Goal: Task Accomplishment & Management: Manage account settings

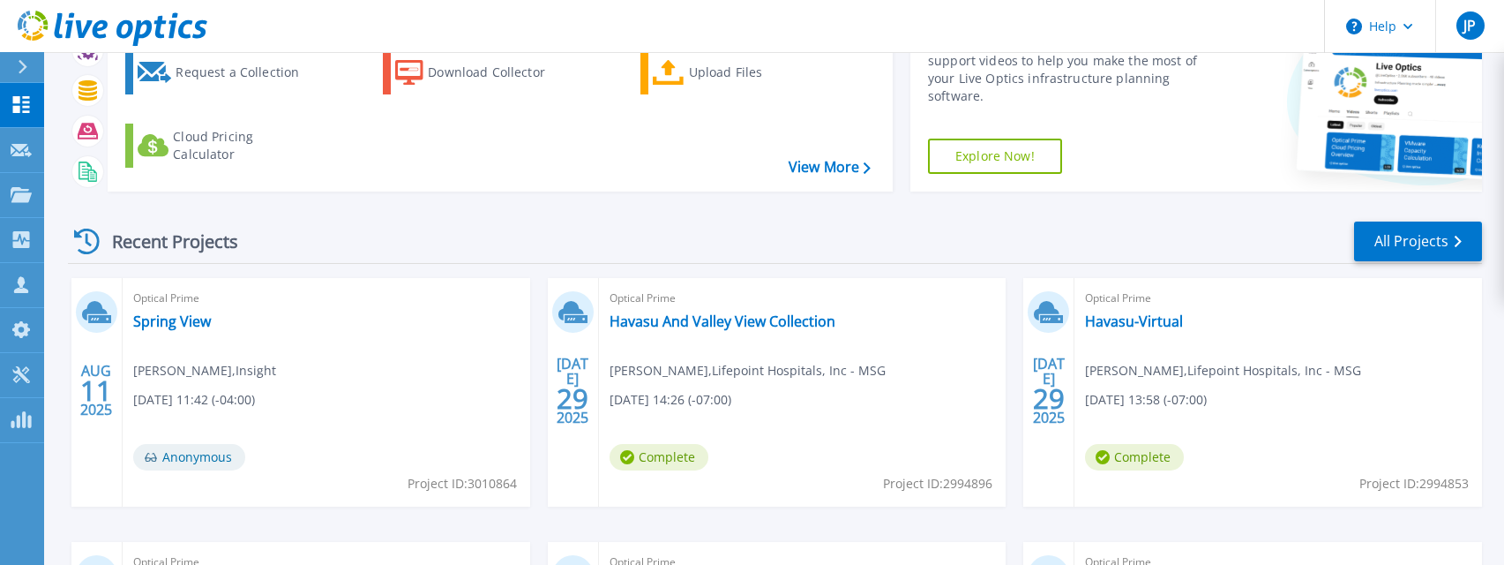
scroll to position [347, 0]
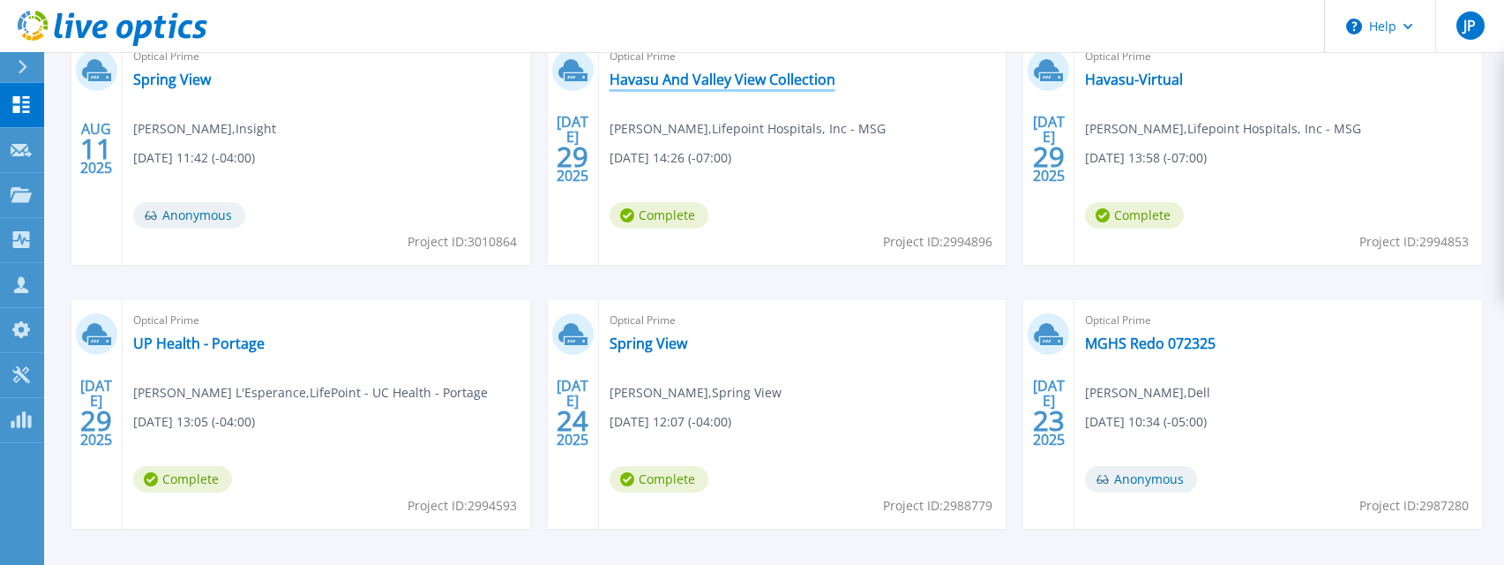
click at [782, 86] on link "Havasu And Valley View Collection" at bounding box center [723, 80] width 226 height 18
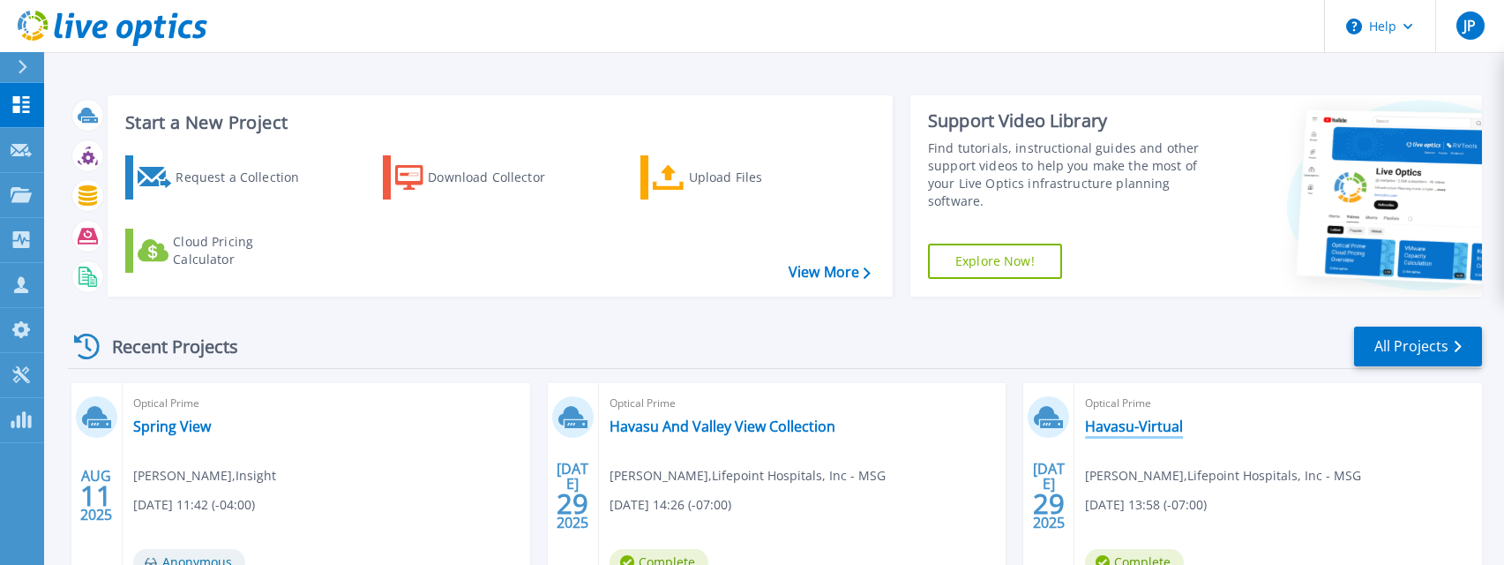
click at [1152, 424] on link "Havasu-Virtual" at bounding box center [1134, 426] width 98 height 18
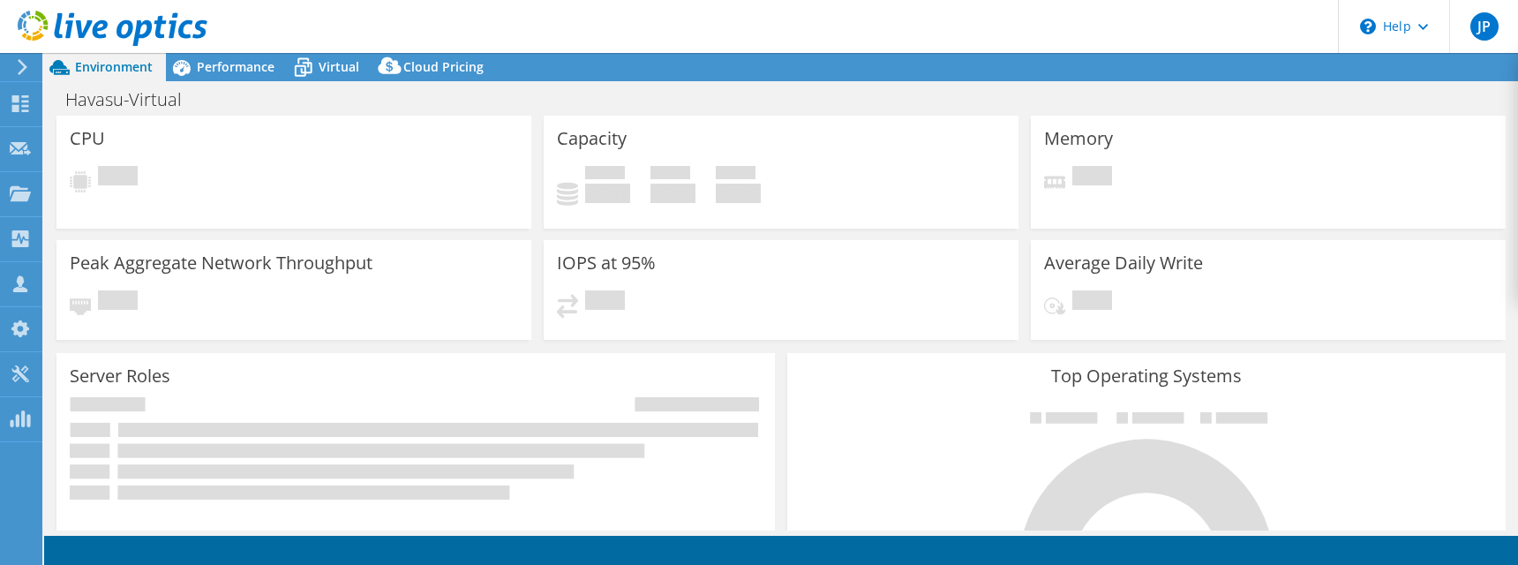
select select "USD"
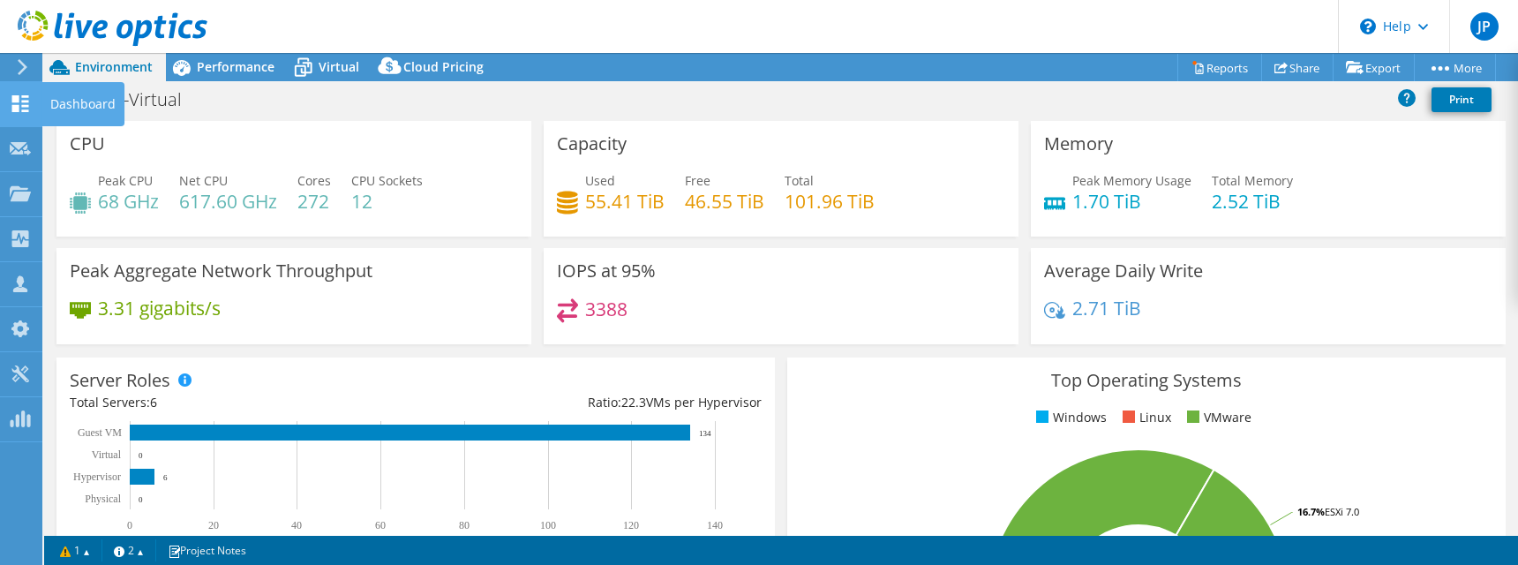
click at [18, 102] on use at bounding box center [20, 103] width 17 height 17
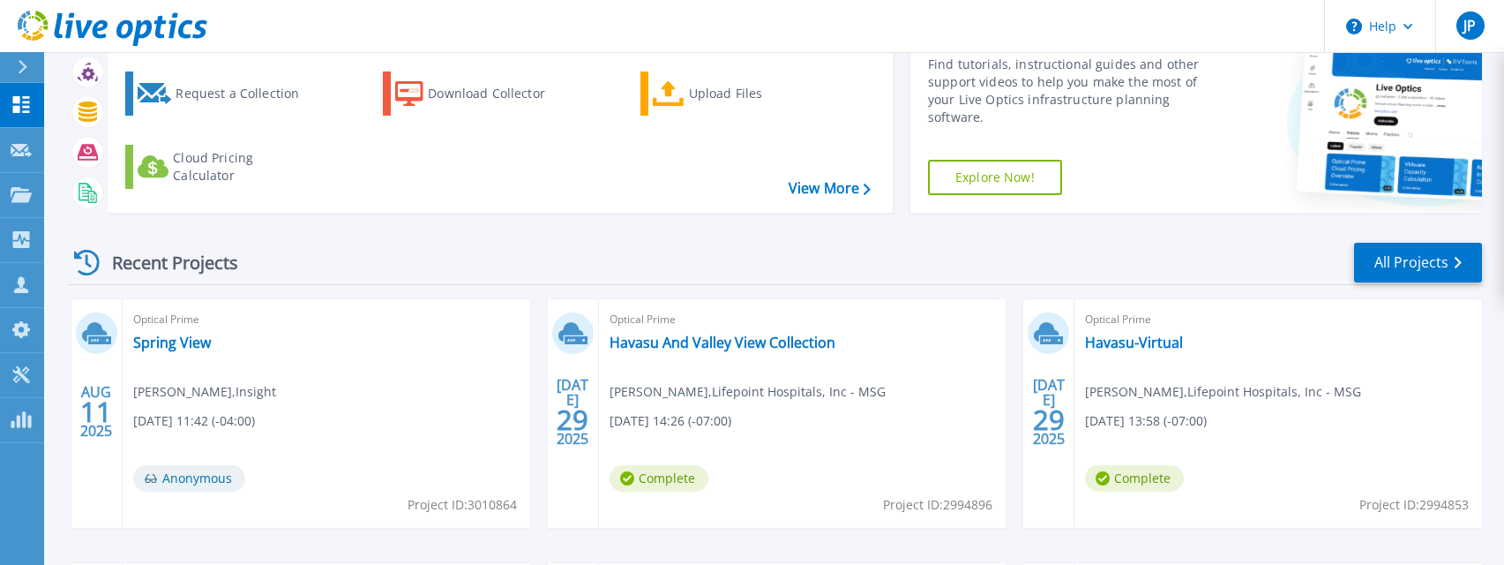
scroll to position [223, 0]
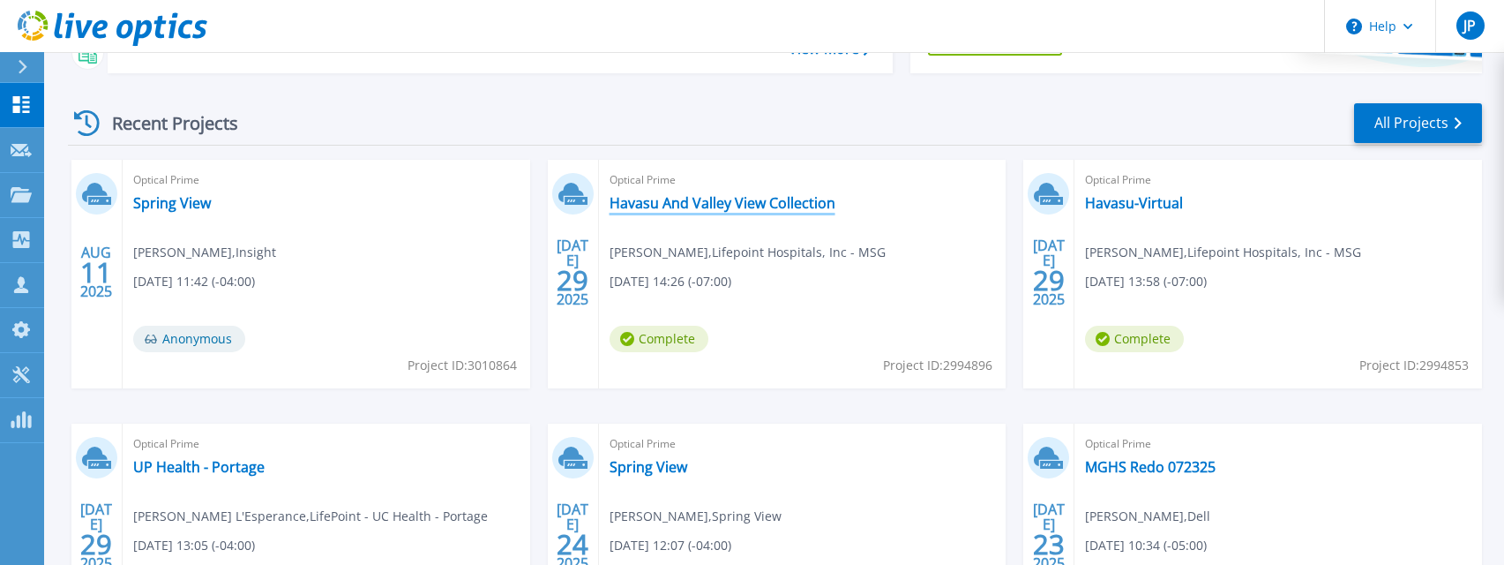
click at [773, 212] on link "Havasu And Valley View Collection" at bounding box center [723, 203] width 226 height 18
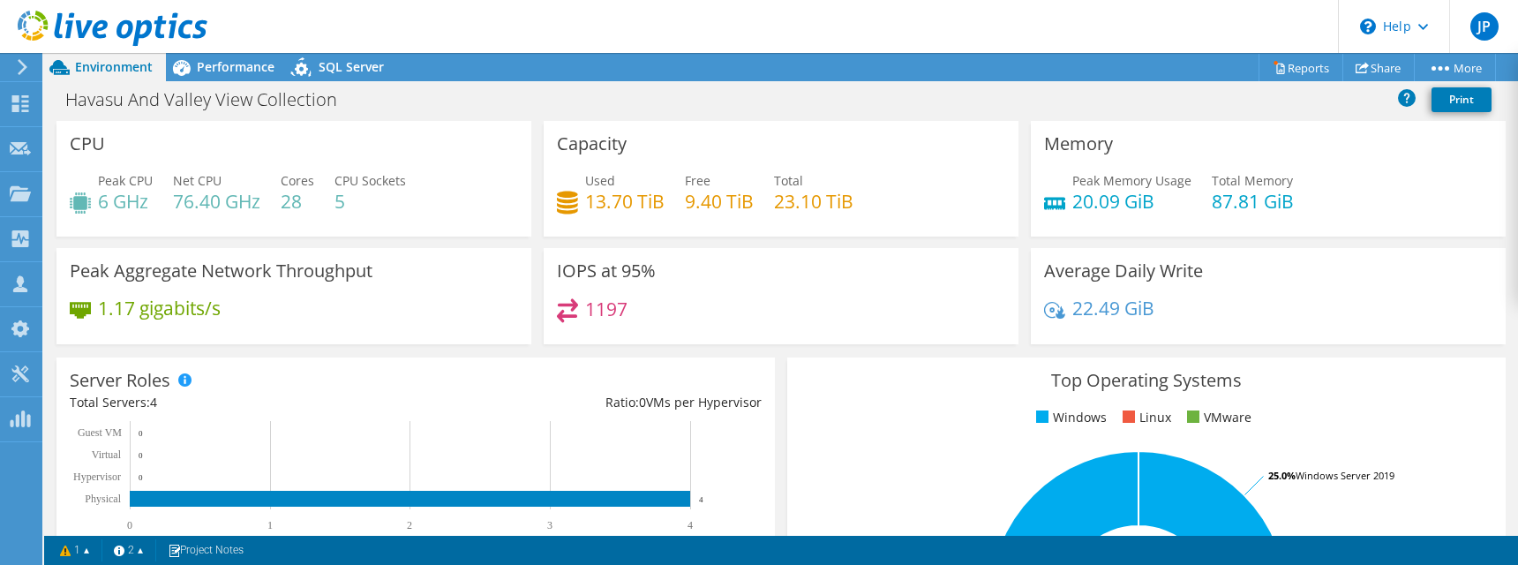
click at [112, 496] on text "Physical" at bounding box center [103, 498] width 36 height 12
click at [163, 501] on rect at bounding box center [410, 499] width 560 height 16
click at [24, 111] on use at bounding box center [20, 103] width 17 height 17
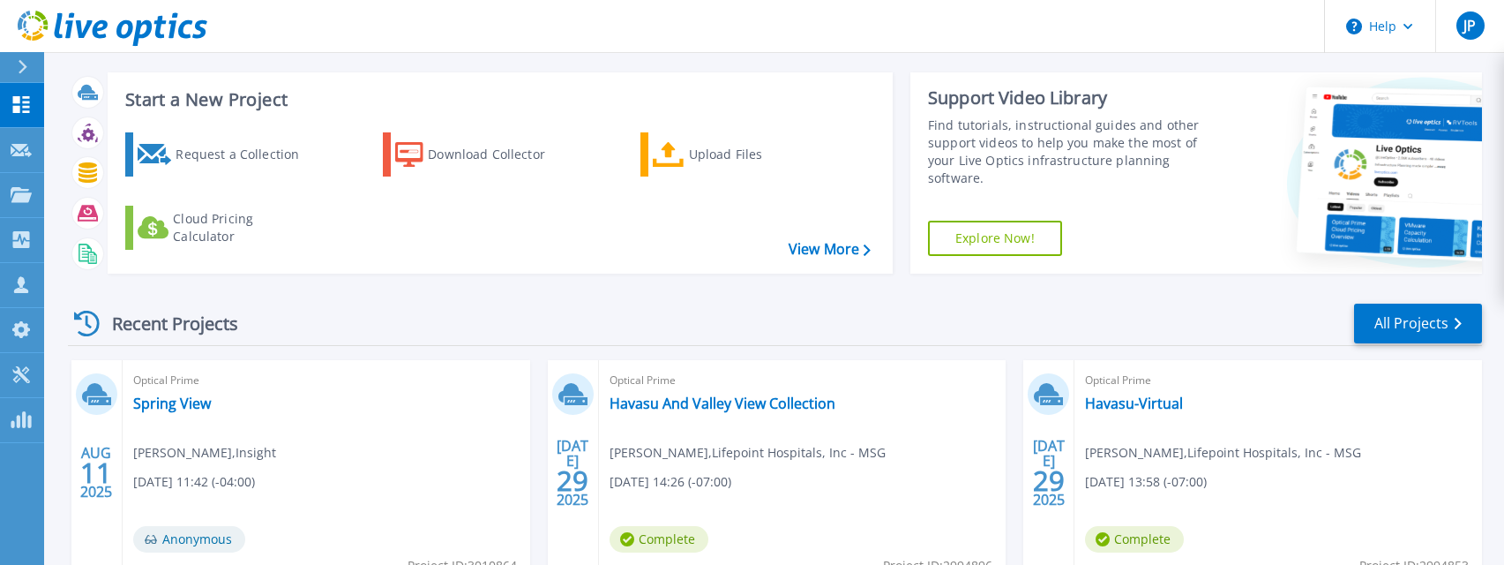
scroll to position [67, 0]
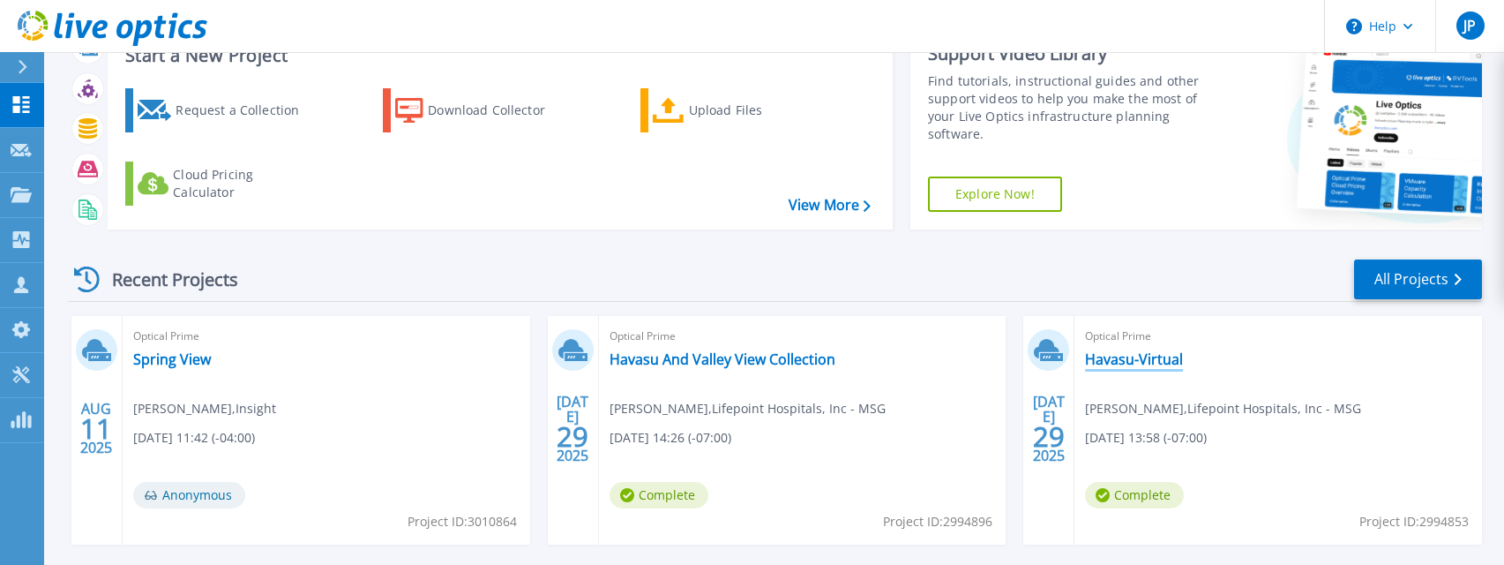
click at [1173, 364] on link "Havasu-Virtual" at bounding box center [1134, 359] width 98 height 18
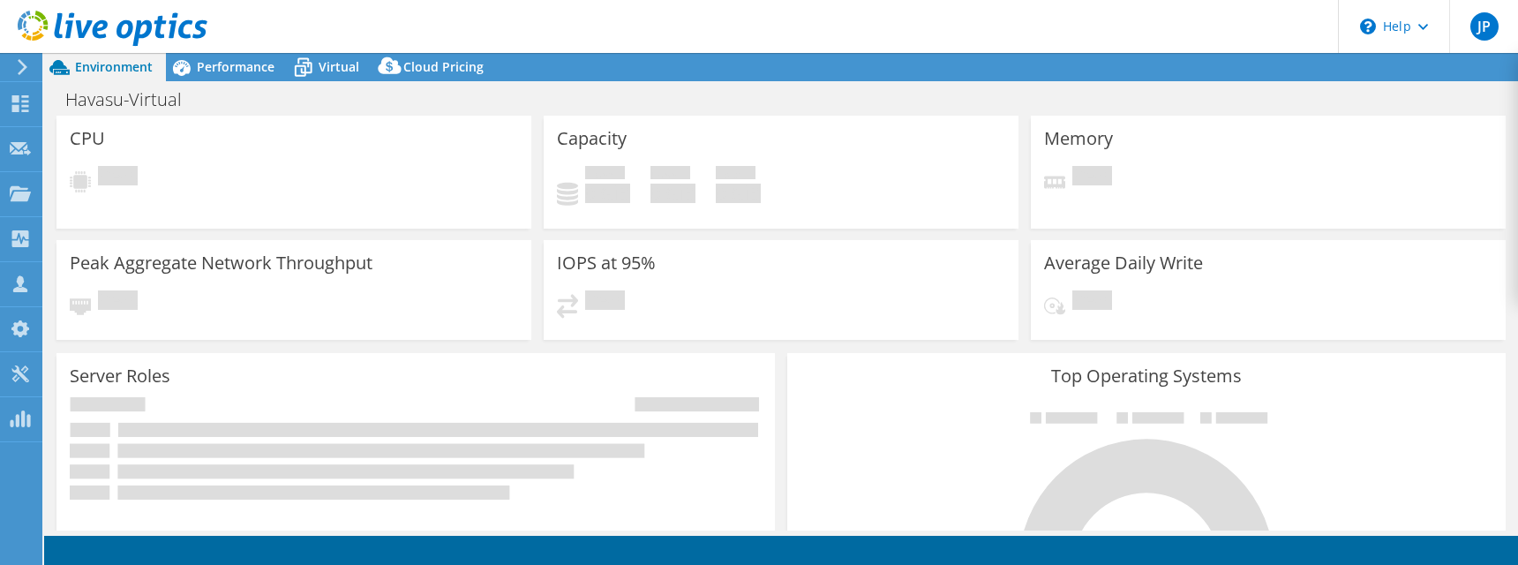
select select "USD"
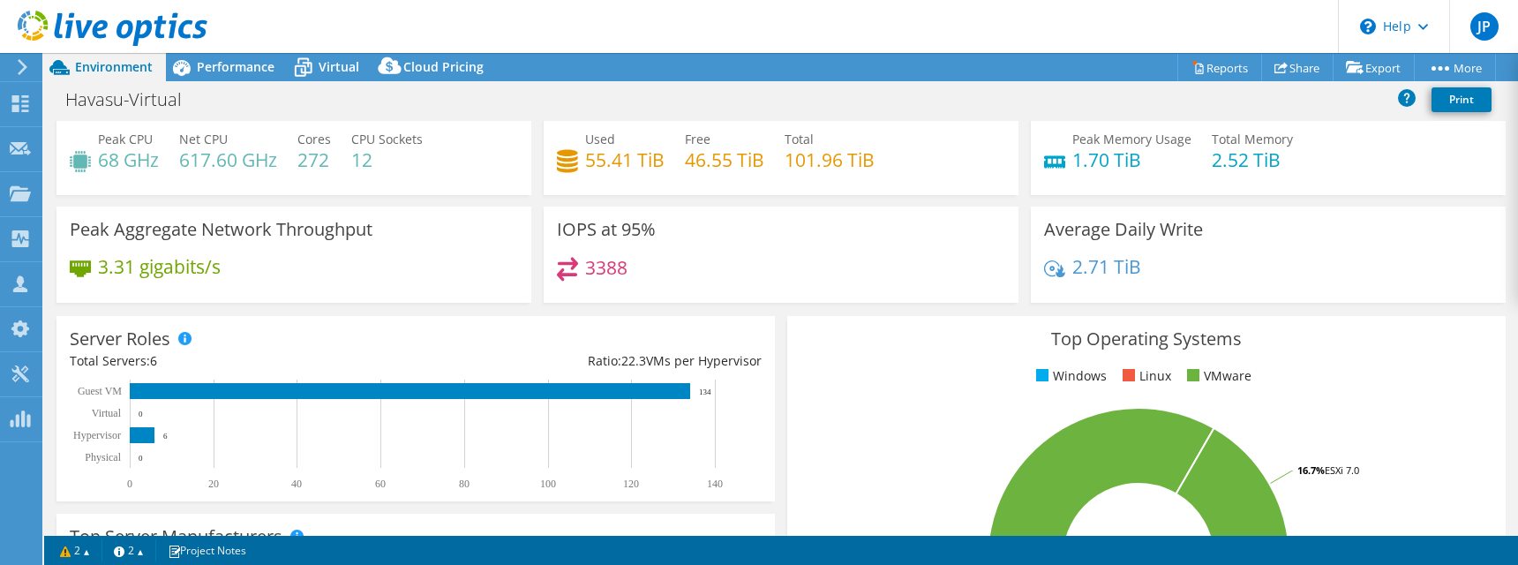
scroll to position [99, 0]
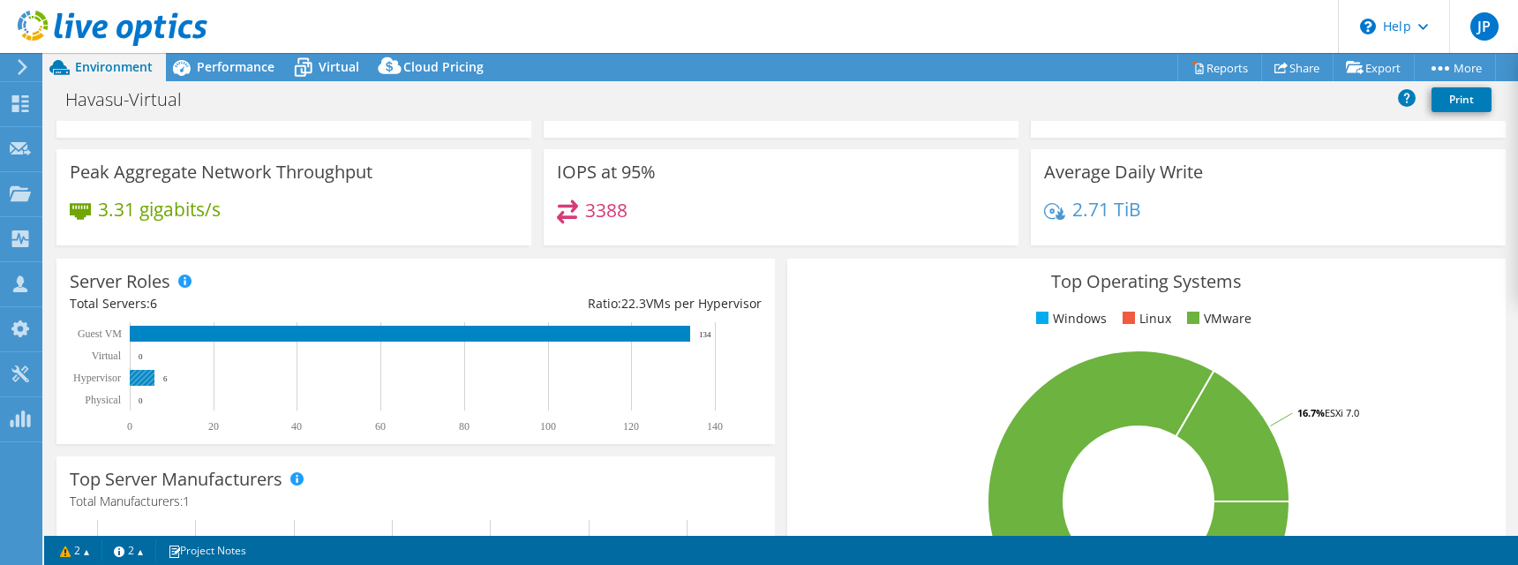
click at [146, 379] on rect at bounding box center [142, 378] width 25 height 16
click at [145, 382] on rect at bounding box center [142, 378] width 25 height 16
click at [319, 67] on span "Virtual" at bounding box center [339, 66] width 41 height 17
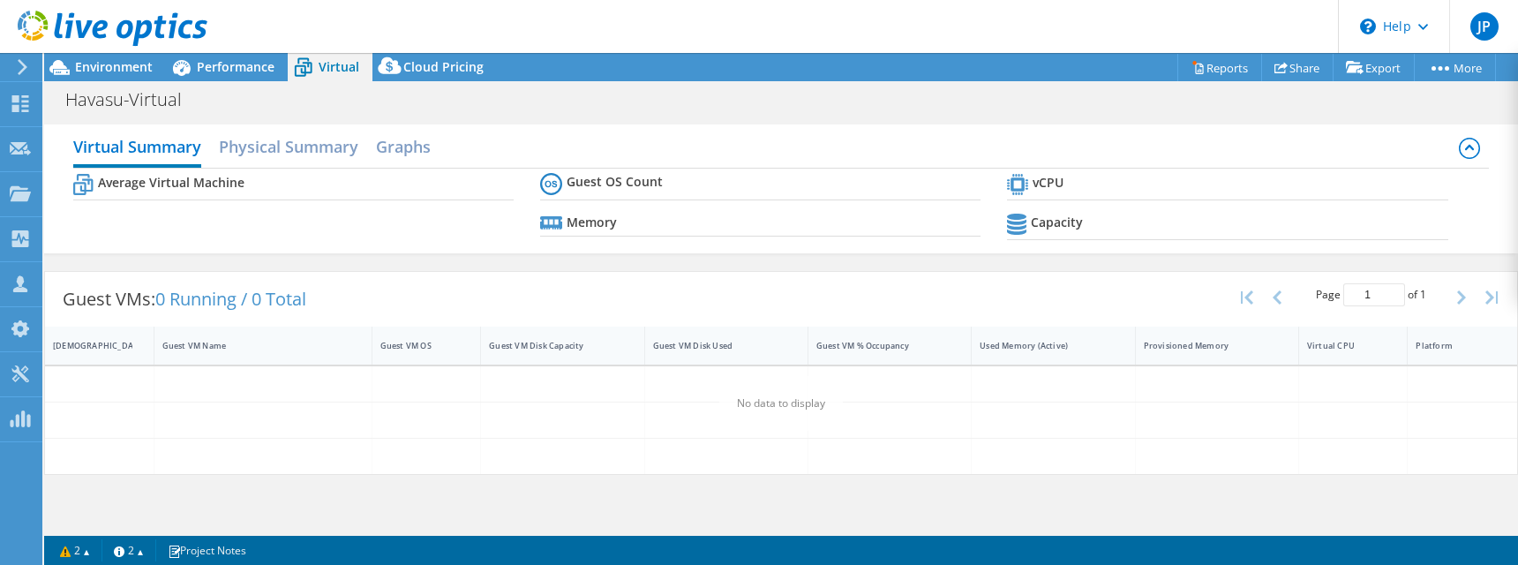
scroll to position [0, 0]
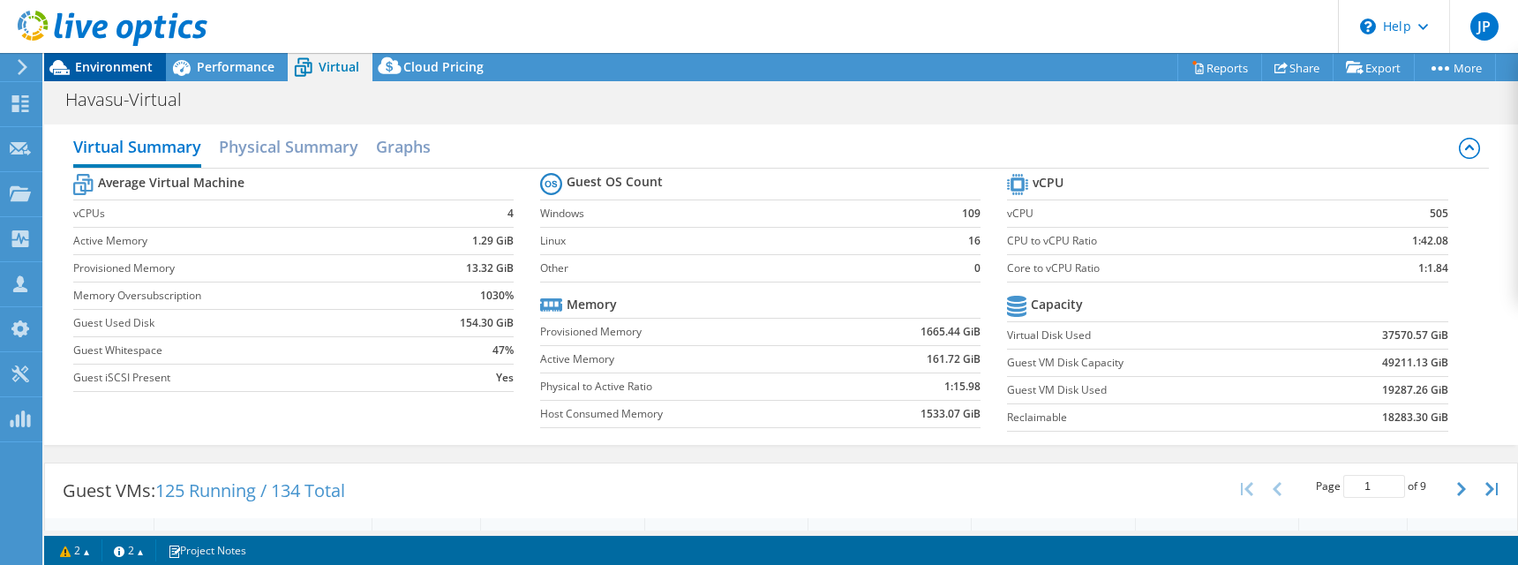
click at [78, 66] on span "Environment" at bounding box center [114, 66] width 78 height 17
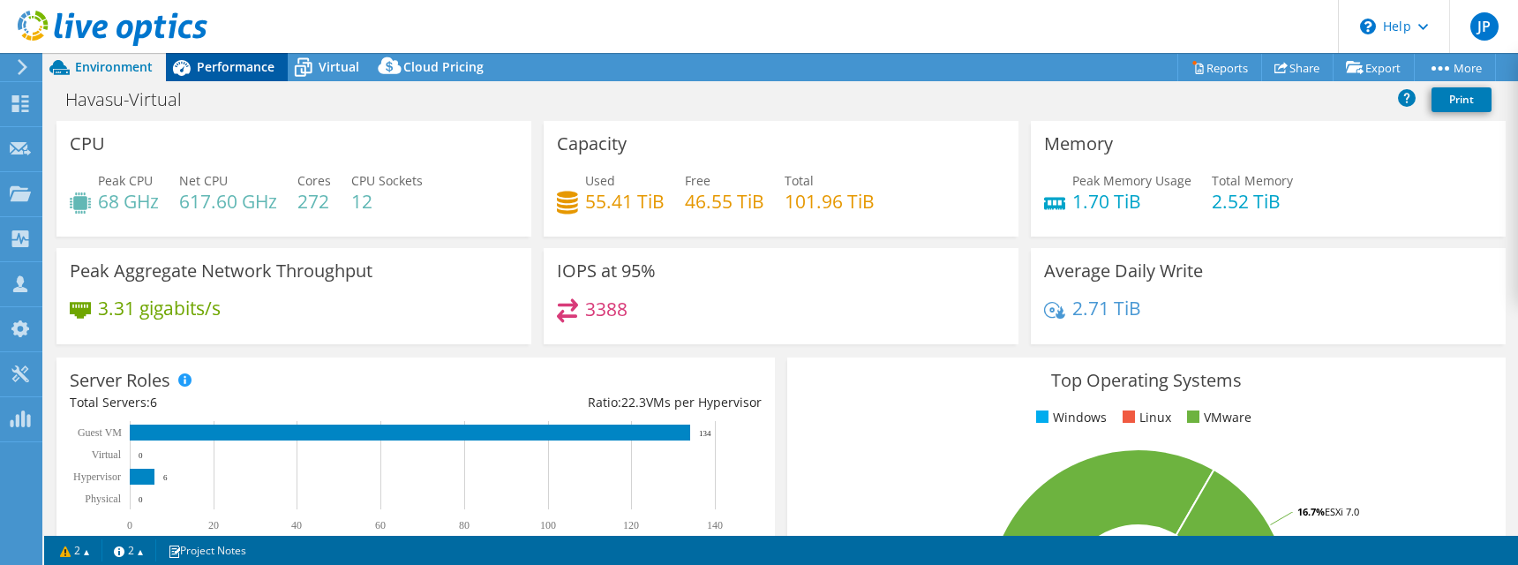
click at [196, 65] on icon at bounding box center [181, 67] width 31 height 31
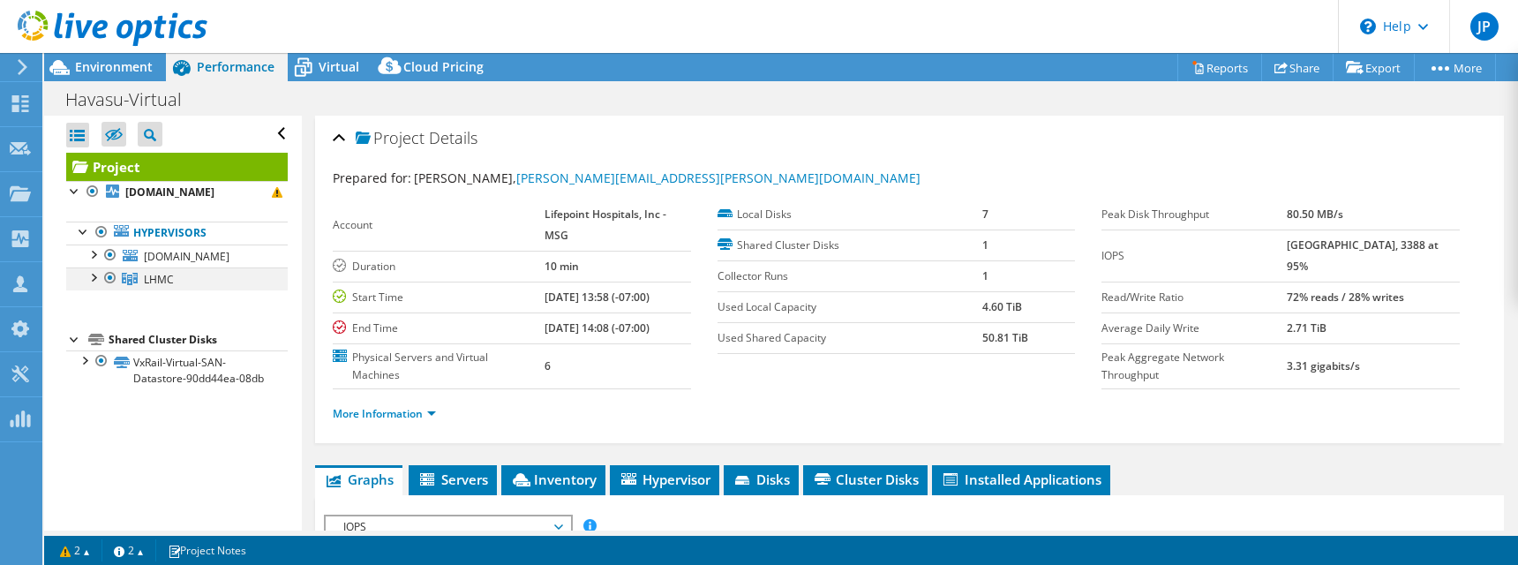
click at [89, 279] on div at bounding box center [93, 276] width 18 height 18
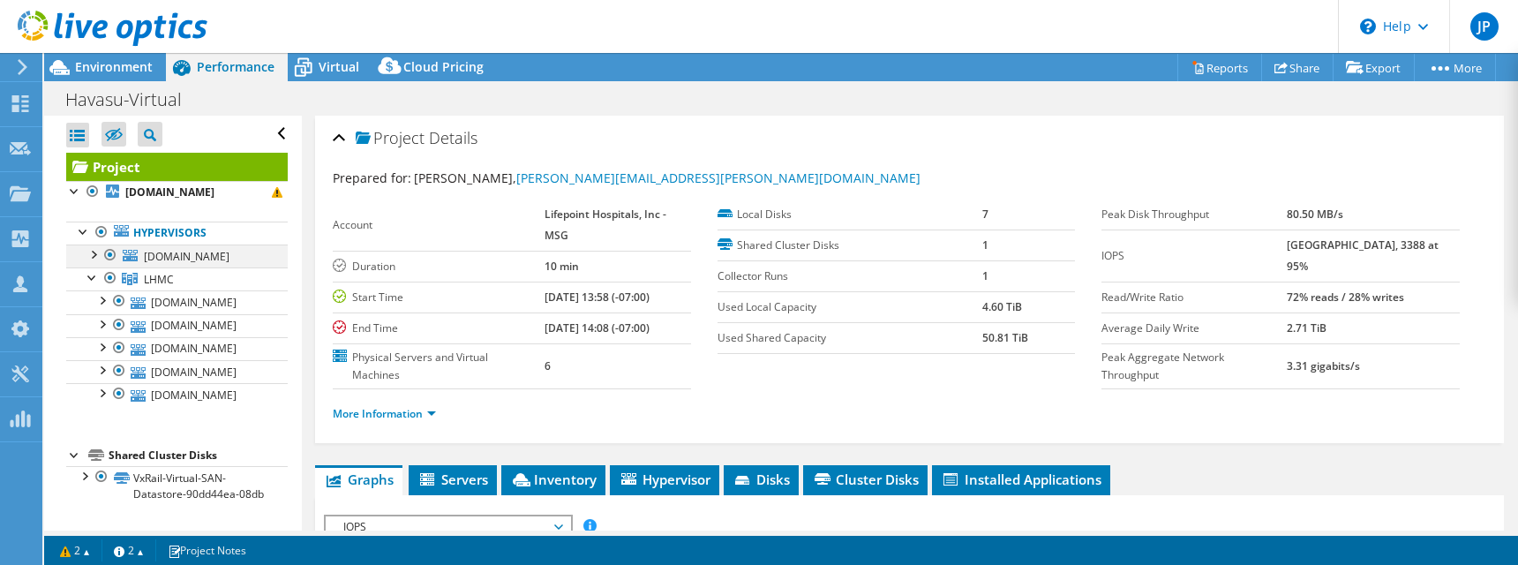
click at [94, 259] on div at bounding box center [93, 253] width 18 height 18
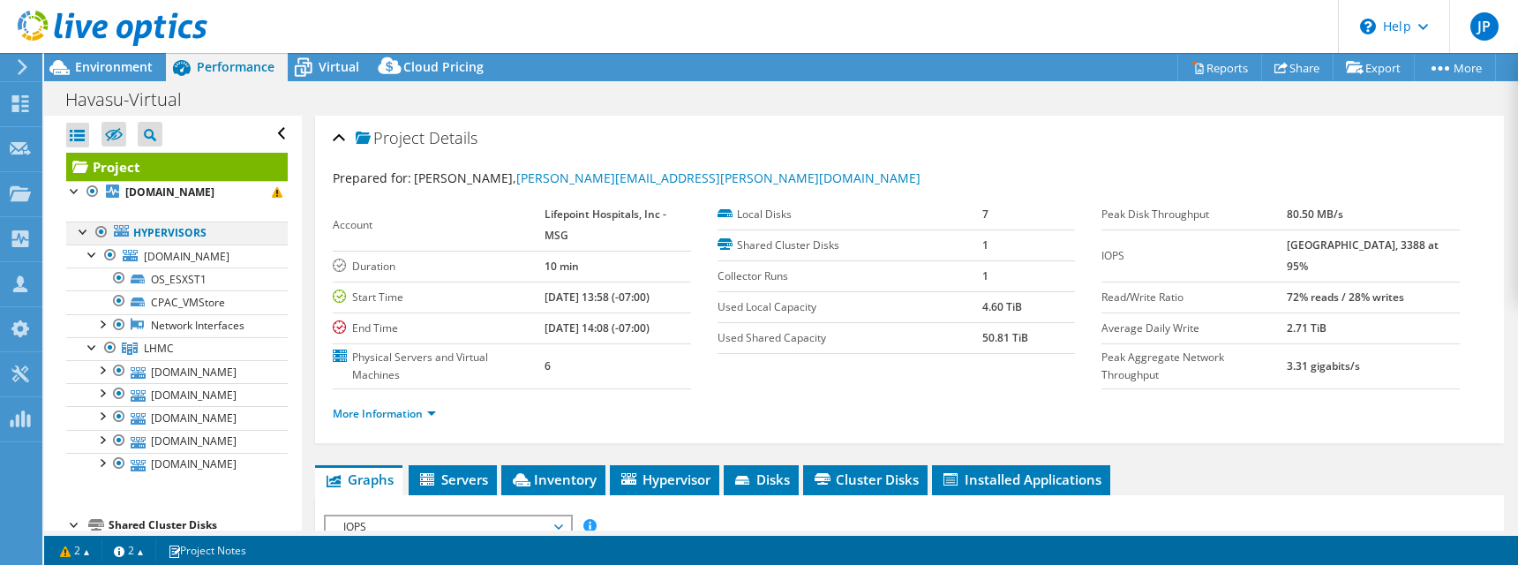
click at [85, 231] on div at bounding box center [84, 230] width 18 height 18
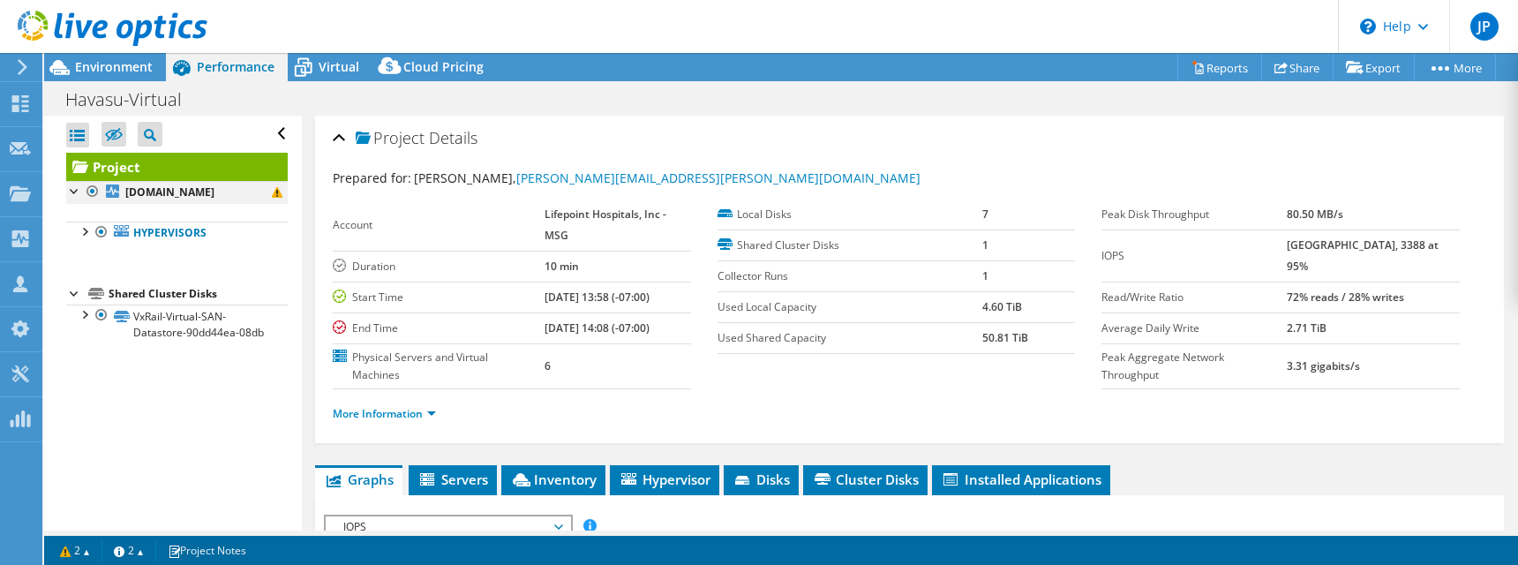
click at [75, 195] on div at bounding box center [75, 190] width 18 height 18
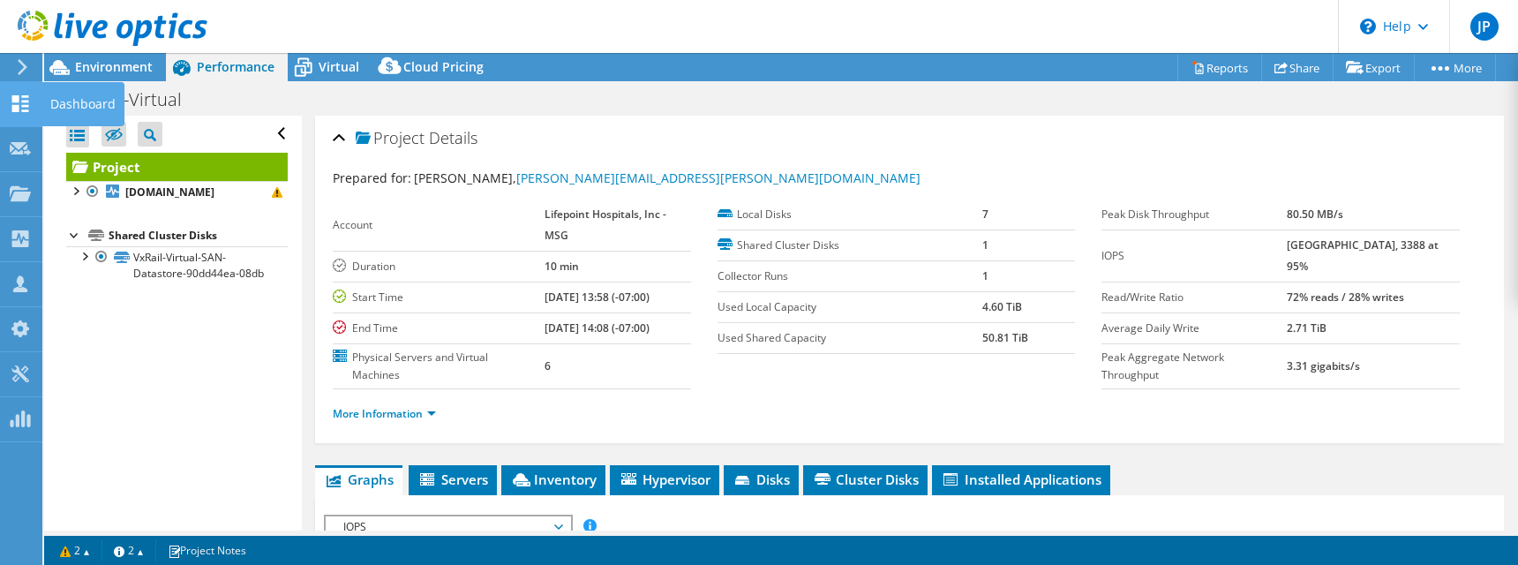
click at [13, 107] on use at bounding box center [20, 103] width 17 height 17
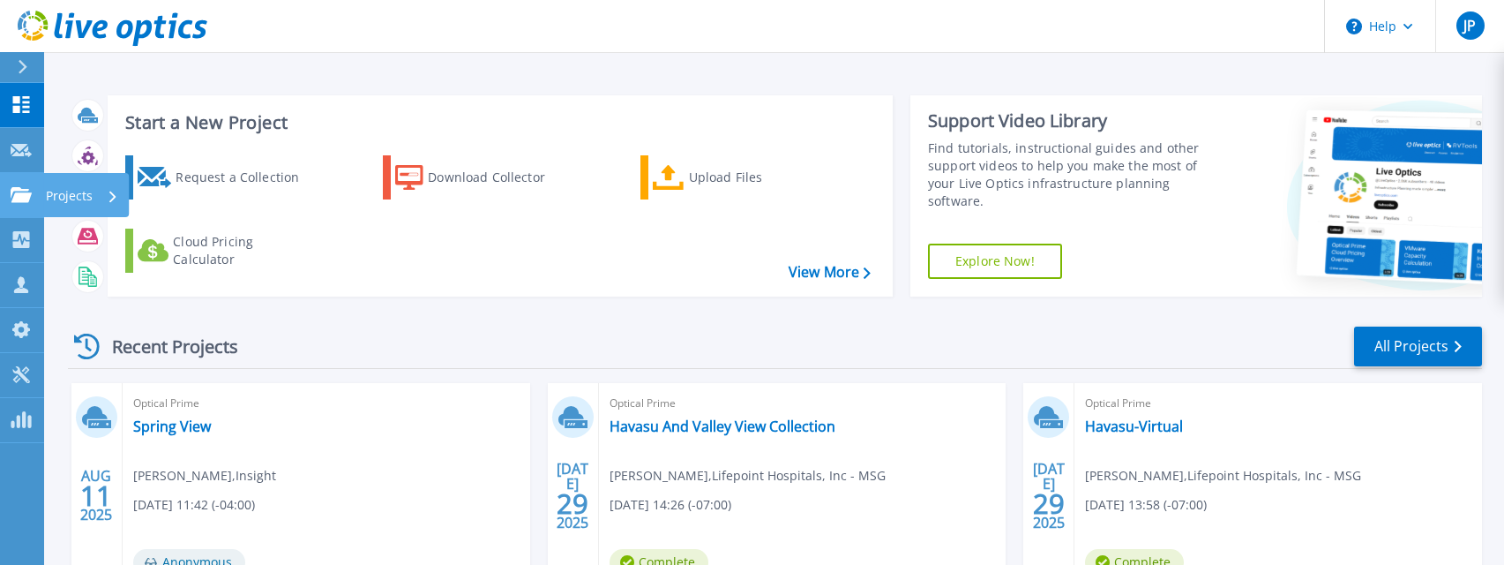
click at [51, 196] on p "Projects" at bounding box center [69, 196] width 47 height 46
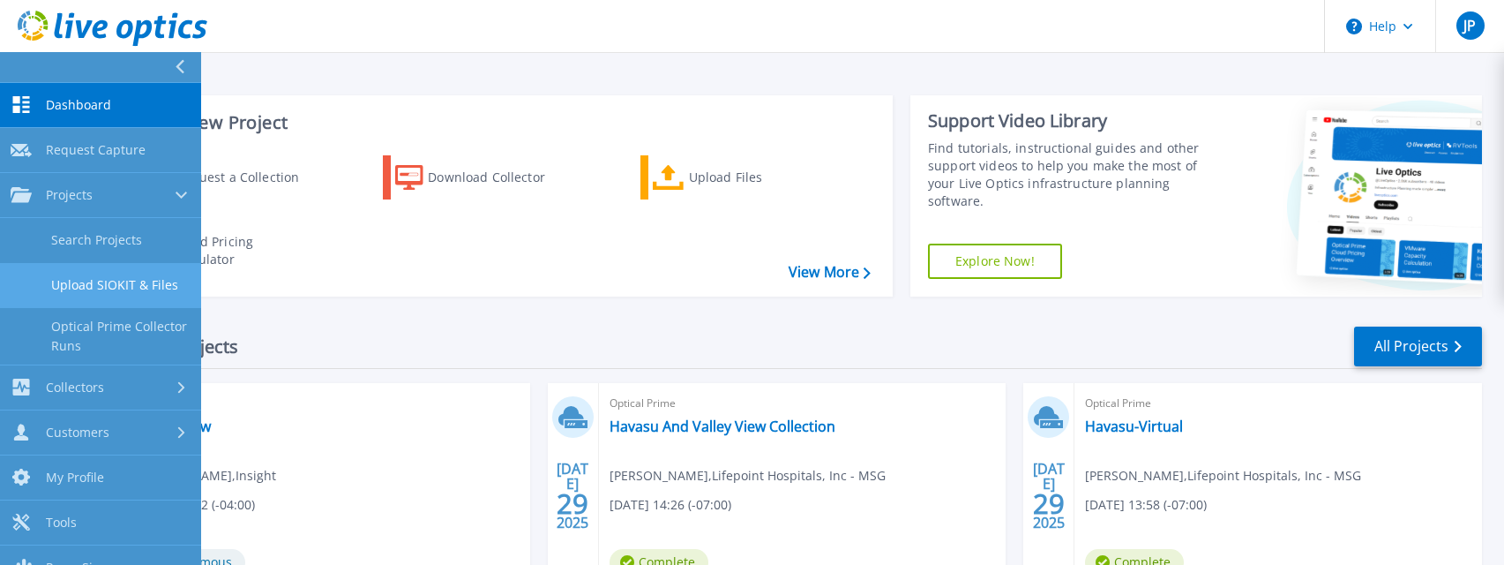
click at [144, 282] on link "Upload SIOKIT & Files" at bounding box center [100, 285] width 201 height 45
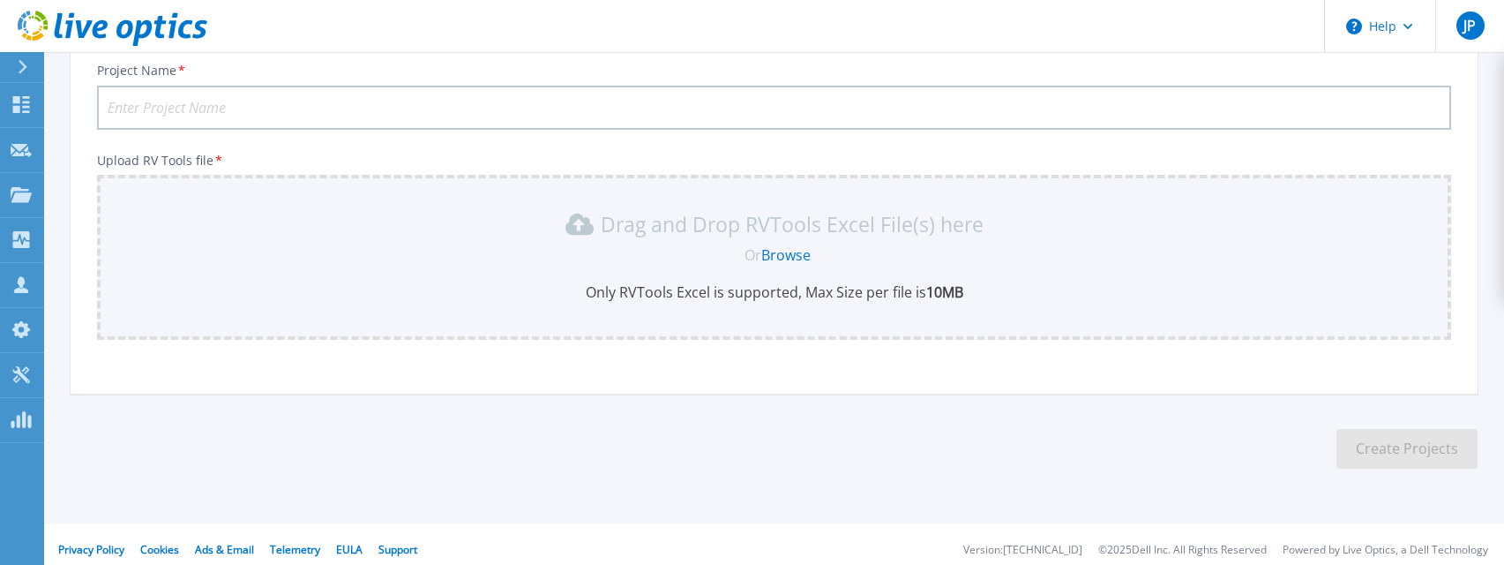
scroll to position [216, 0]
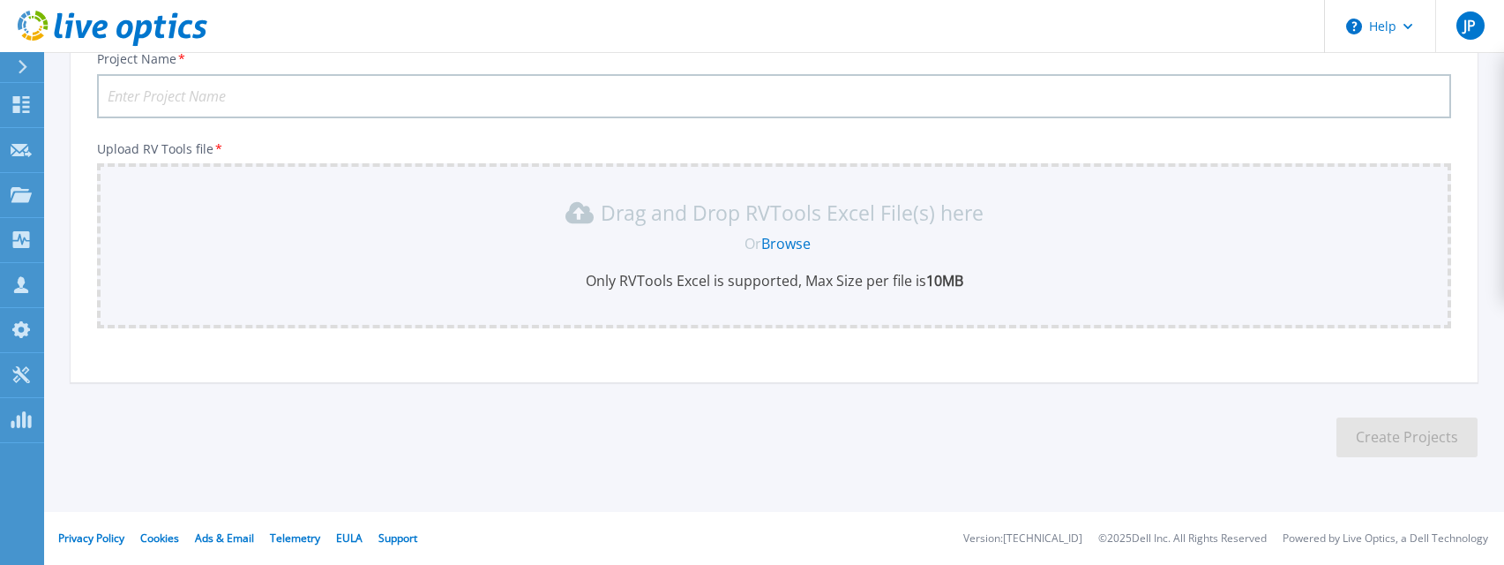
click at [783, 247] on link "Browse" at bounding box center [785, 243] width 49 height 19
click at [780, 244] on link "Browse" at bounding box center [785, 243] width 49 height 19
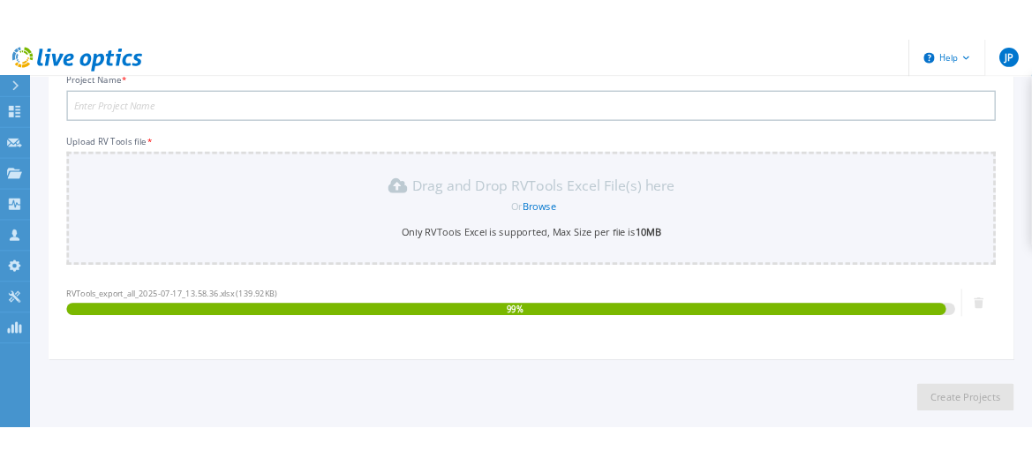
scroll to position [300, 0]
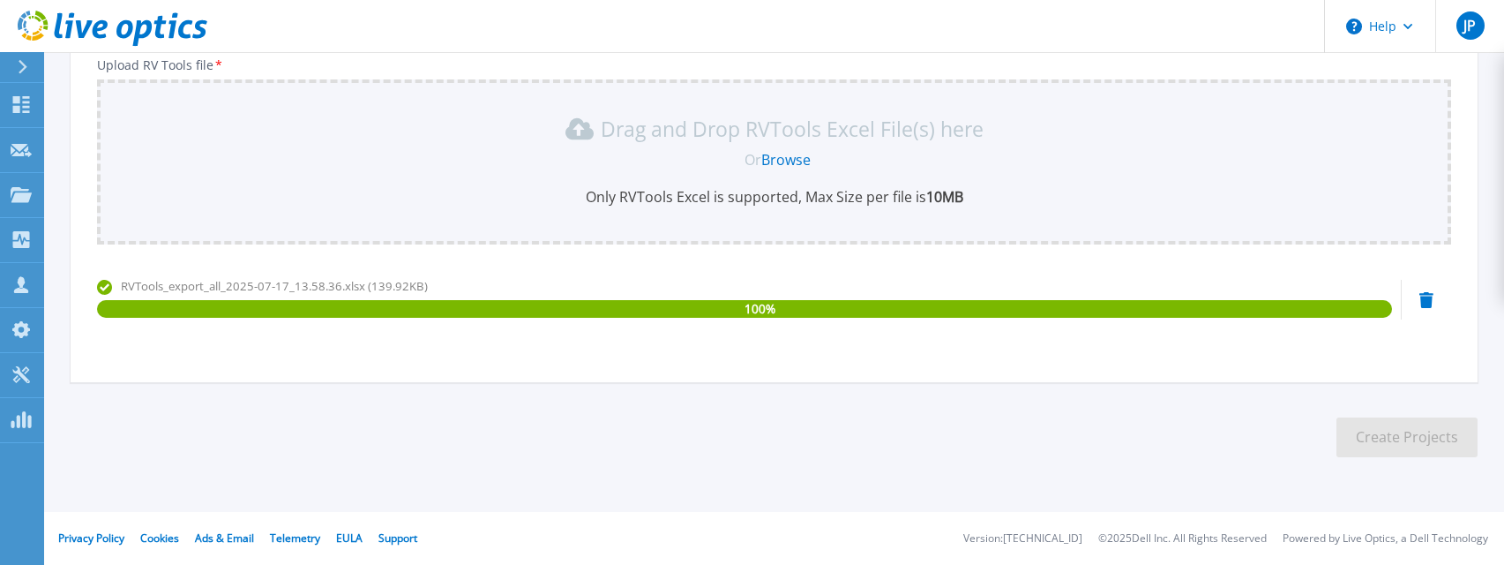
click at [1405, 353] on div "Project Name * Upload RV Tools file * Drag and Drop RVTools Excel File(s) here …" at bounding box center [774, 167] width 1407 height 430
drag, startPoint x: 887, startPoint y: 349, endPoint x: 845, endPoint y: 335, distance: 43.5
click at [887, 349] on div "RVTools_export_all_2025-07-17_13.58.36.xlsx (139.92KB) 100 %" at bounding box center [744, 314] width 1295 height 75
click at [801, 281] on div "RVTools_export_all_2025-07-17_13.58.36.xlsx (139.92KB)" at bounding box center [744, 286] width 1295 height 18
click at [199, 64] on p "Upload RV Tools file *" at bounding box center [774, 65] width 1354 height 14
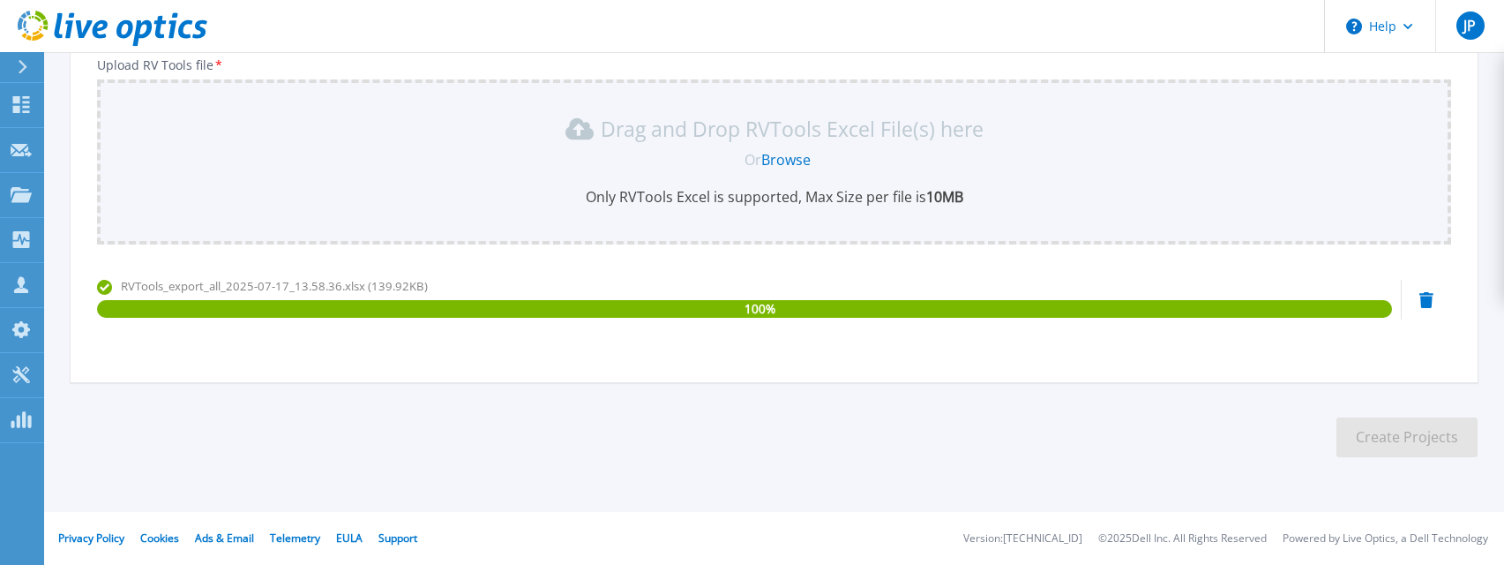
drag, startPoint x: 494, startPoint y: 363, endPoint x: 1045, endPoint y: 406, distance: 552.3
click at [509, 359] on div "Project Name * Upload RV Tools file * Drag and Drop RVTools Excel File(s) here …" at bounding box center [774, 167] width 1407 height 430
click at [581, 391] on section "Upload RVTools Excel Up to 5 RVTools Excel files can be uploaded for the same p…" at bounding box center [774, 124] width 1460 height 745
click at [732, 203] on p "Only RVTools Excel is supported, Max Size per file is 10MB" at bounding box center [774, 196] width 1333 height 19
click at [566, 304] on div "100 %" at bounding box center [744, 309] width 1295 height 18
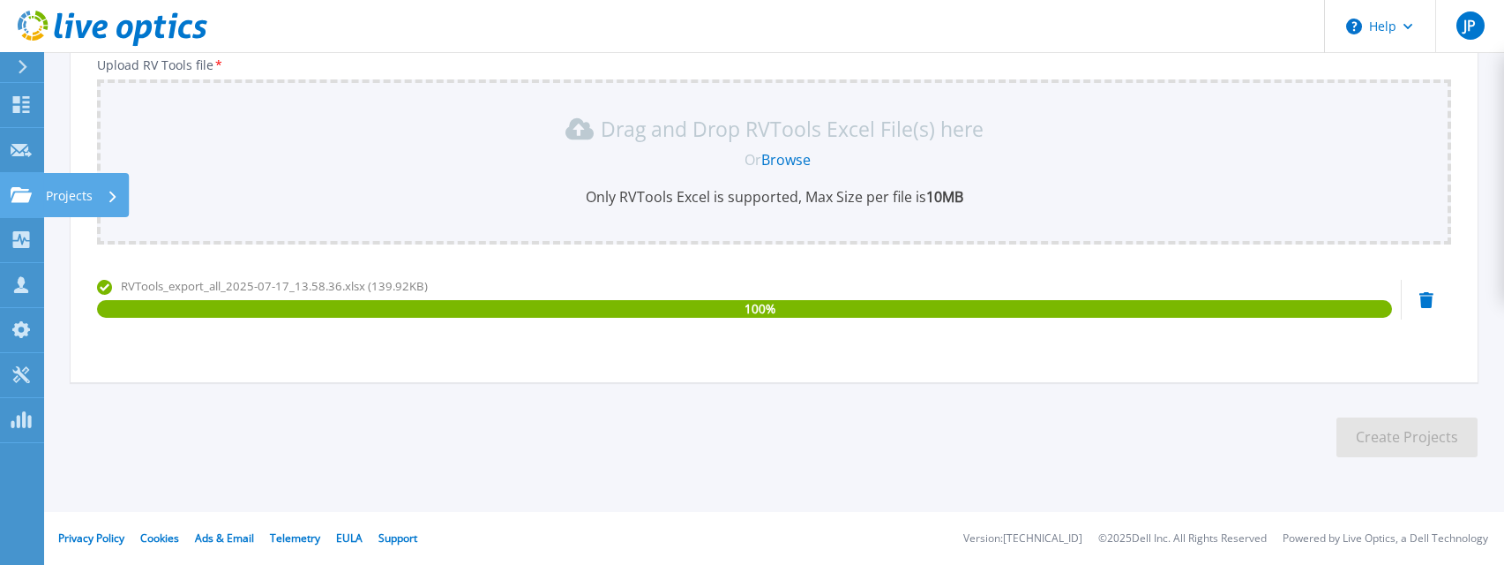
click at [80, 193] on p "Projects" at bounding box center [69, 196] width 47 height 46
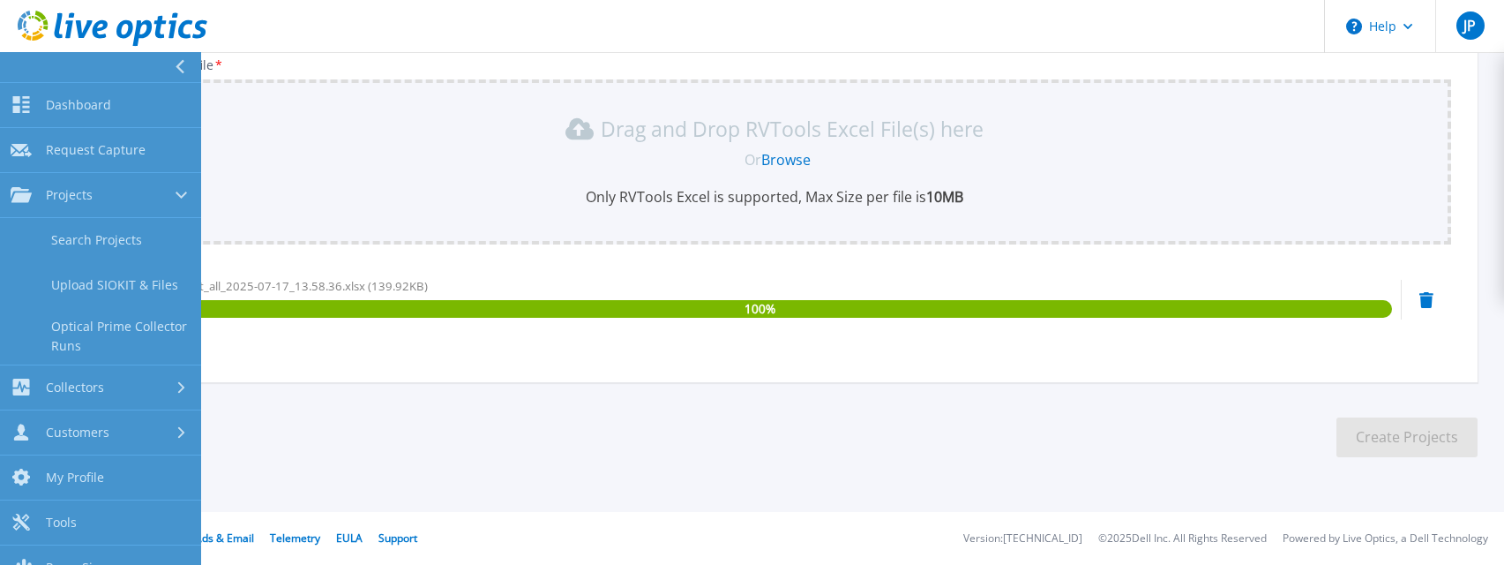
click at [454, 281] on div "RVTools_export_all_2025-07-17_13.58.36.xlsx (139.92KB)" at bounding box center [744, 286] width 1295 height 18
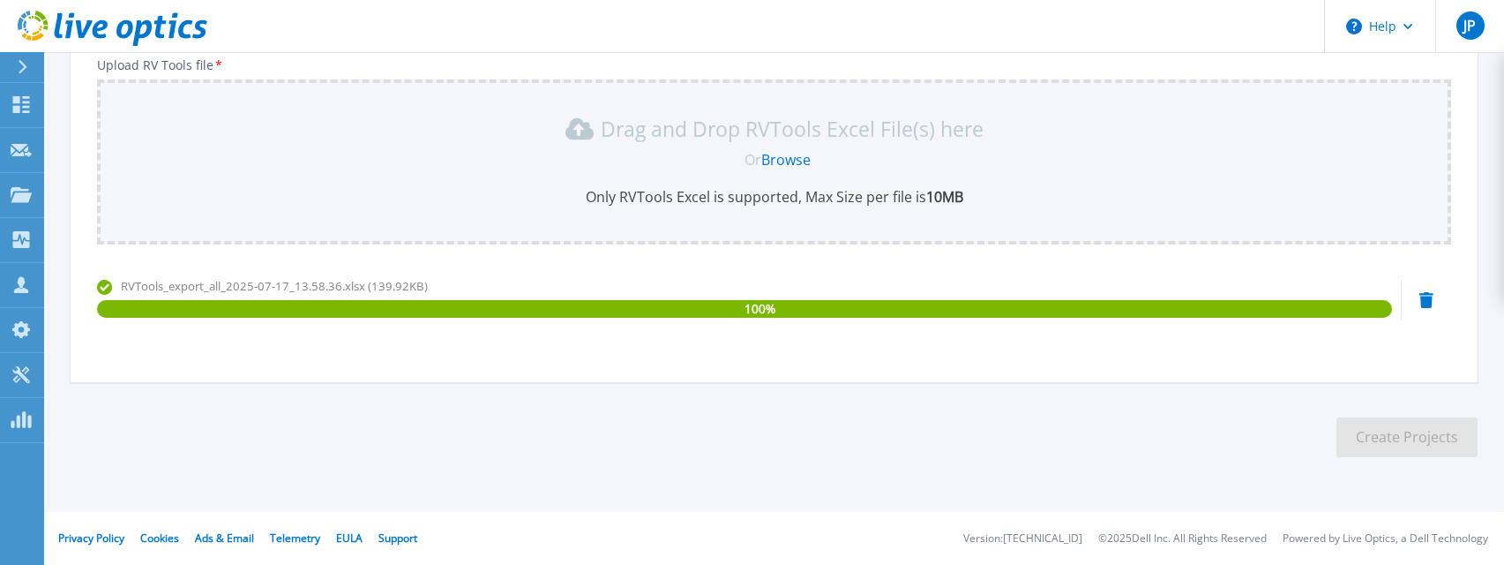
click at [802, 308] on div "100 %" at bounding box center [744, 309] width 1295 height 18
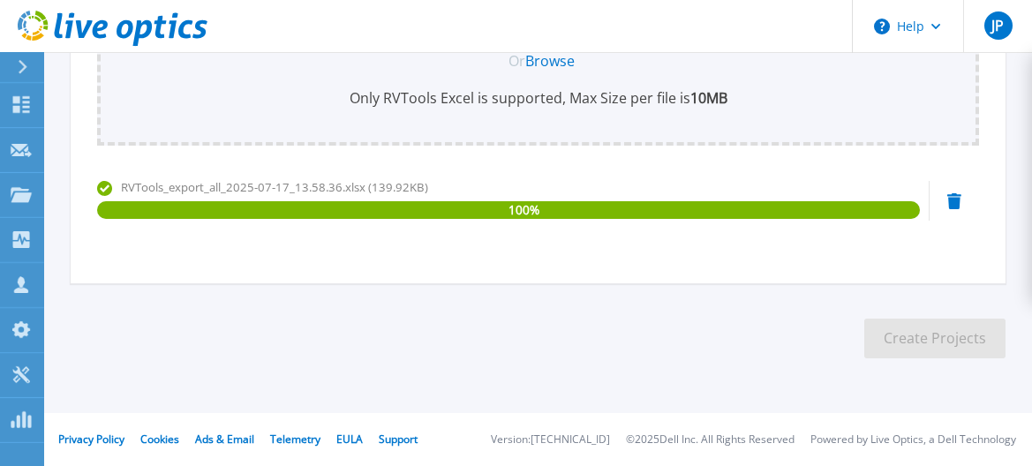
scroll to position [0, 0]
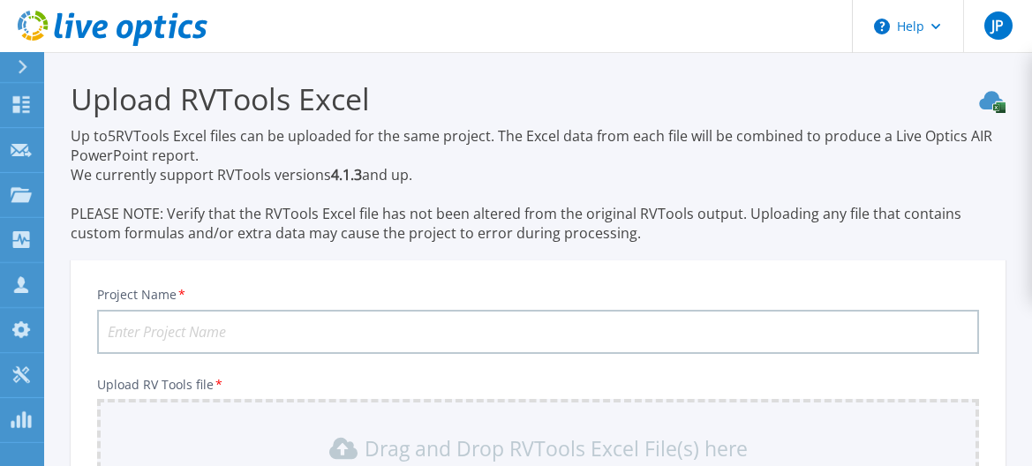
click at [155, 328] on input "Project Name *" at bounding box center [537, 332] width 881 height 44
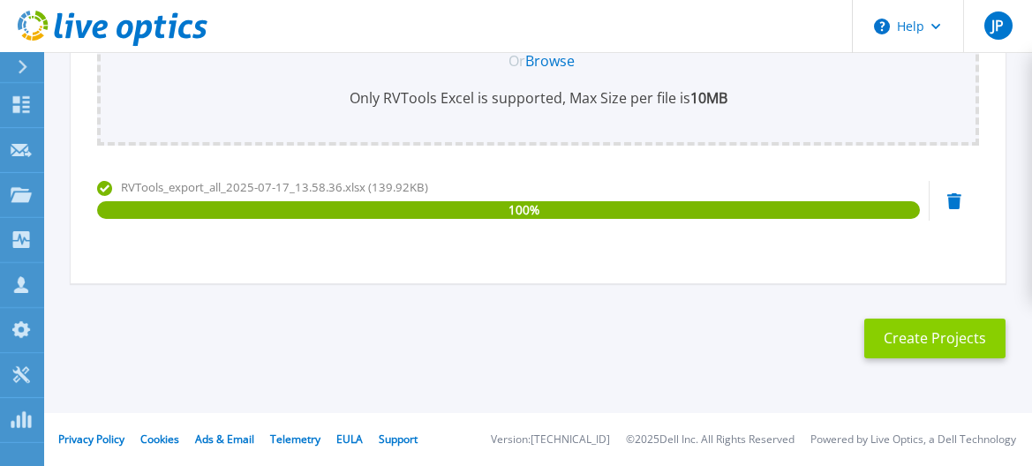
type input "Clark County RV Tools Import [DATE]"
click at [920, 324] on button "Create Projects" at bounding box center [934, 339] width 141 height 40
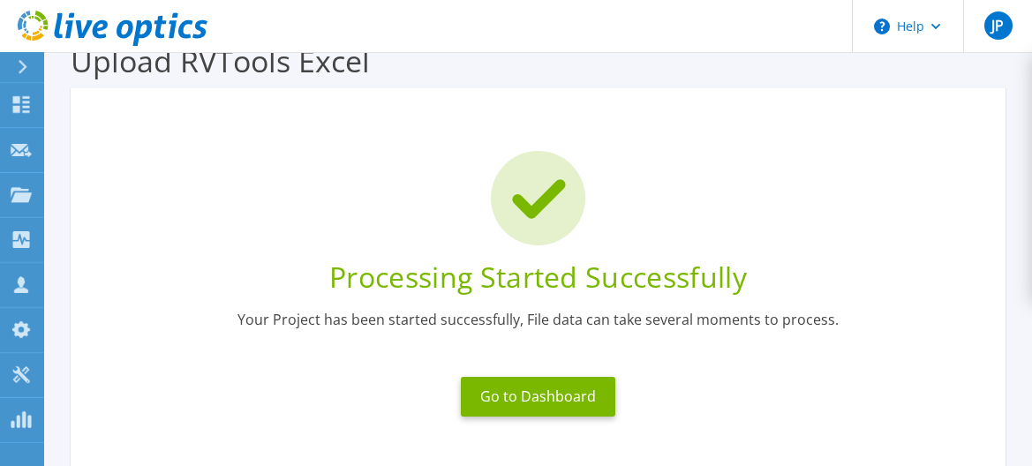
scroll to position [206, 0]
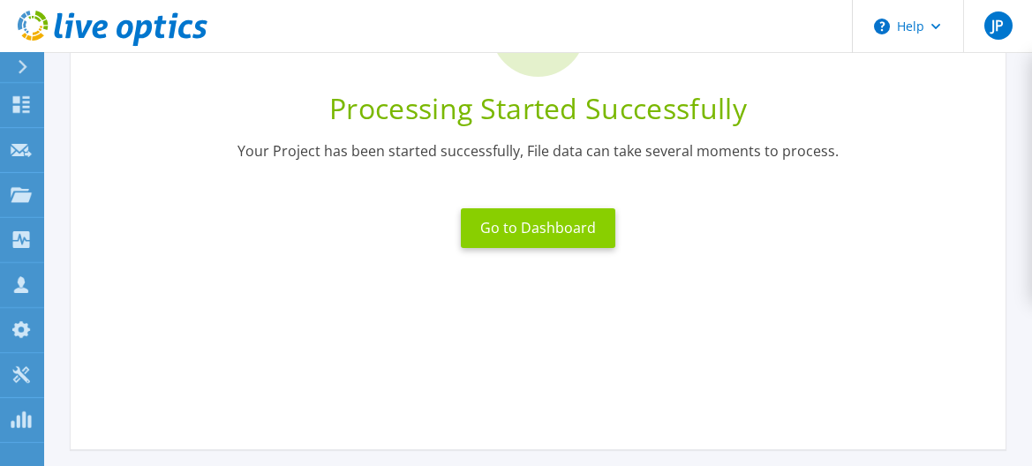
click at [541, 224] on button "Go to Dashboard" at bounding box center [538, 228] width 154 height 40
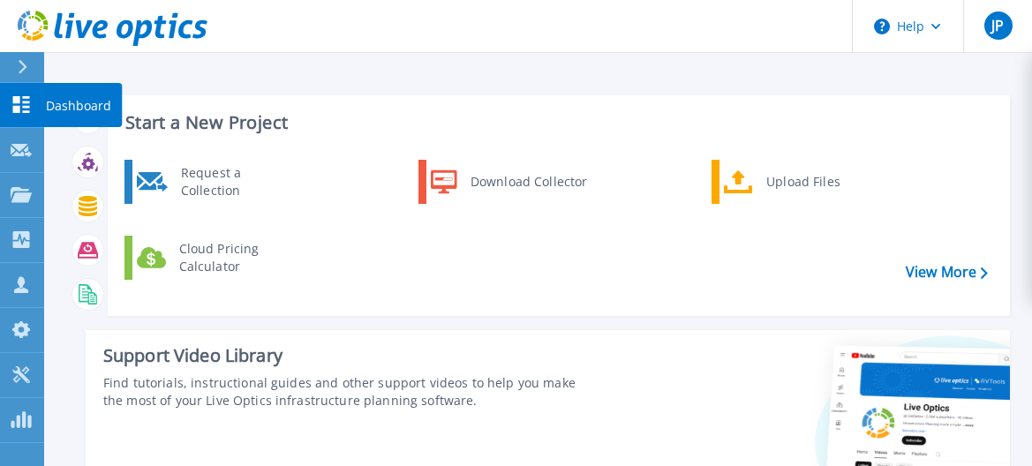
click at [88, 103] on p "Dashboard" at bounding box center [78, 106] width 65 height 46
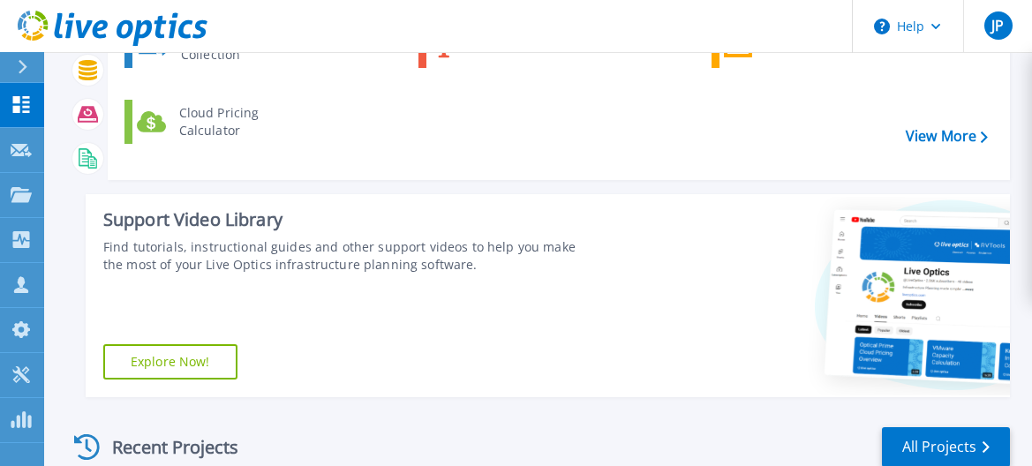
scroll to position [324, 0]
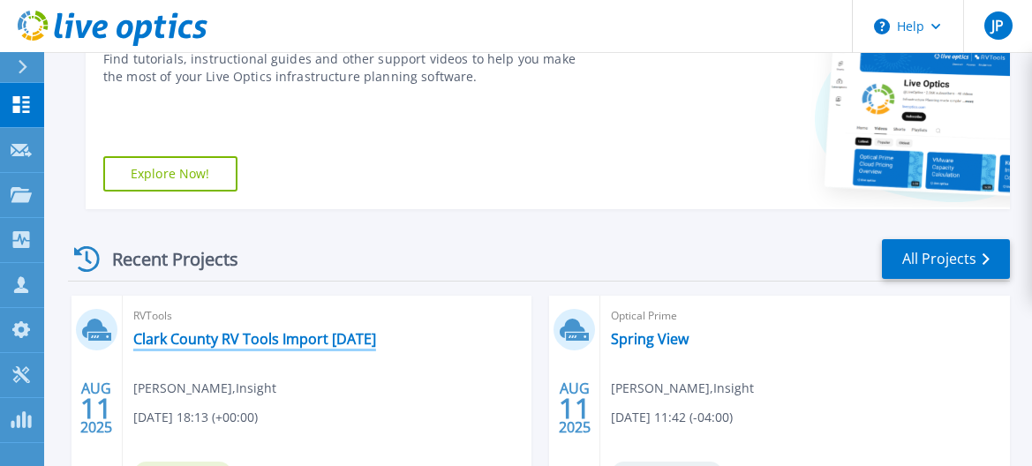
click at [278, 335] on link "Clark County RV Tools Import [DATE]" at bounding box center [254, 339] width 243 height 18
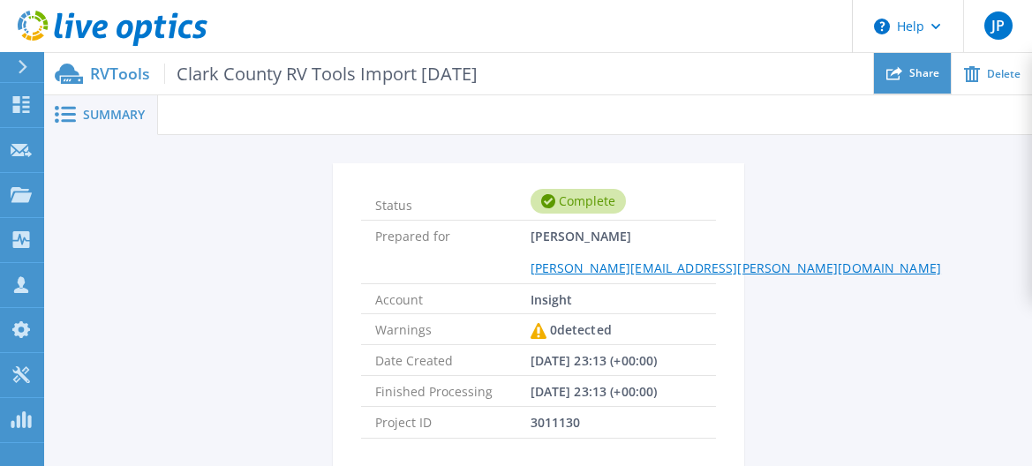
click at [905, 81] on div "Share" at bounding box center [912, 73] width 77 height 41
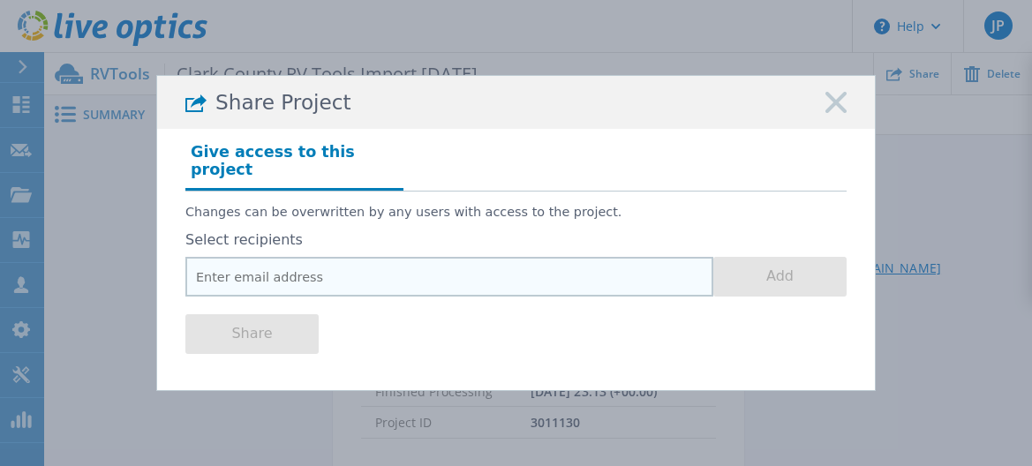
click at [368, 262] on input "email" at bounding box center [449, 277] width 528 height 40
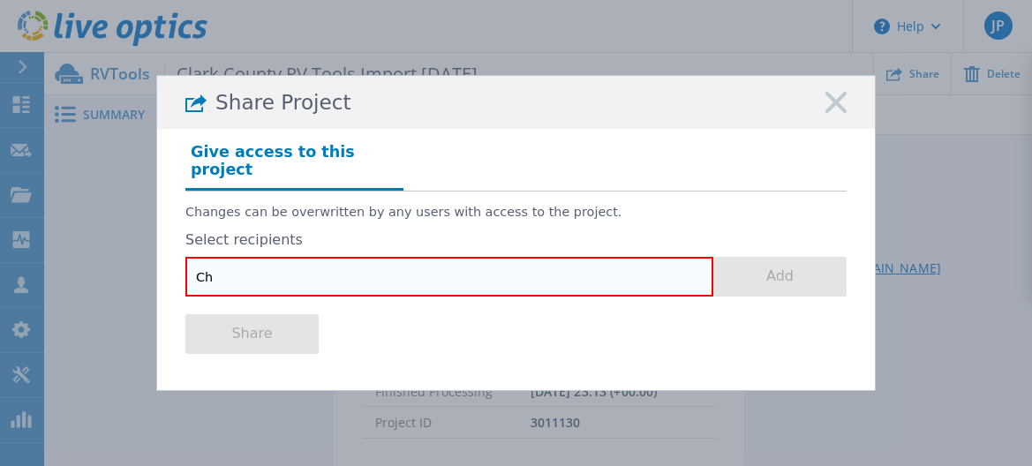
type input "C"
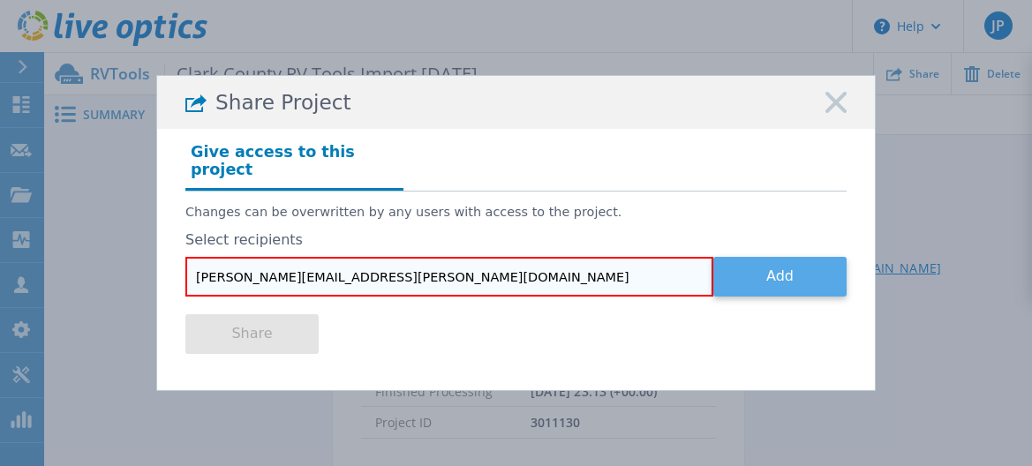
type input "chad.lowe@dell.com"
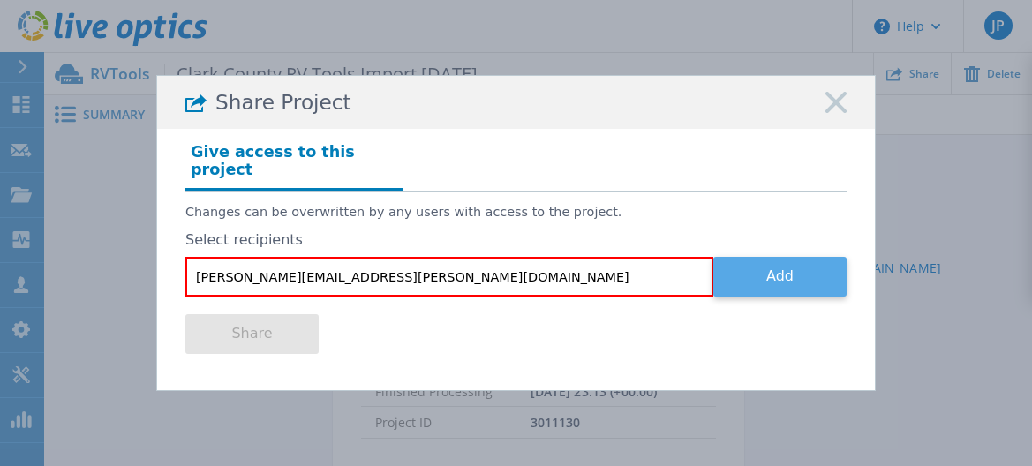
click at [746, 260] on button "Add" at bounding box center [779, 277] width 133 height 40
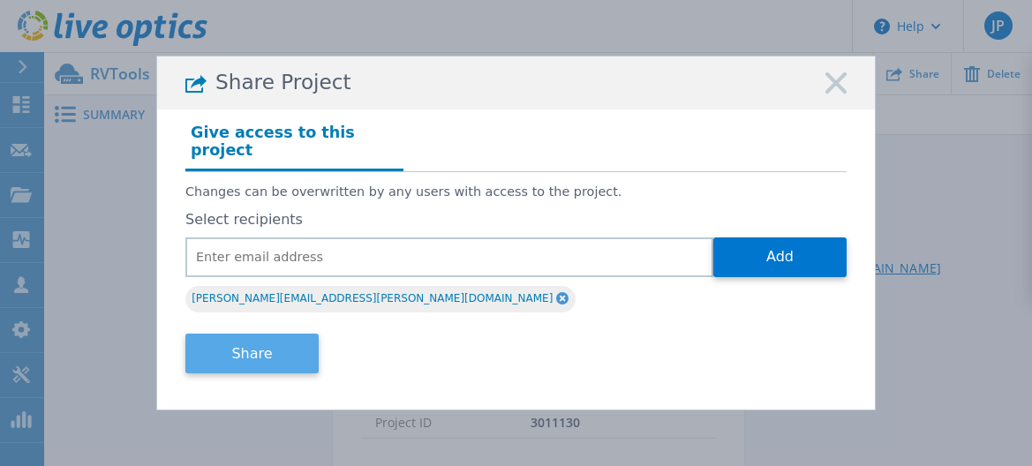
click at [260, 346] on button "Share" at bounding box center [251, 354] width 133 height 40
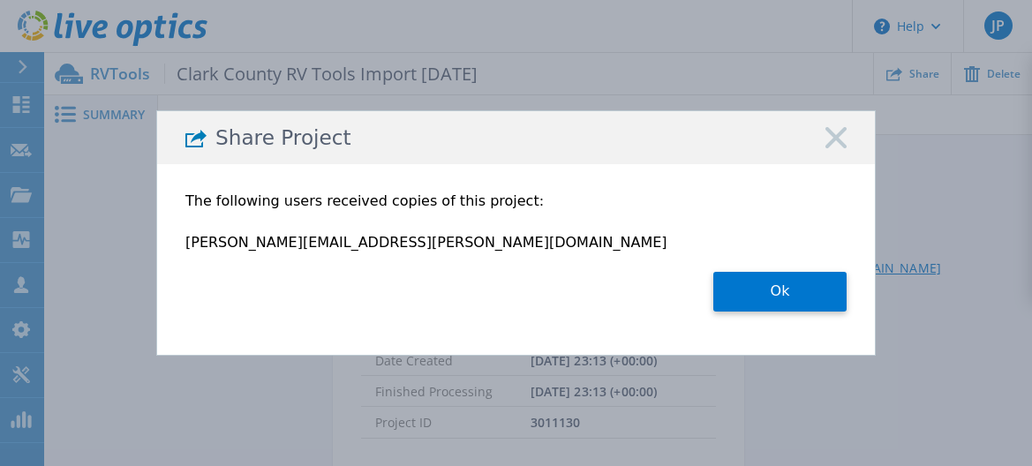
click at [836, 135] on rect at bounding box center [835, 137] width 23 height 23
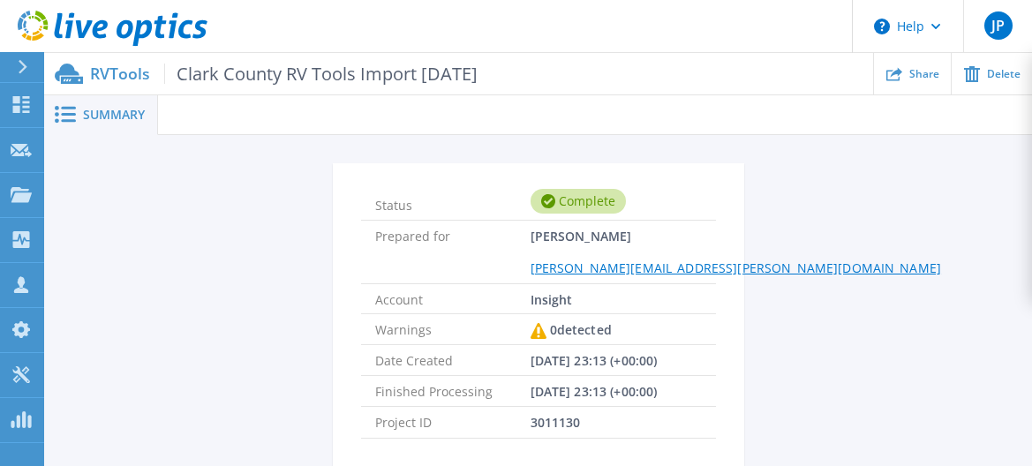
click at [102, 118] on span "Summary" at bounding box center [114, 115] width 62 height 12
click at [120, 74] on p "RVTools Clark County RV Tools Import 2025-07-07" at bounding box center [283, 74] width 387 height 20
click at [116, 110] on span "Summary" at bounding box center [114, 115] width 62 height 12
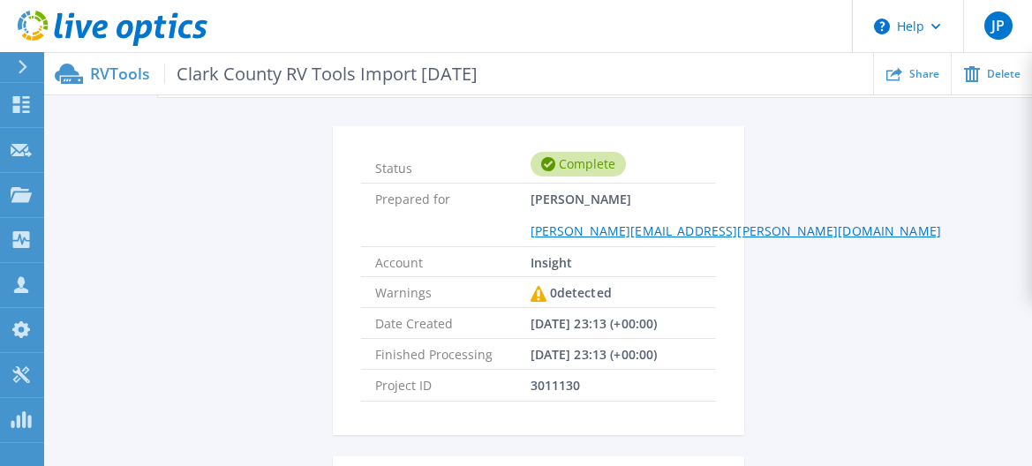
click at [237, 207] on div "Status Complete Prepared for Jason Powell jason.powell@insight.com Account Insi…" at bounding box center [538, 440] width 934 height 629
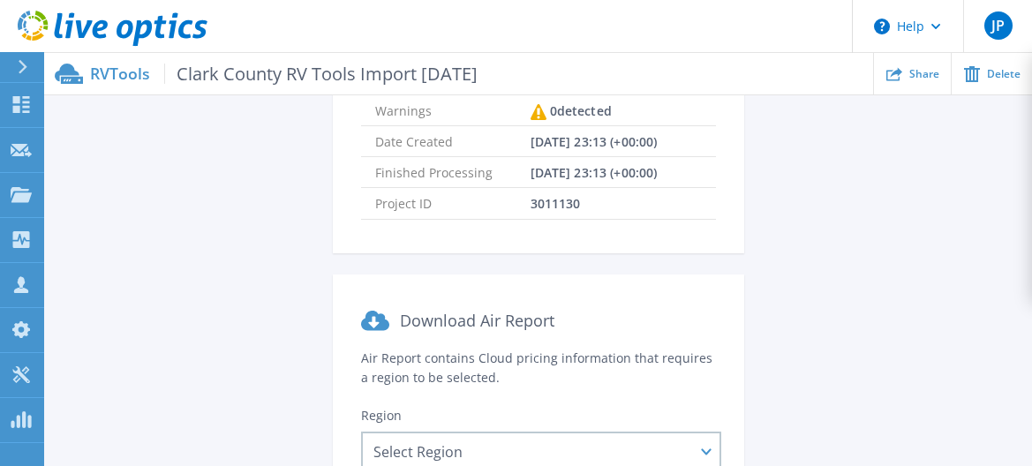
scroll to position [0, 0]
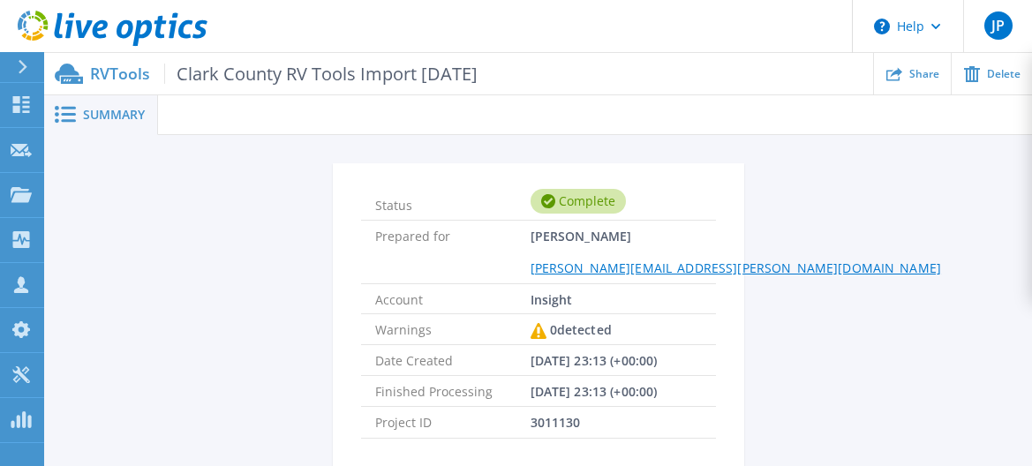
click at [111, 112] on span "Summary" at bounding box center [114, 115] width 62 height 12
click at [113, 82] on p "RVTools Clark County RV Tools Import 2025-07-07" at bounding box center [283, 74] width 387 height 20
click at [102, 113] on span "Summary" at bounding box center [114, 115] width 62 height 12
click at [76, 113] on span at bounding box center [63, 114] width 39 height 17
click at [18, 99] on icon at bounding box center [21, 104] width 17 height 17
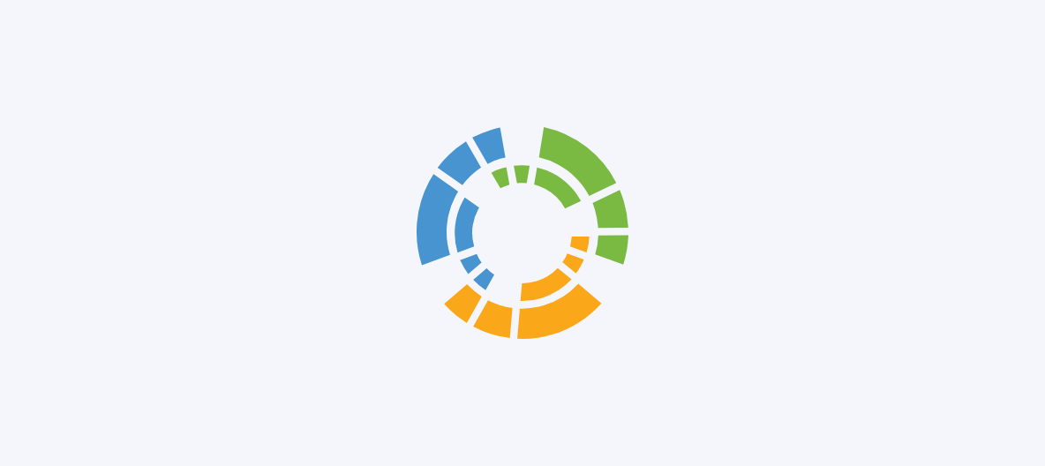
click at [71, 100] on div at bounding box center [522, 233] width 1045 height 466
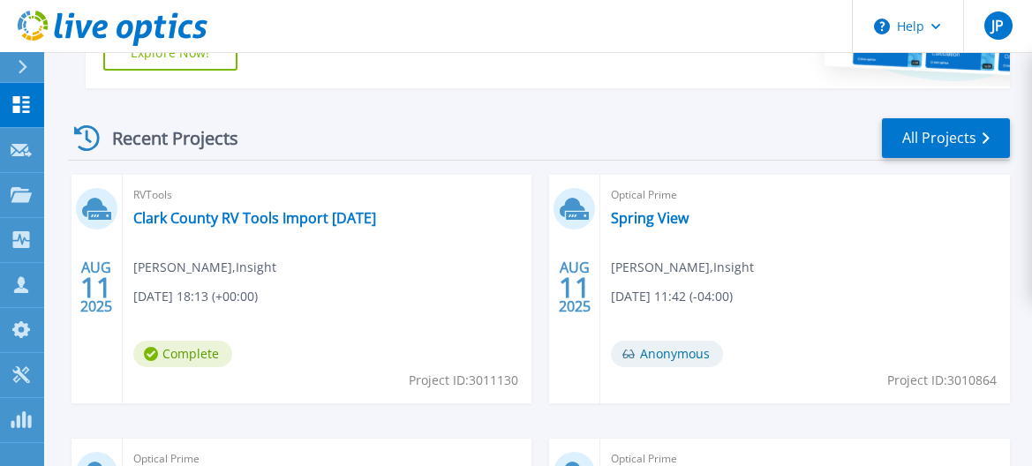
scroll to position [401, 0]
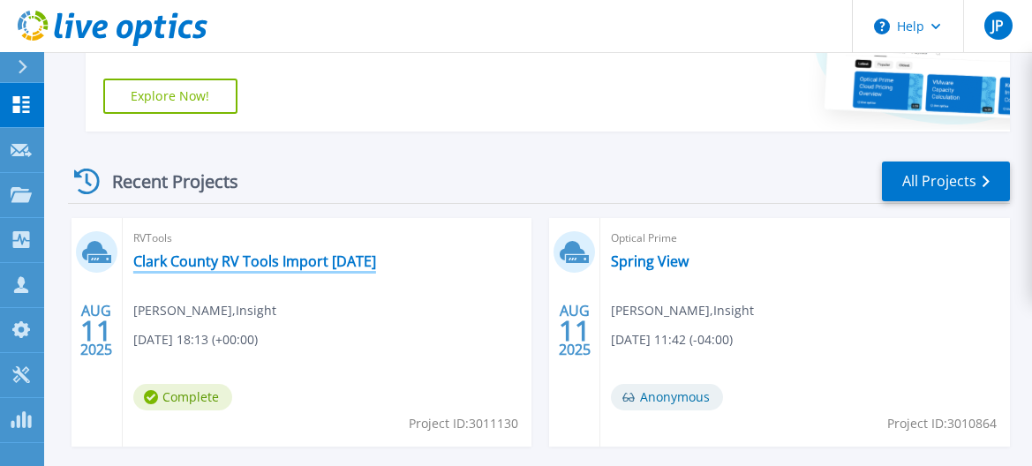
click at [245, 257] on link "Clark County RV Tools Import [DATE]" at bounding box center [254, 261] width 243 height 18
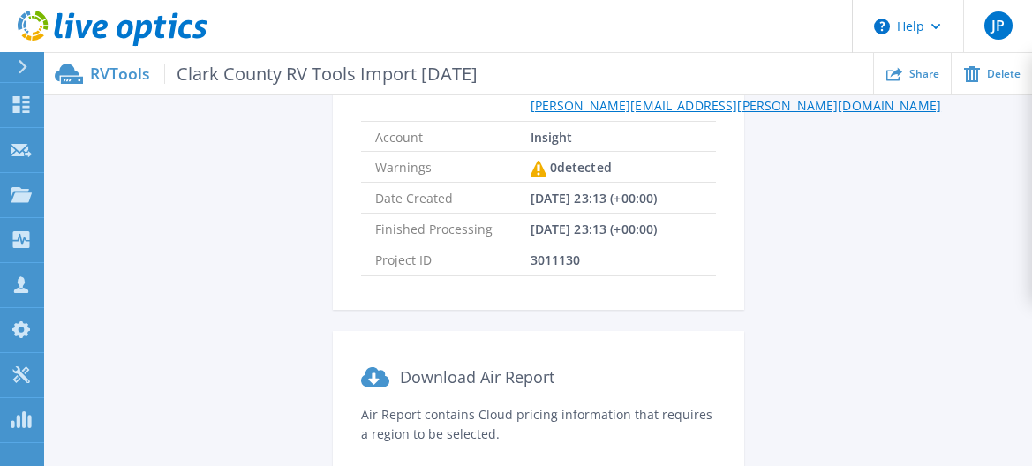
scroll to position [439, 0]
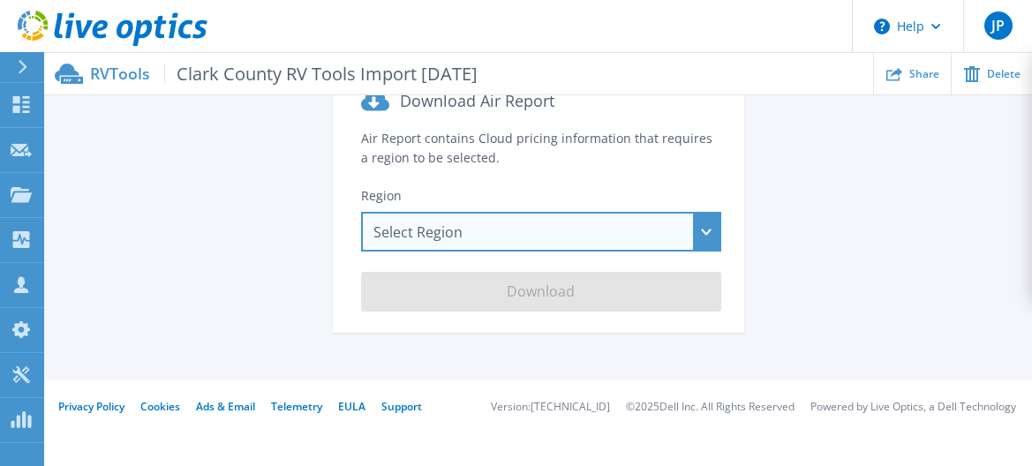
click at [554, 245] on div "Select Region Asia Pacific (Hong Kong) Asia Pacific (Mumbai) Asia Pacific (Seou…" at bounding box center [541, 232] width 360 height 40
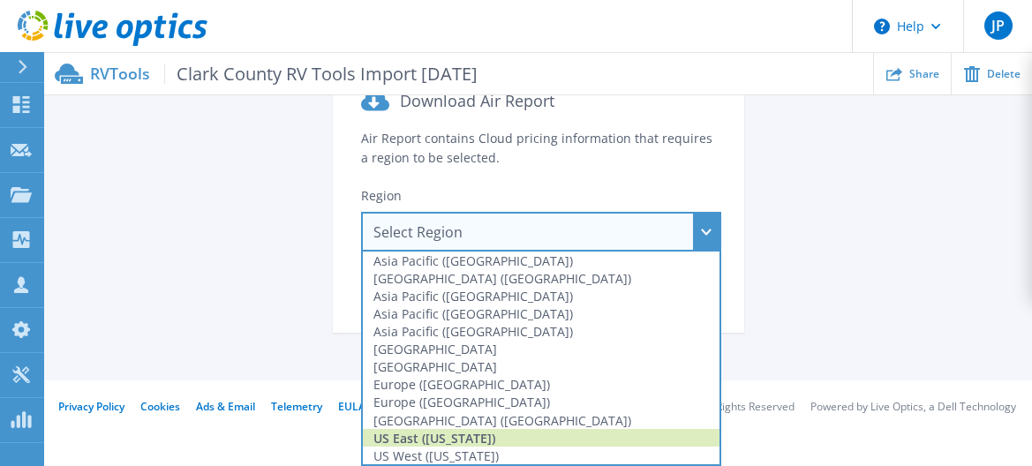
click at [448, 431] on div "US East (Virginia)" at bounding box center [541, 438] width 356 height 18
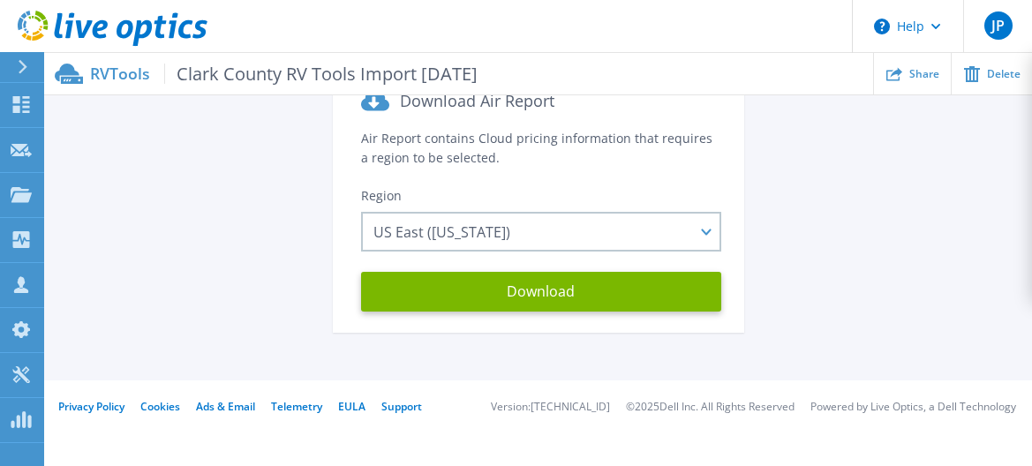
click at [268, 294] on div "Status Complete Prepared for Jason Powell jason.powell@insight.com Account Insi…" at bounding box center [538, 39] width 934 height 629
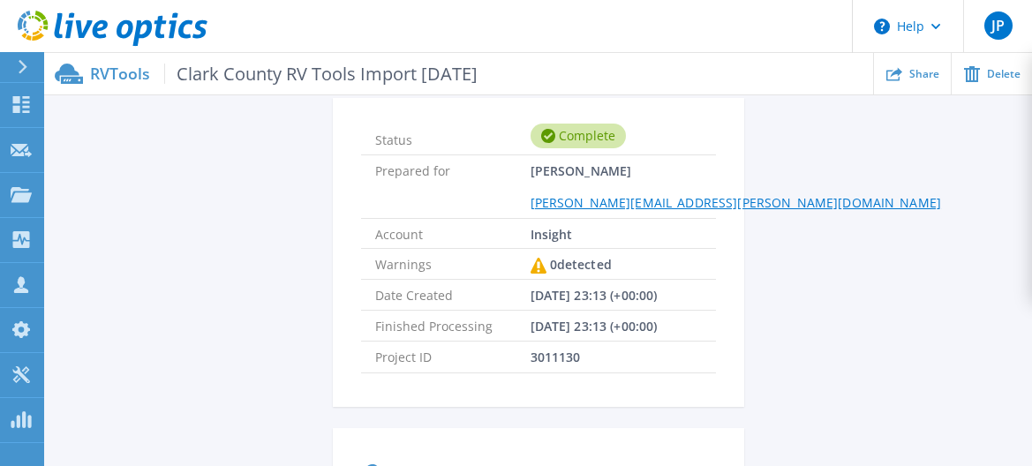
scroll to position [0, 0]
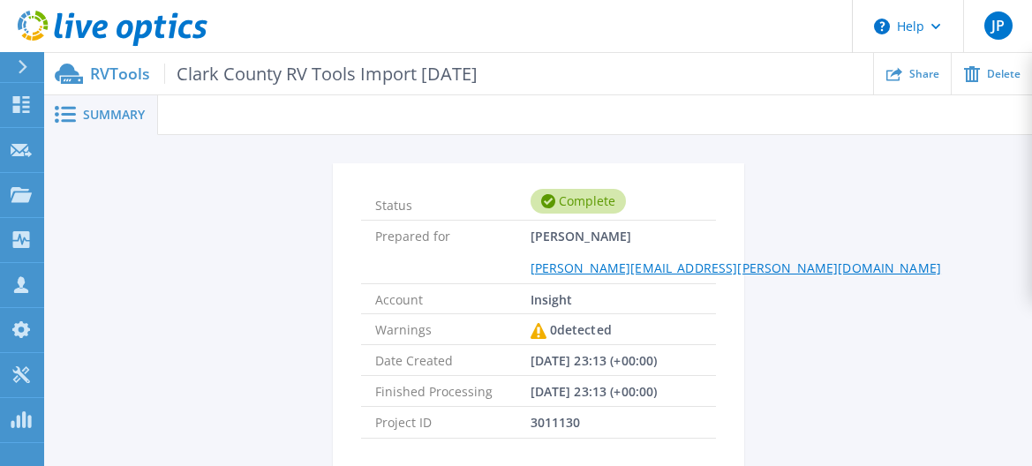
click at [90, 114] on span "Summary" at bounding box center [114, 115] width 62 height 12
click at [72, 116] on icon at bounding box center [65, 114] width 21 height 17
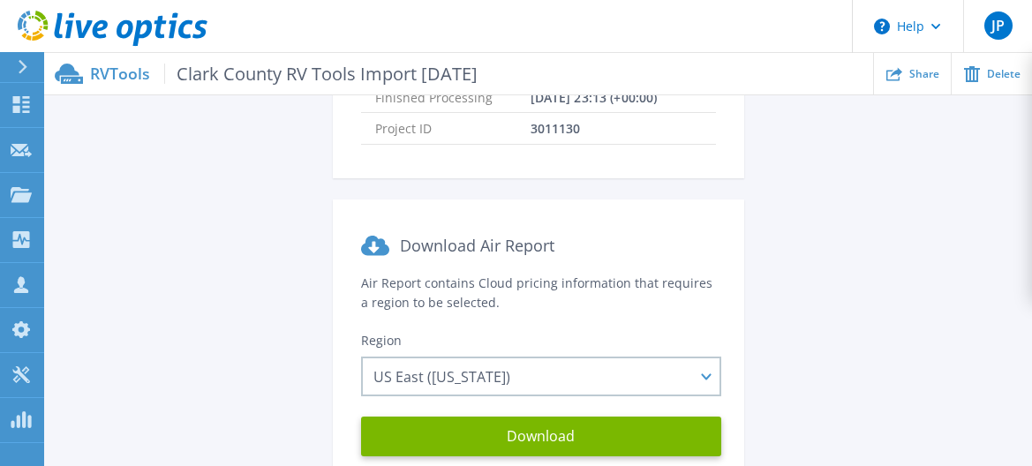
scroll to position [331, 0]
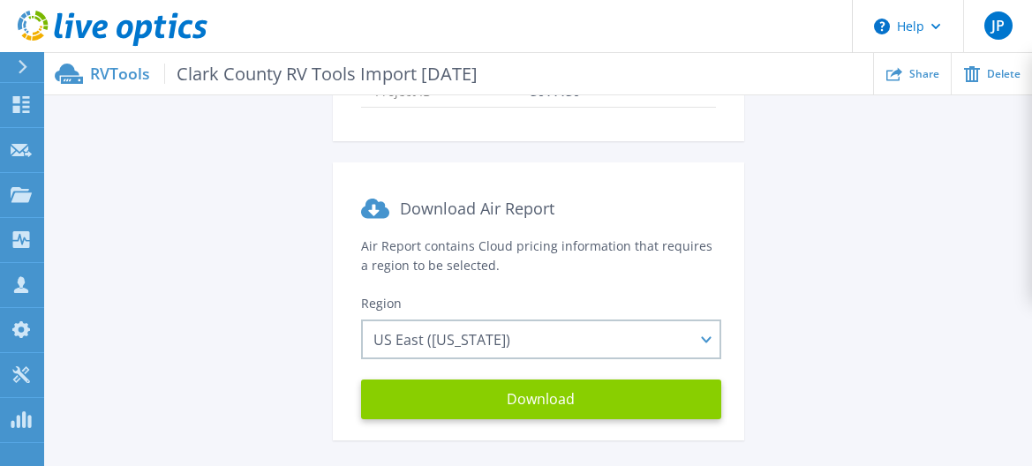
click at [503, 386] on button "Download" at bounding box center [541, 399] width 360 height 40
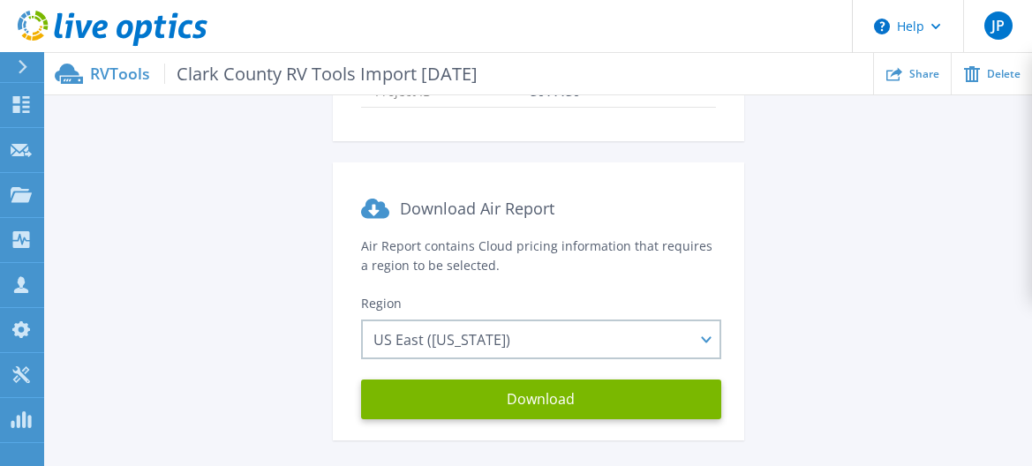
click at [82, 77] on icon at bounding box center [69, 74] width 28 height 20
click at [82, 72] on icon at bounding box center [69, 74] width 28 height 20
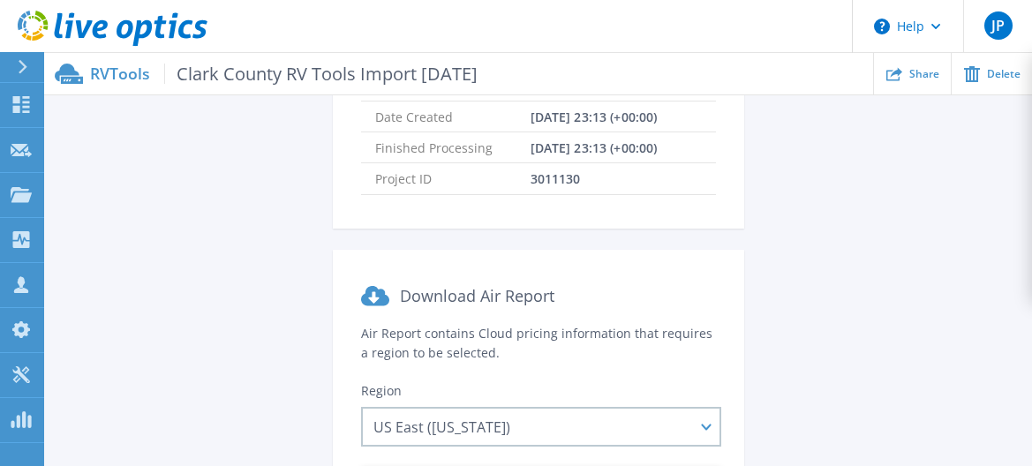
scroll to position [0, 0]
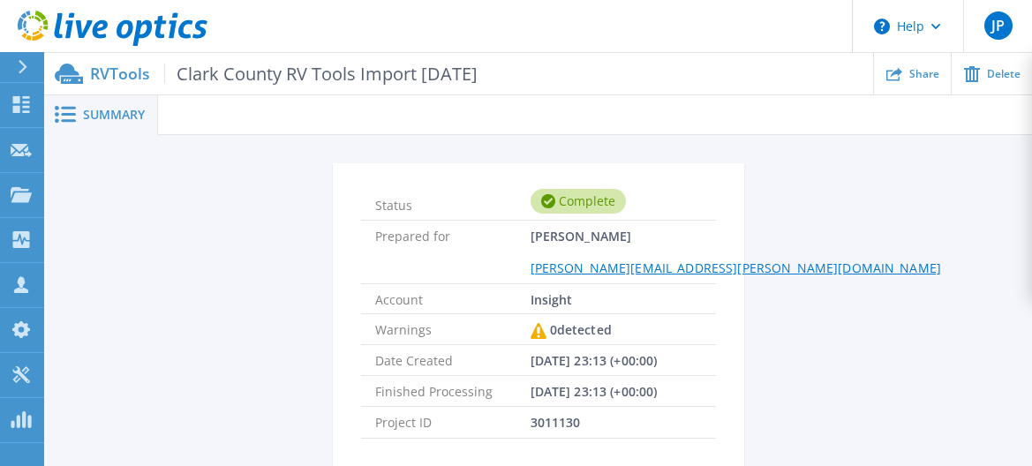
click at [589, 191] on div "Complete" at bounding box center [577, 201] width 95 height 25
click at [589, 204] on div "Complete" at bounding box center [577, 201] width 95 height 25
click at [19, 108] on icon at bounding box center [21, 104] width 17 height 17
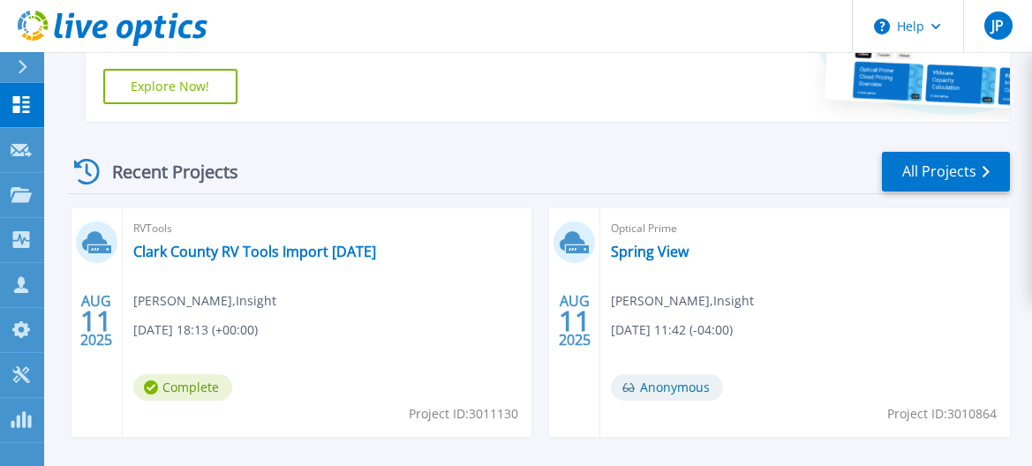
scroll to position [415, 0]
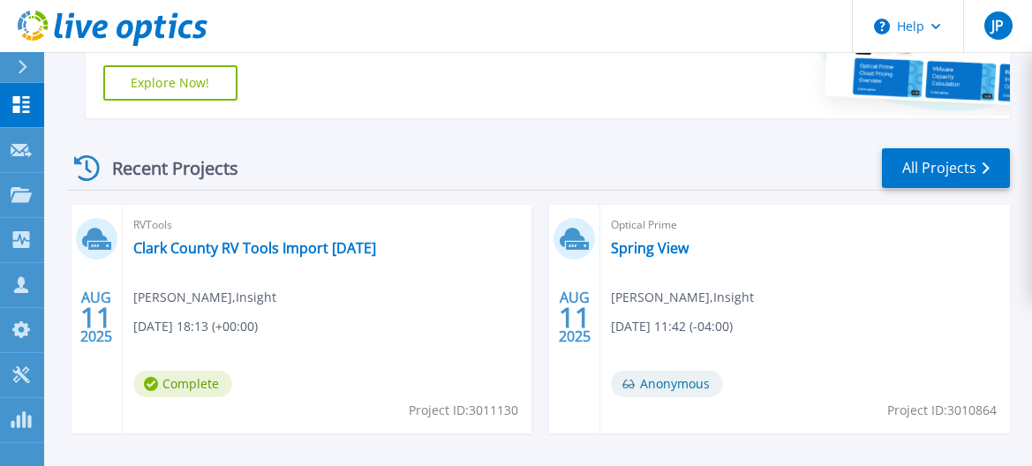
click at [239, 294] on span "[PERSON_NAME] , Insight" at bounding box center [204, 297] width 143 height 19
click at [146, 248] on link "Clark County RV Tools Import [DATE]" at bounding box center [254, 248] width 243 height 18
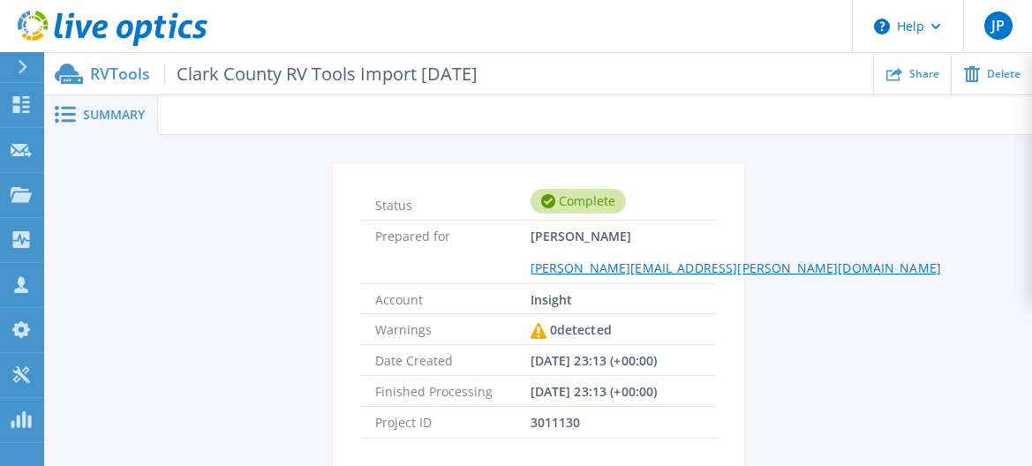
click at [140, 100] on div "Summary" at bounding box center [101, 115] width 114 height 40
click at [125, 111] on span "Summary" at bounding box center [114, 115] width 62 height 12
click at [94, 109] on span "Summary" at bounding box center [114, 115] width 62 height 12
click at [79, 112] on span at bounding box center [63, 114] width 39 height 17
click at [71, 113] on icon at bounding box center [65, 114] width 21 height 17
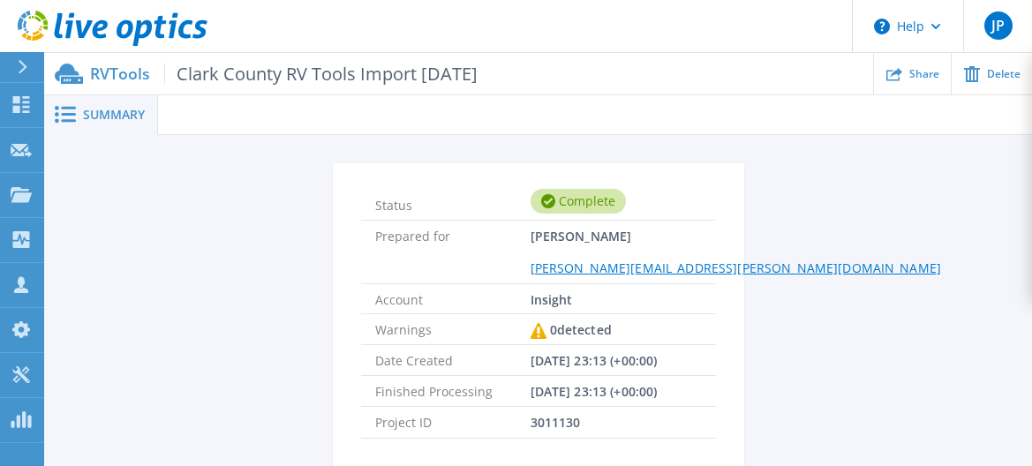
click at [89, 114] on span "Summary" at bounding box center [114, 115] width 62 height 12
click at [130, 76] on p "RVTools Clark County RV Tools Import 2025-07-07" at bounding box center [283, 74] width 387 height 20
click at [113, 116] on span "Summary" at bounding box center [114, 115] width 62 height 12
drag, startPoint x: 396, startPoint y: 91, endPoint x: 634, endPoint y: 60, distance: 239.4
click at [396, 91] on div "RVTools Clark County RV Tools Import 2025-07-07 Share Delete" at bounding box center [537, 73] width 987 height 41
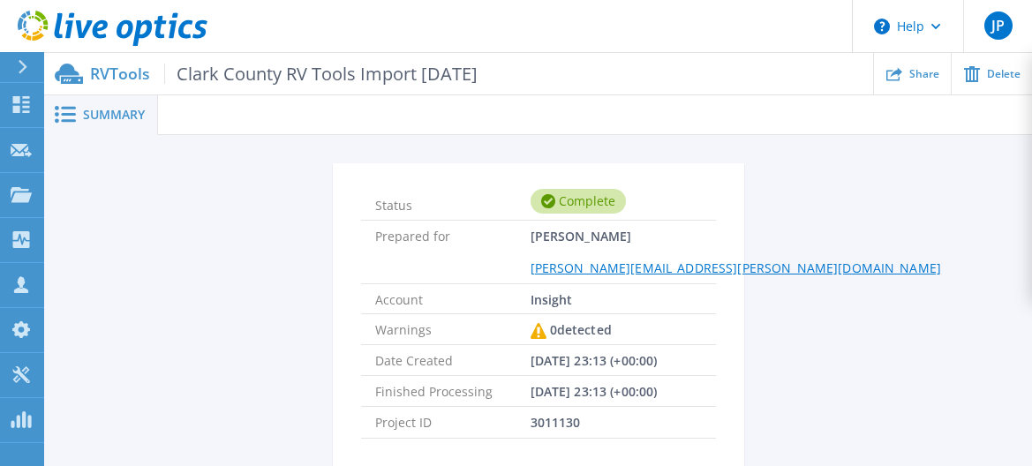
click at [685, 50] on header "Help JP Partner Team Member Jason Powell jason.powell@insight.com Insight My Pr…" at bounding box center [516, 26] width 1032 height 53
click at [736, 91] on ul "Share Delete" at bounding box center [754, 73] width 554 height 41
click at [30, 106] on icon at bounding box center [21, 104] width 21 height 17
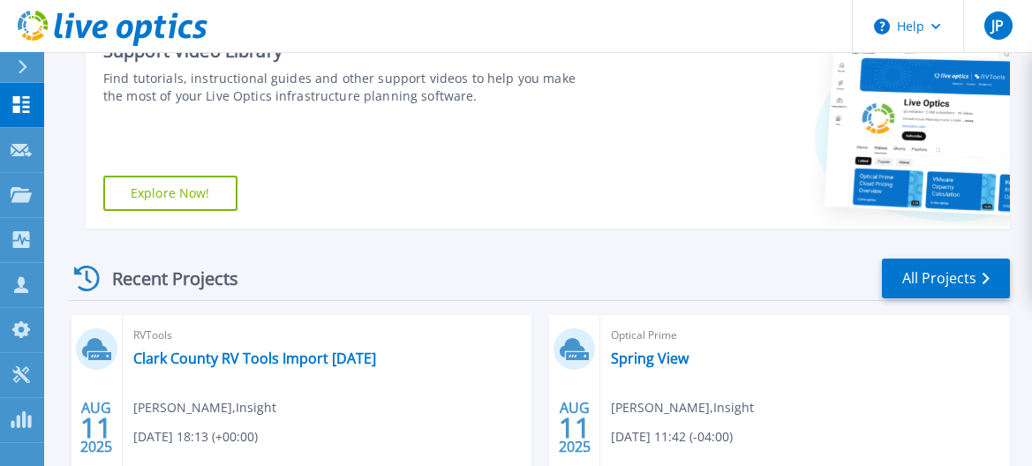
scroll to position [446, 0]
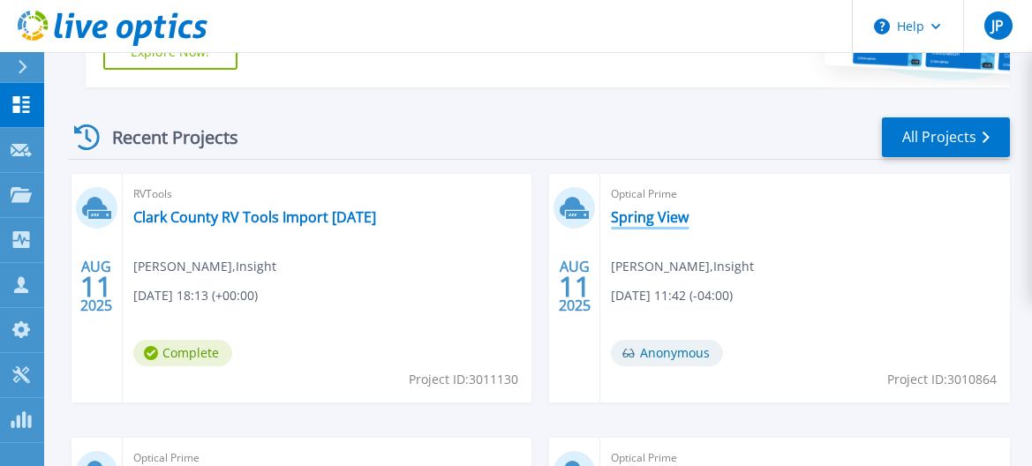
click at [645, 219] on link "Spring View" at bounding box center [650, 217] width 78 height 18
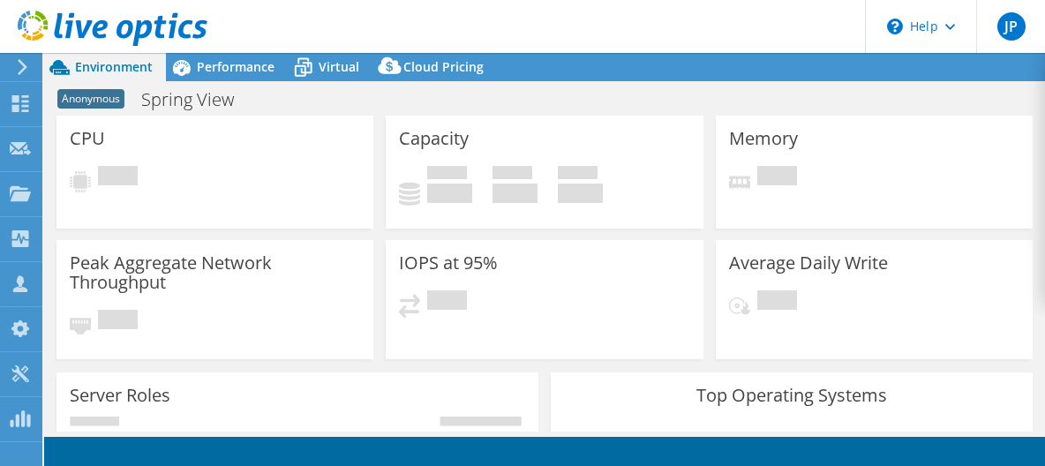
select select "USD"
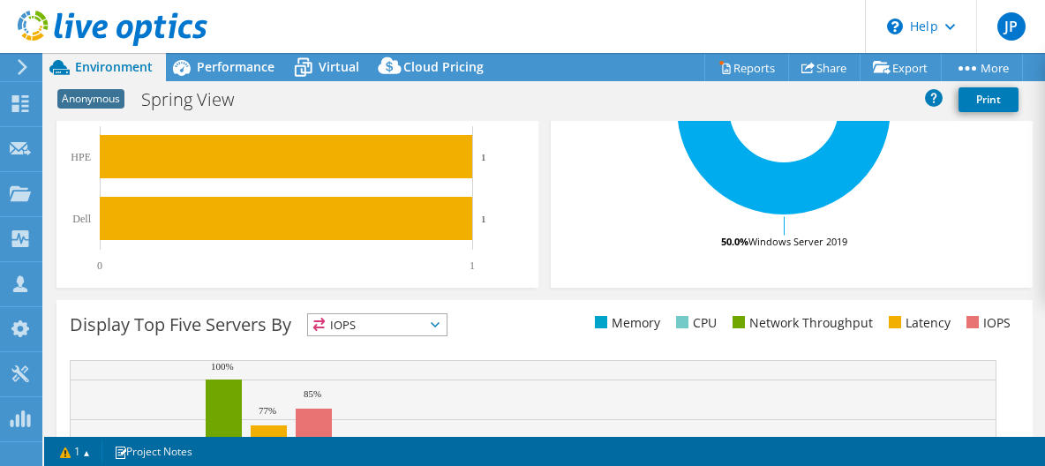
scroll to position [442, 0]
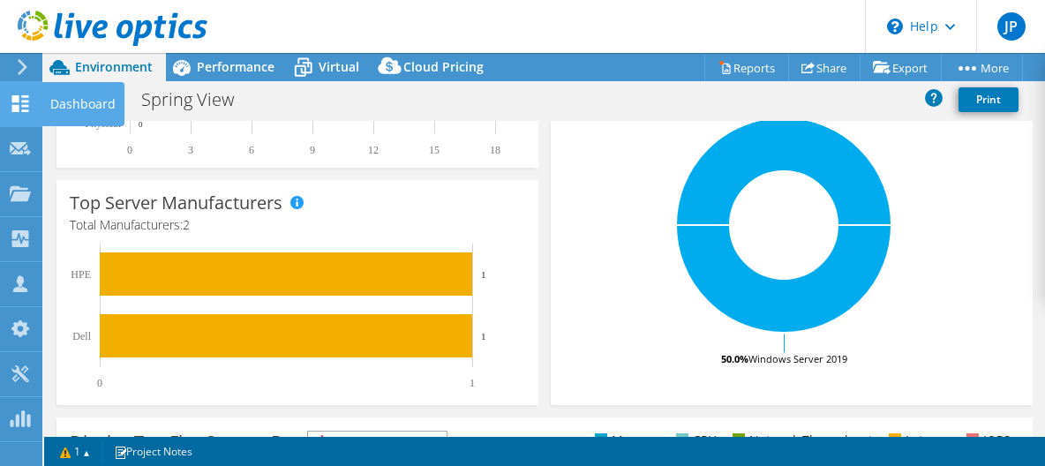
click at [27, 104] on icon at bounding box center [20, 103] width 21 height 17
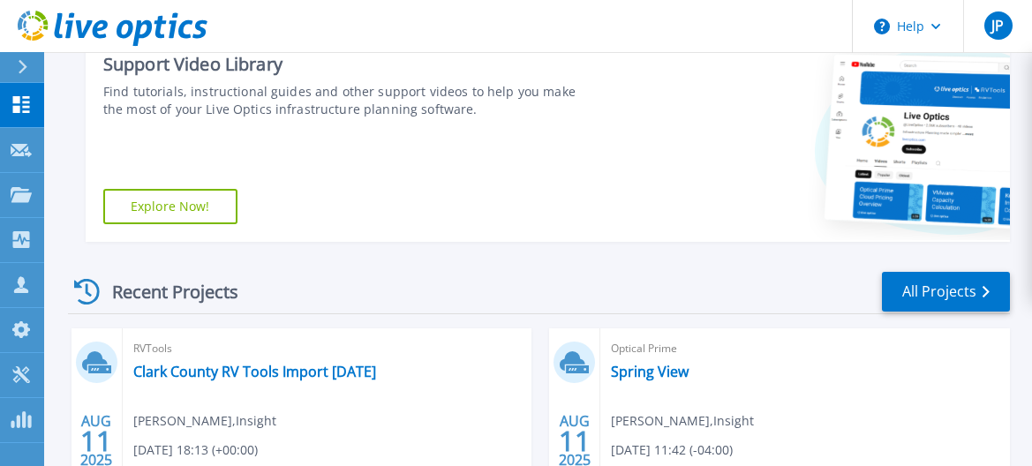
scroll to position [480, 0]
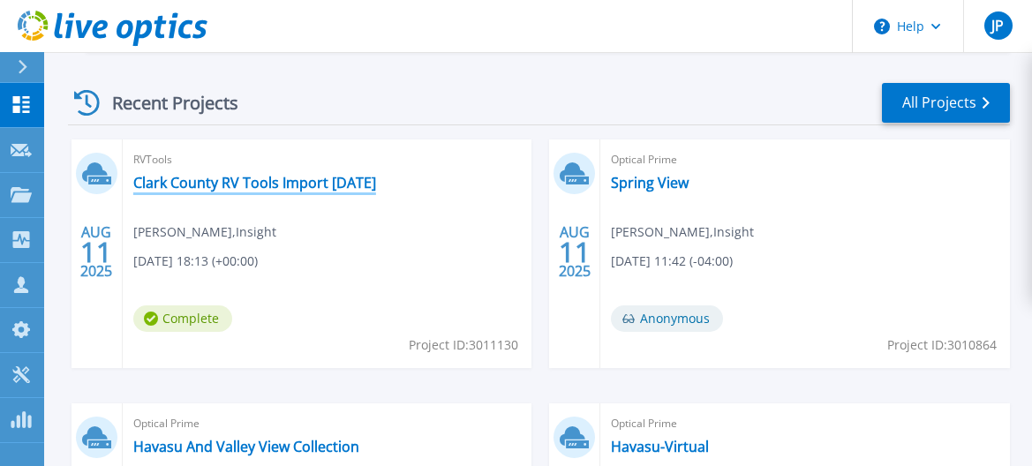
click at [272, 182] on link "Clark County RV Tools Import [DATE]" at bounding box center [254, 183] width 243 height 18
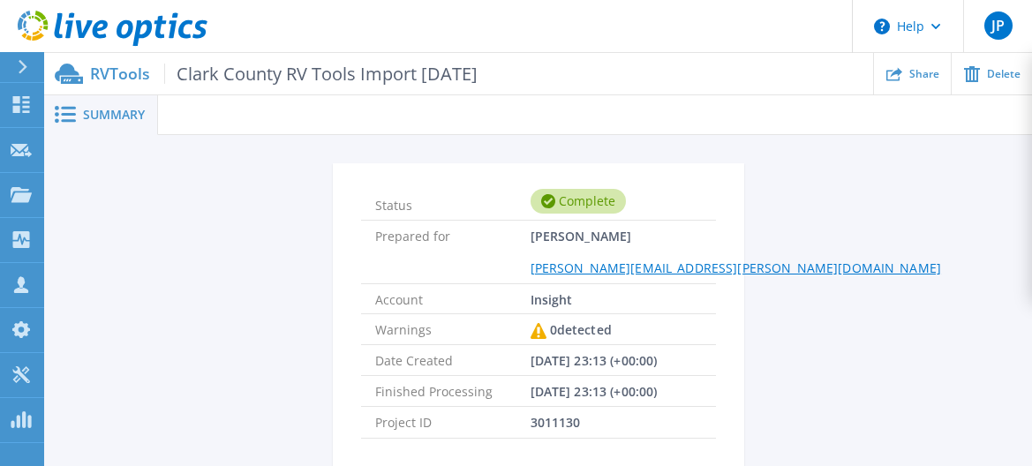
click at [101, 116] on span "Summary" at bounding box center [114, 115] width 62 height 12
click at [73, 111] on icon at bounding box center [65, 114] width 21 height 17
click at [131, 119] on span "Summary" at bounding box center [114, 115] width 62 height 12
click at [221, 119] on div at bounding box center [595, 115] width 874 height 40
click at [150, 85] on div "RVTools Clark County RV Tools Import 2025-07-07 Share Delete" at bounding box center [537, 73] width 987 height 41
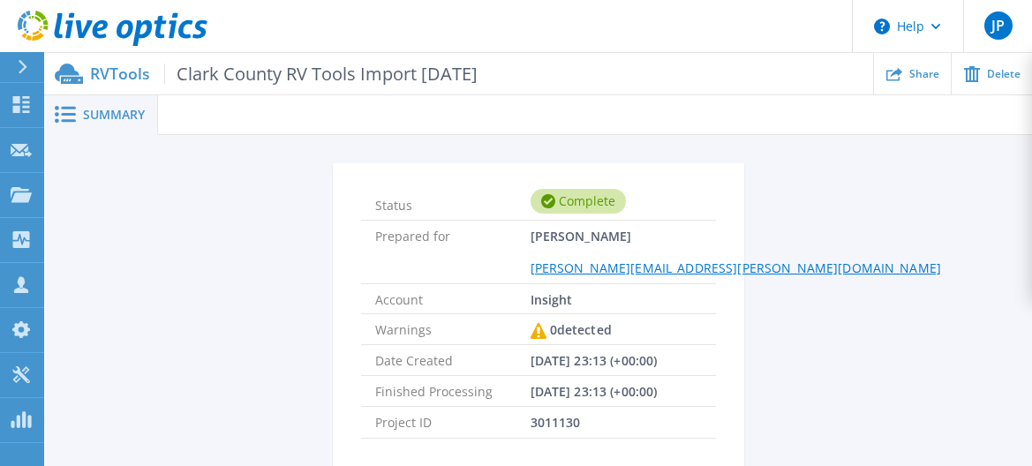
click at [129, 74] on p "RVTools Clark County RV Tools Import 2025-07-07" at bounding box center [283, 74] width 387 height 20
click at [28, 108] on icon at bounding box center [21, 104] width 17 height 17
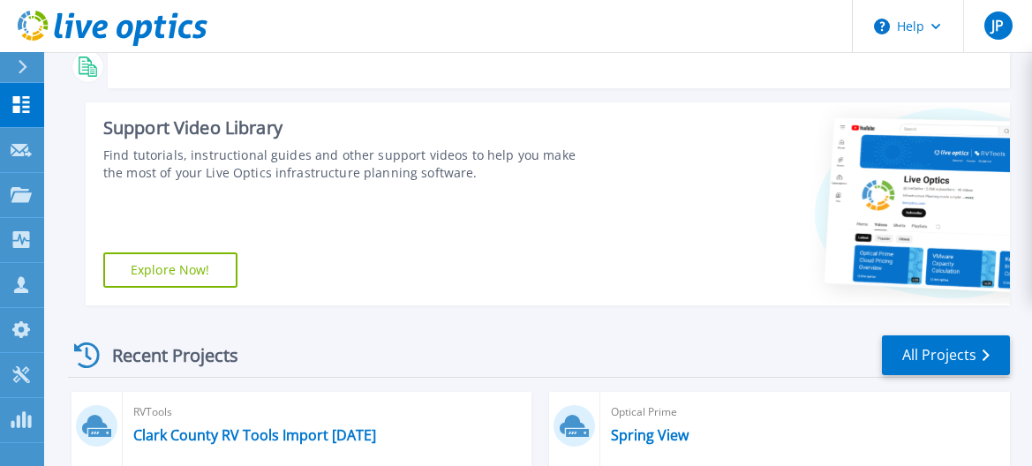
scroll to position [418, 0]
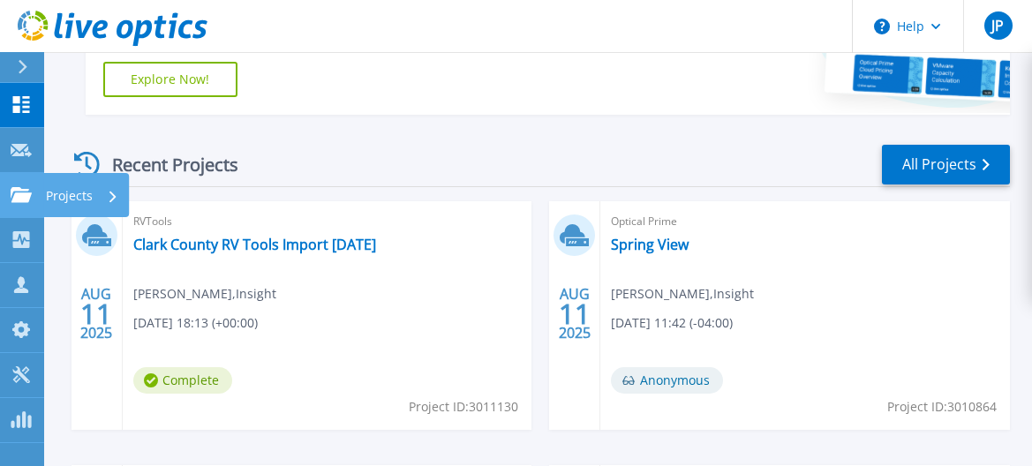
click at [25, 189] on icon at bounding box center [21, 194] width 21 height 15
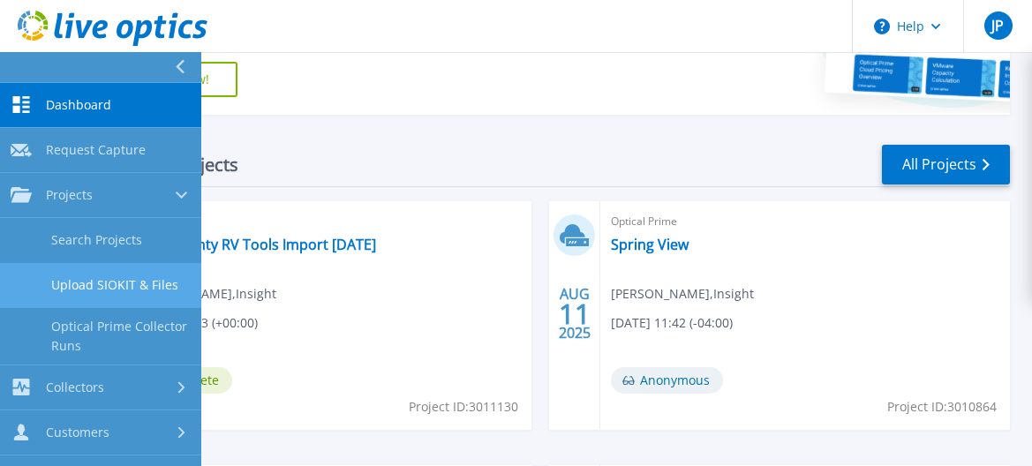
click at [112, 278] on link "Upload SIOKIT & Files" at bounding box center [100, 285] width 201 height 45
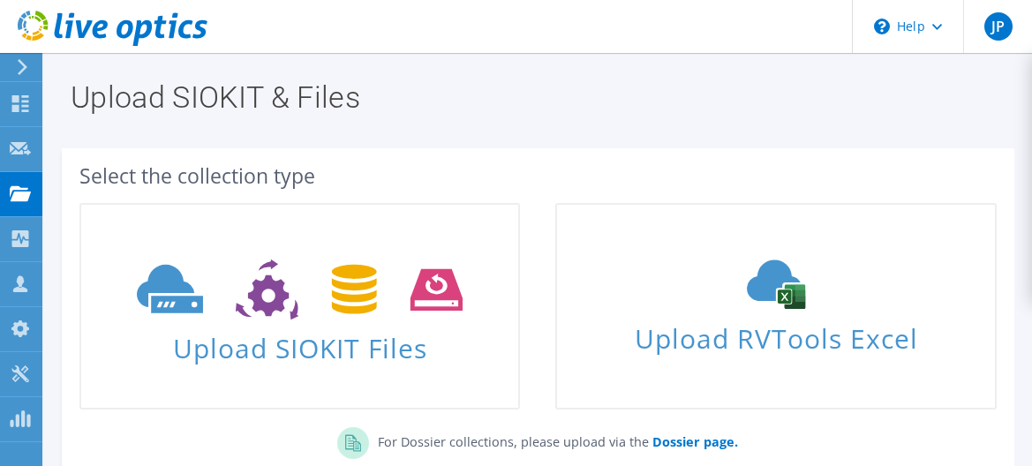
click at [199, 175] on div "Select the collection type" at bounding box center [537, 175] width 917 height 19
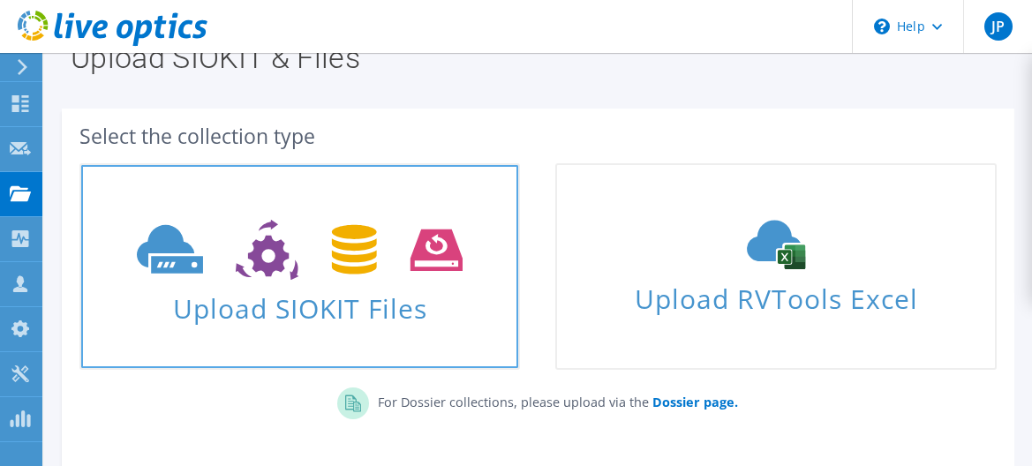
scroll to position [63, 0]
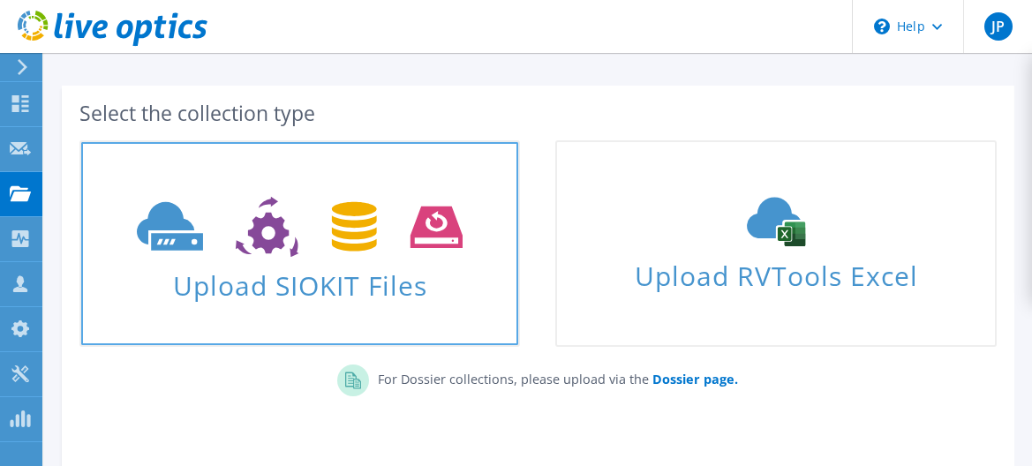
click at [447, 262] on span "Upload SIOKIT Files" at bounding box center [299, 280] width 437 height 38
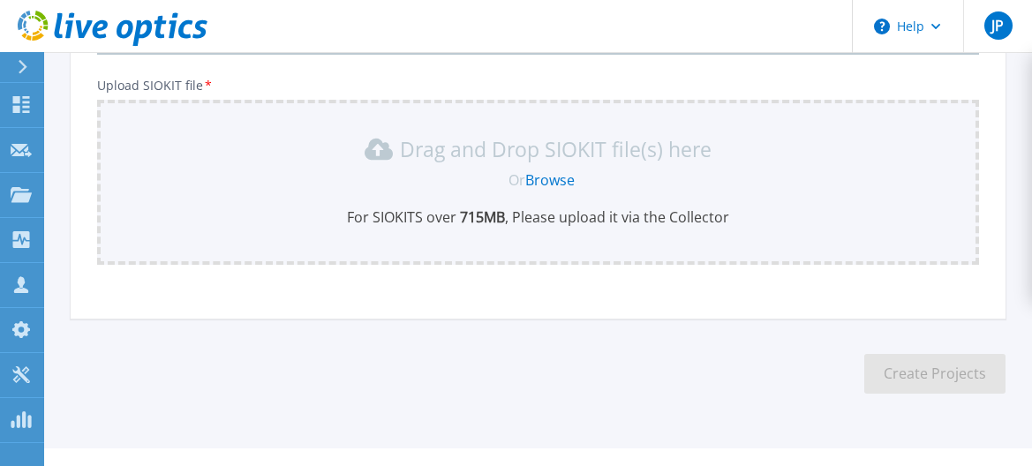
scroll to position [132, 0]
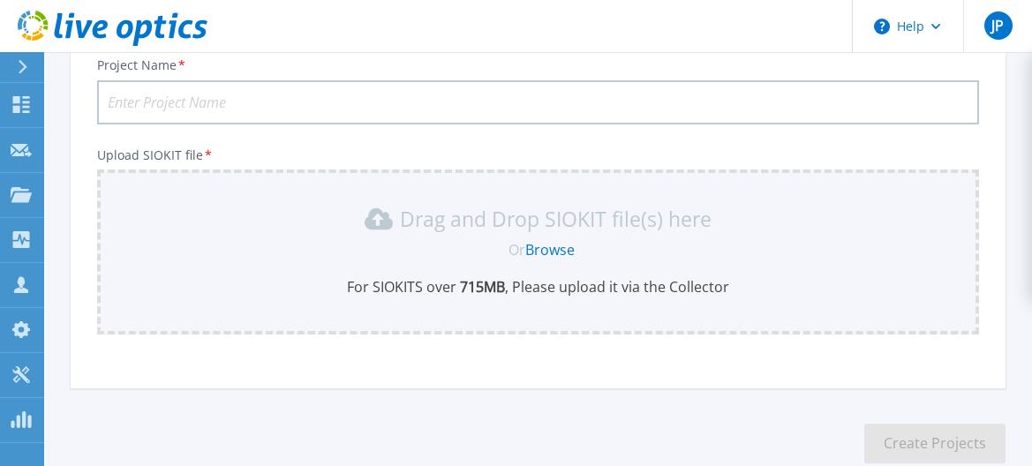
click at [192, 105] on input "Project Name *" at bounding box center [537, 102] width 881 height 44
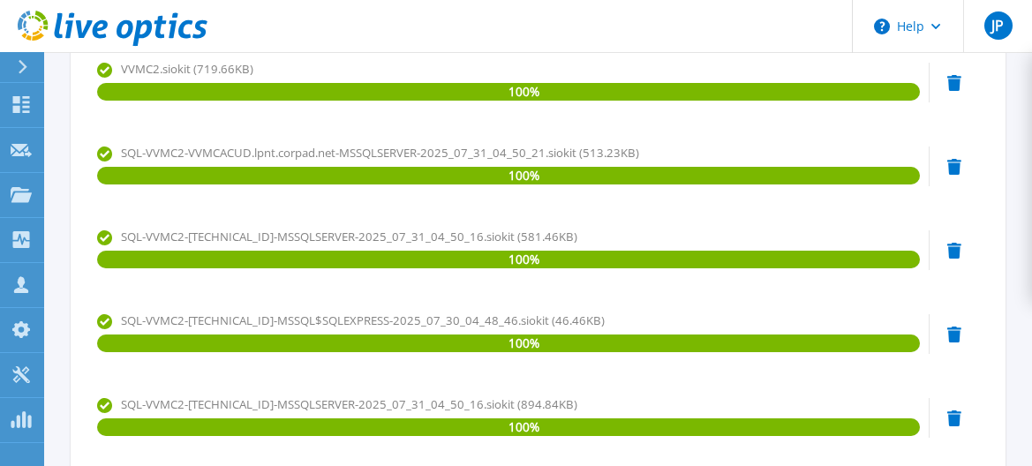
scroll to position [908, 0]
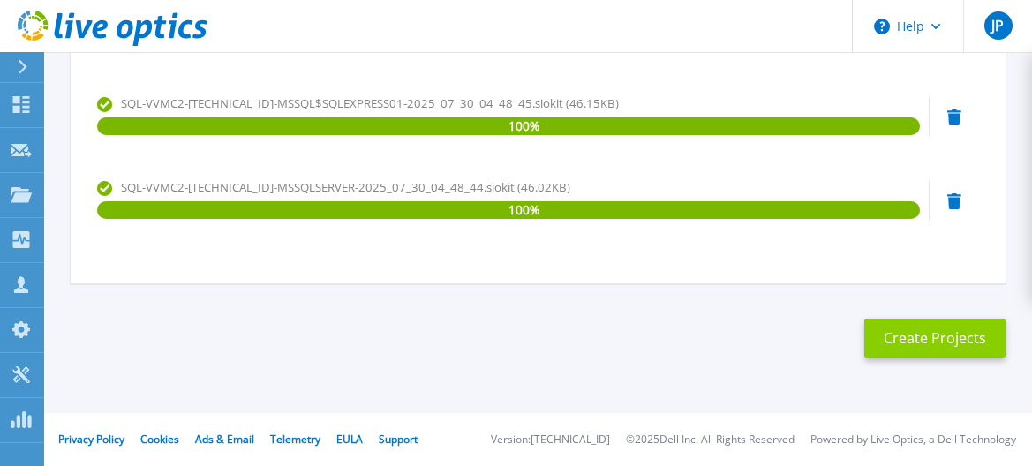
type input "Havasu - Part 1"
click at [934, 343] on button "Create Projects" at bounding box center [934, 339] width 141 height 40
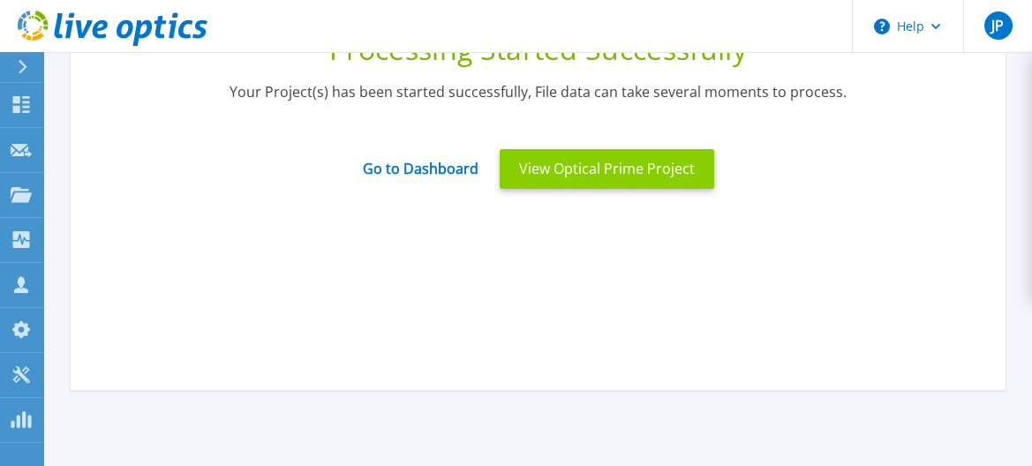
scroll to position [177, 0]
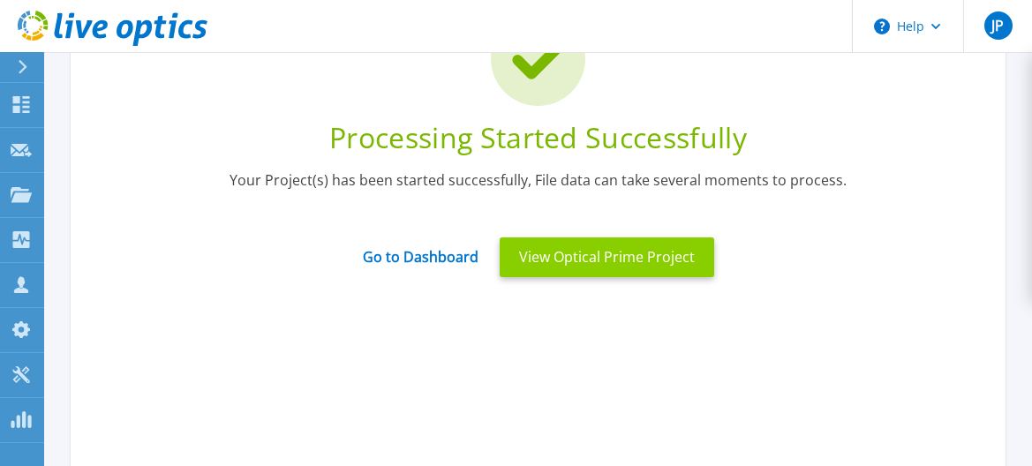
click at [578, 256] on button "View Optical Prime Project" at bounding box center [606, 257] width 214 height 40
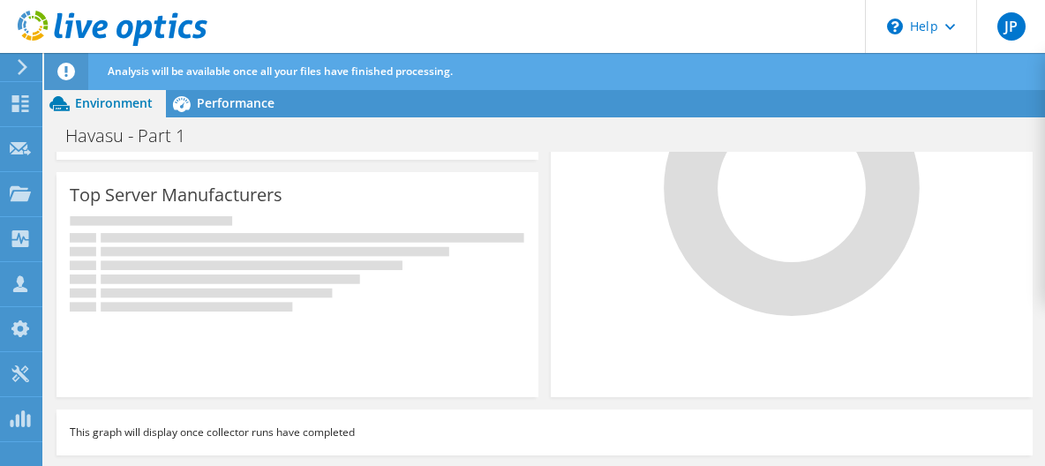
scroll to position [36, 0]
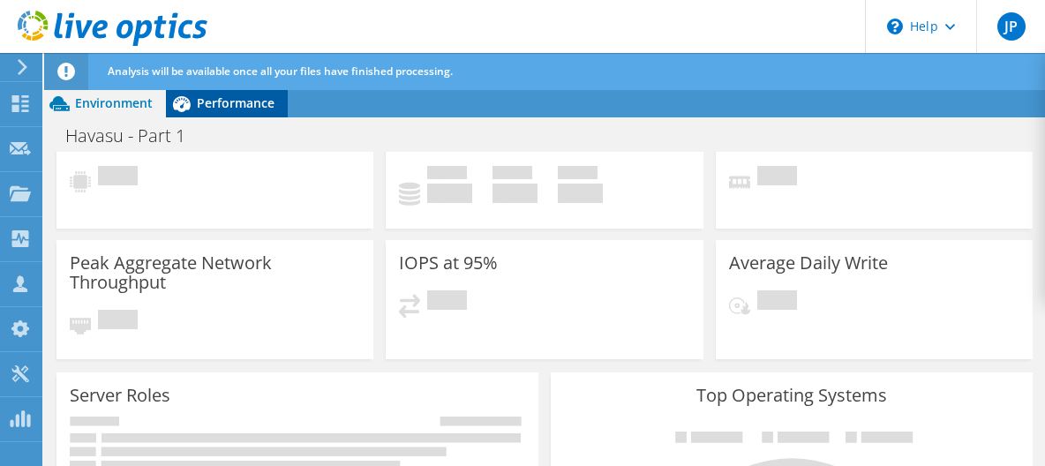
click at [230, 108] on span "Performance" at bounding box center [236, 102] width 78 height 17
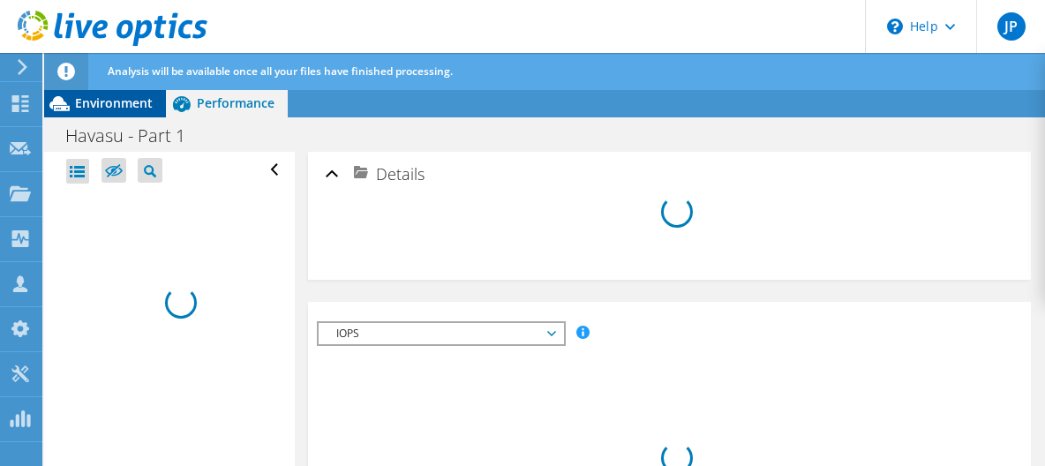
click at [136, 101] on span "Environment" at bounding box center [114, 102] width 78 height 17
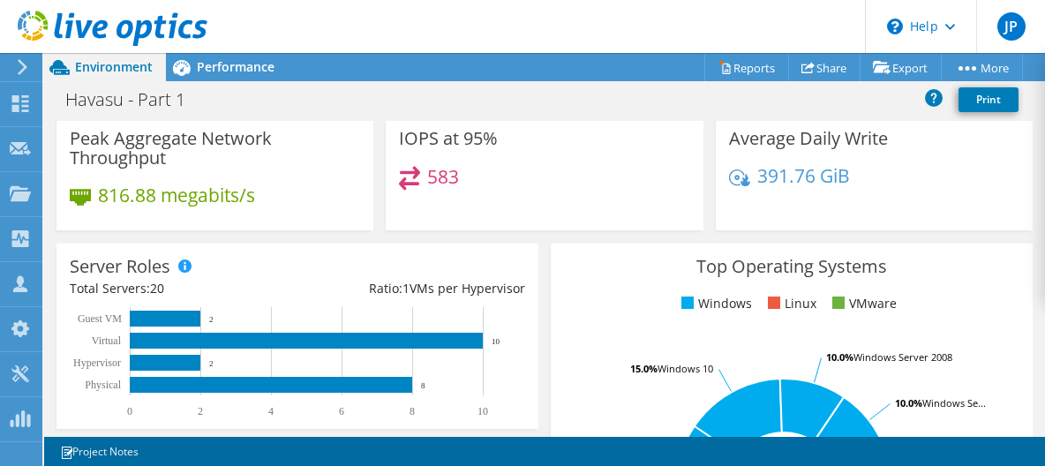
scroll to position [349, 0]
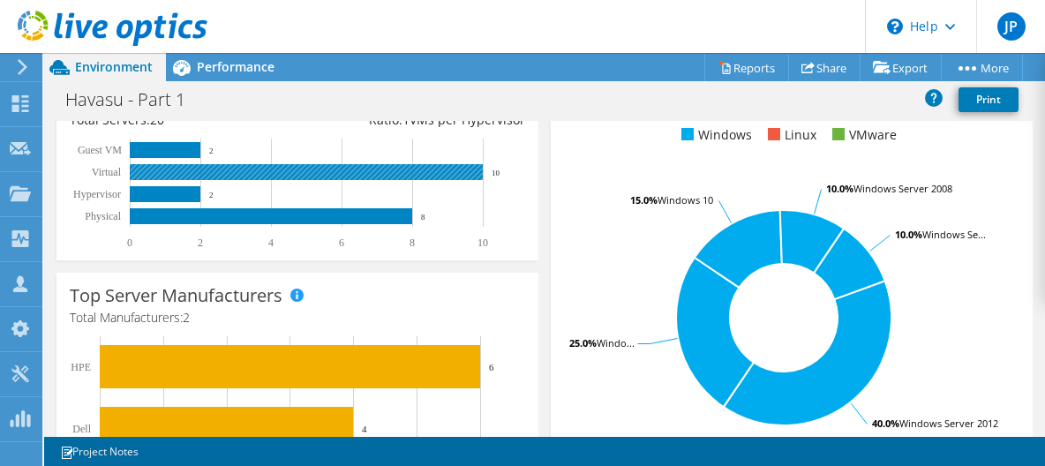
click at [415, 172] on rect at bounding box center [306, 172] width 353 height 16
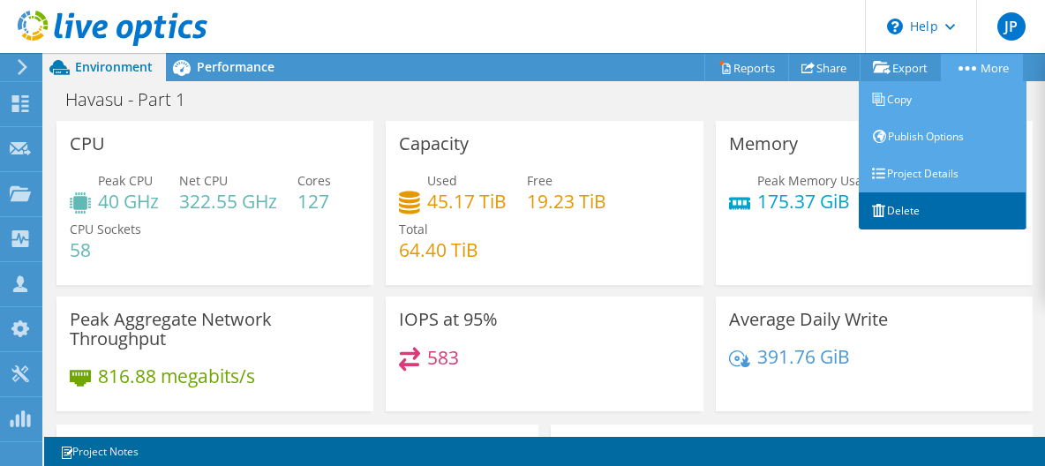
click at [913, 205] on link "Delete" at bounding box center [943, 210] width 168 height 37
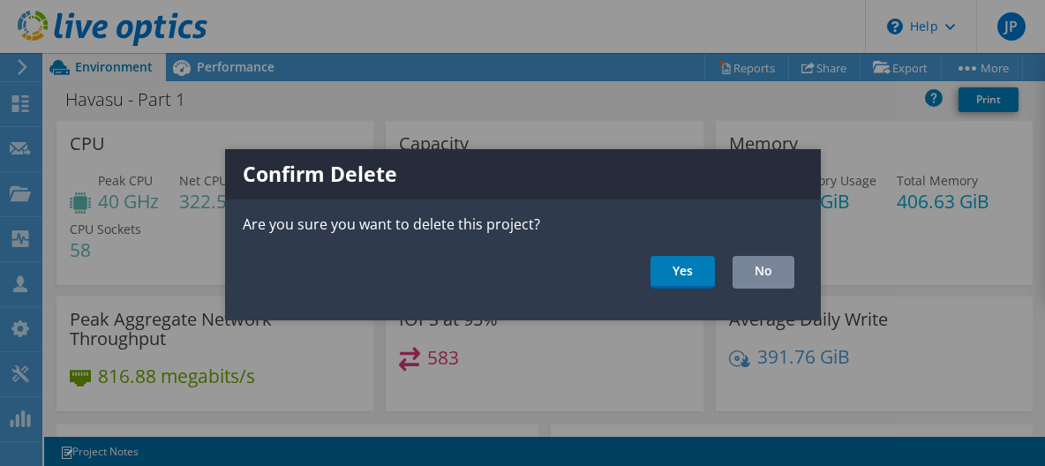
click at [756, 267] on link "No" at bounding box center [763, 272] width 62 height 33
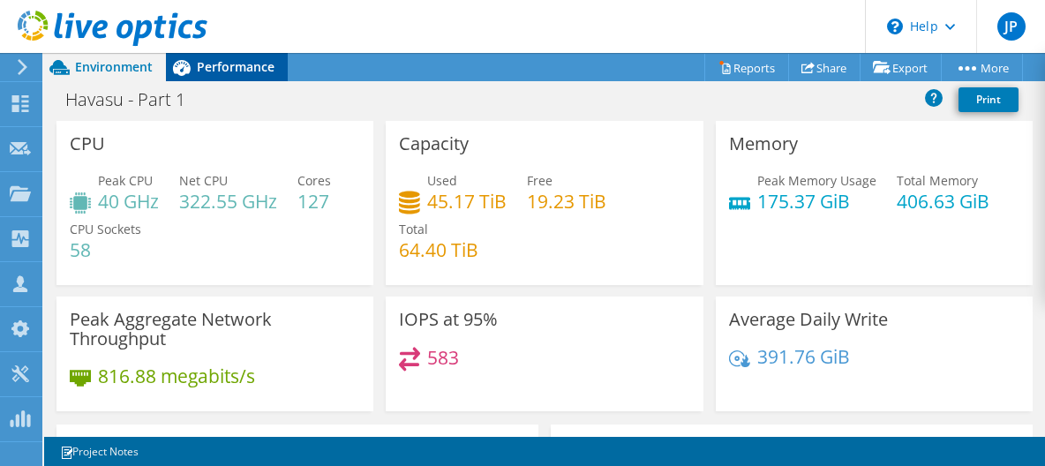
click at [243, 71] on span "Performance" at bounding box center [236, 66] width 78 height 17
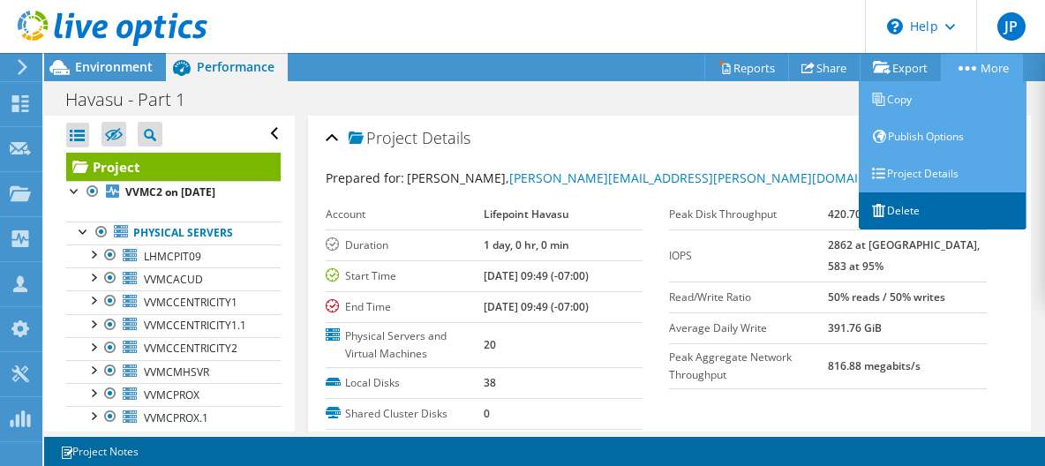
click at [941, 207] on link "Delete" at bounding box center [943, 210] width 168 height 37
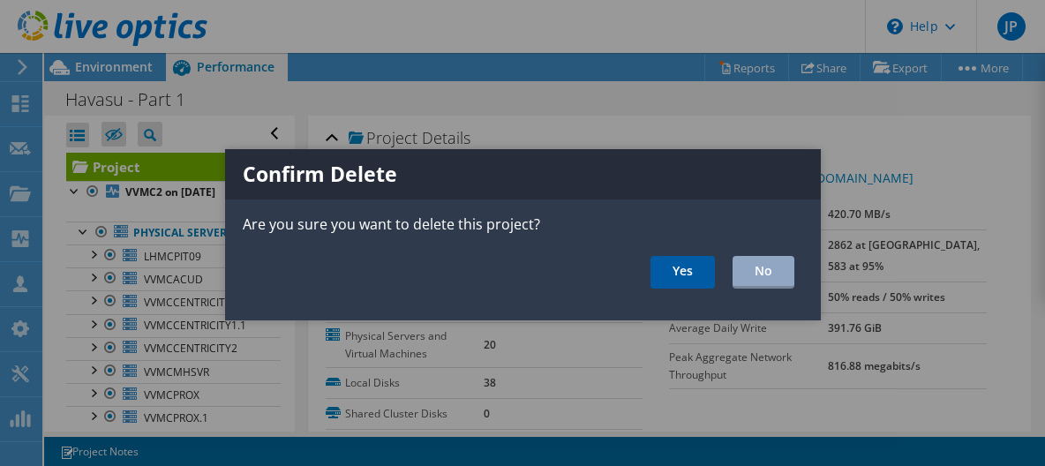
click at [704, 267] on link "Yes" at bounding box center [682, 272] width 64 height 33
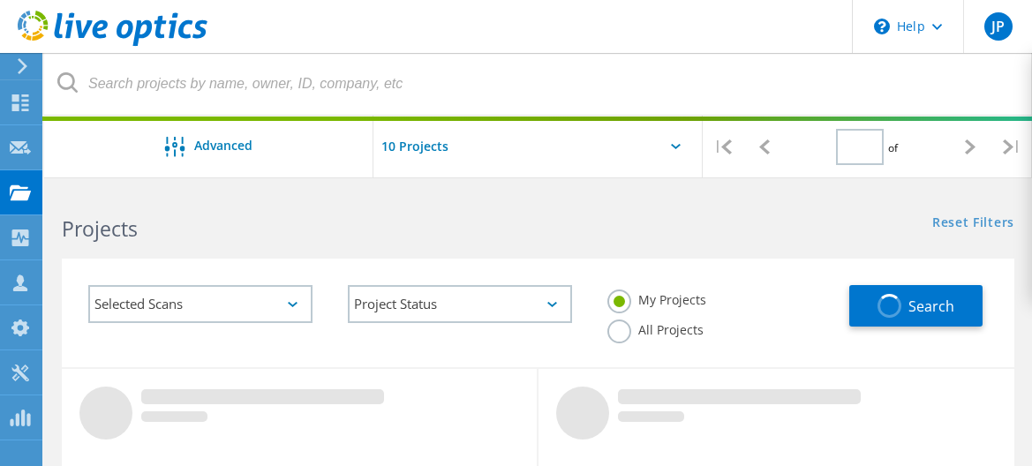
type input "1"
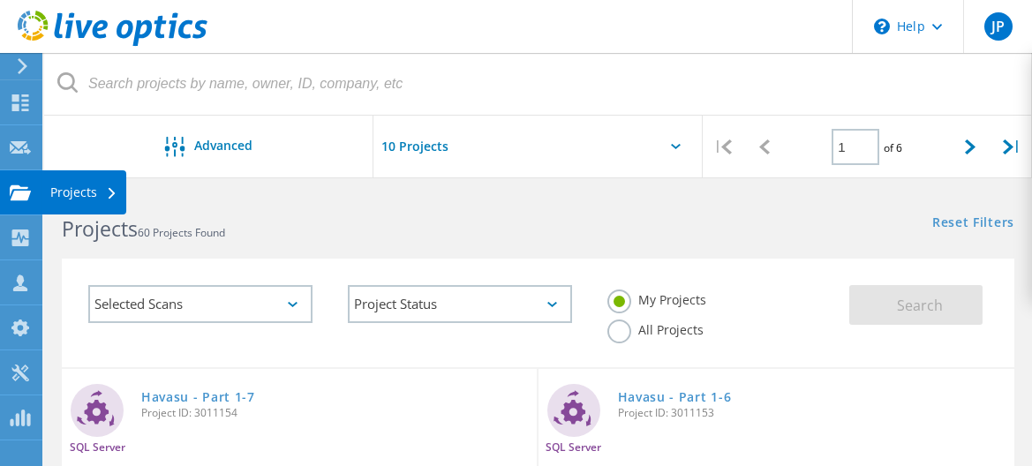
click at [71, 190] on div "Projects" at bounding box center [83, 192] width 67 height 12
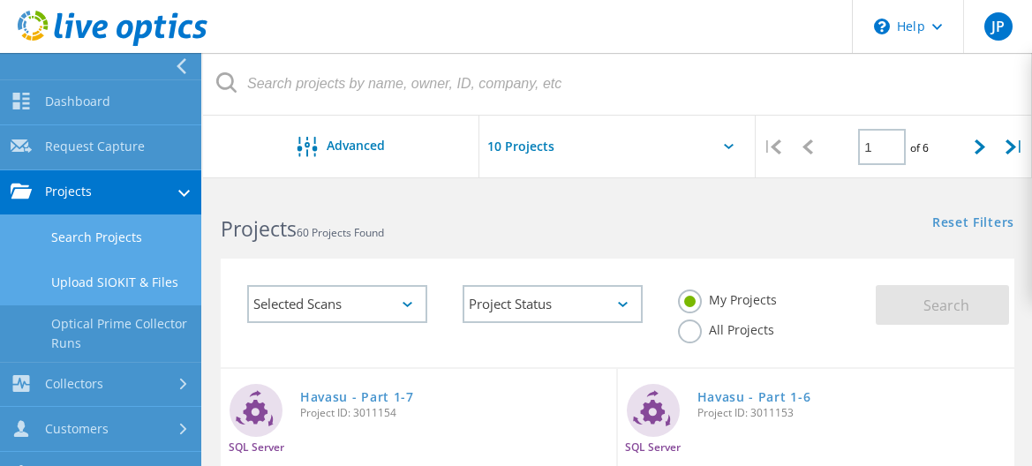
click at [120, 285] on link "Upload SIOKIT & Files" at bounding box center [100, 282] width 201 height 45
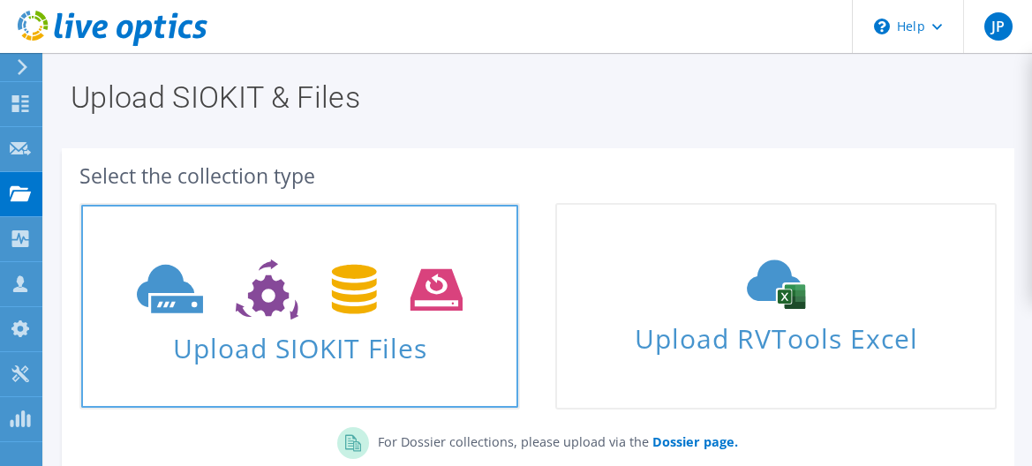
click at [393, 284] on icon at bounding box center [300, 289] width 326 height 61
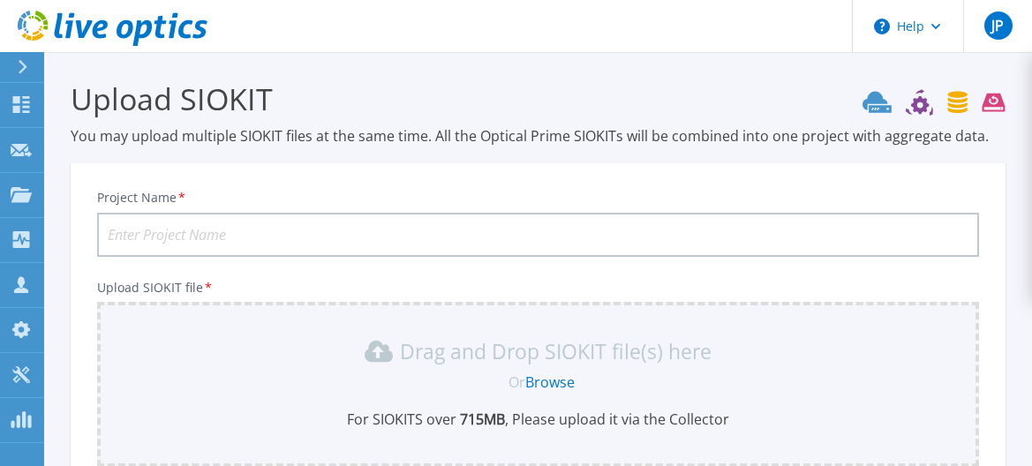
click at [214, 236] on input "Project Name *" at bounding box center [537, 235] width 881 height 44
click at [255, 226] on input "Valley View" at bounding box center [537, 235] width 881 height 44
type input "Valley View Manual Upload"
click at [285, 190] on div "Project Name * Valley View Manual Upload" at bounding box center [537, 223] width 881 height 67
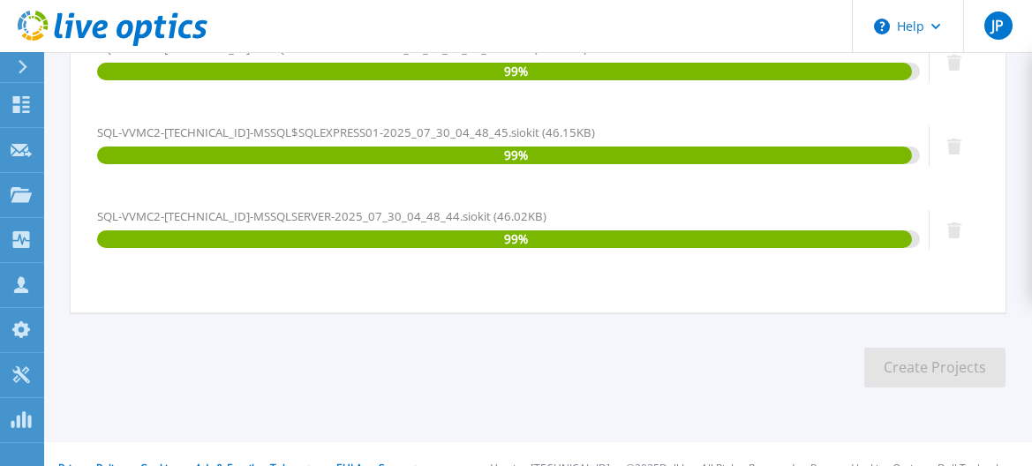
scroll to position [908, 0]
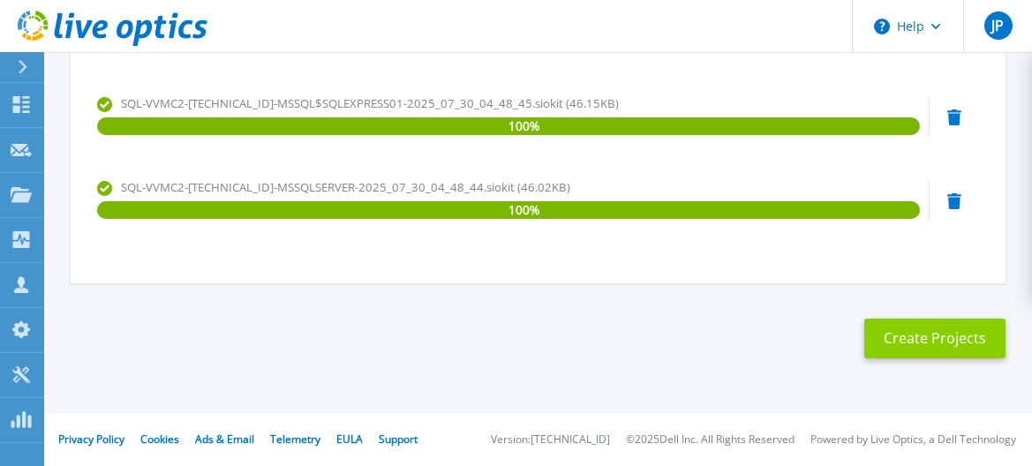
click at [967, 341] on button "Create Projects" at bounding box center [934, 339] width 141 height 40
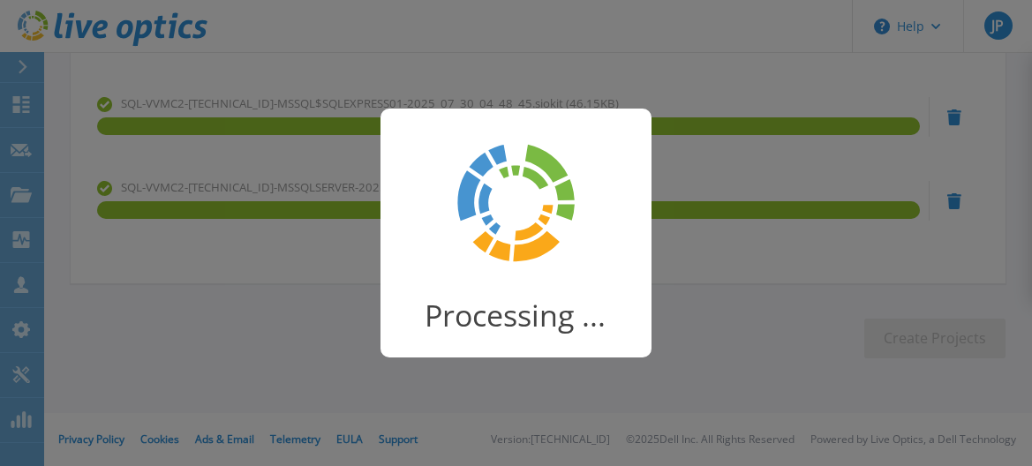
scroll to position [372, 0]
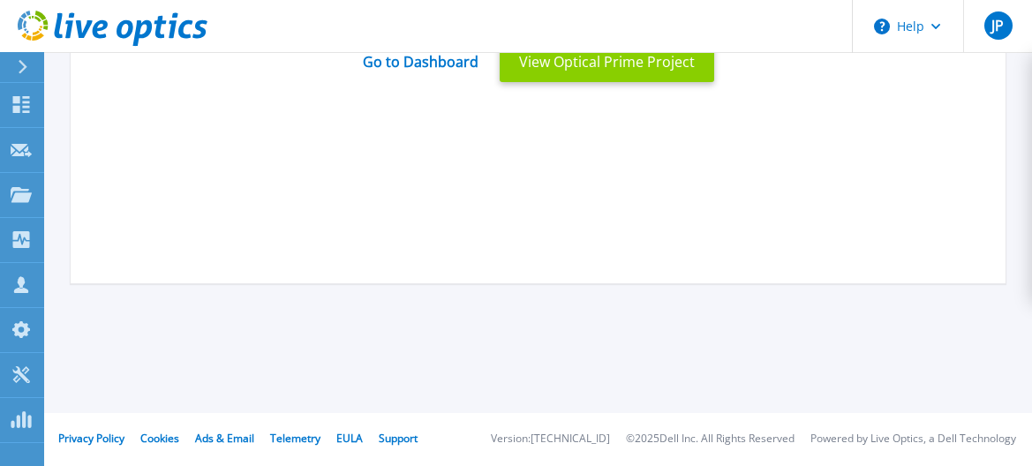
click at [565, 61] on button "View Optical Prime Project" at bounding box center [606, 62] width 214 height 40
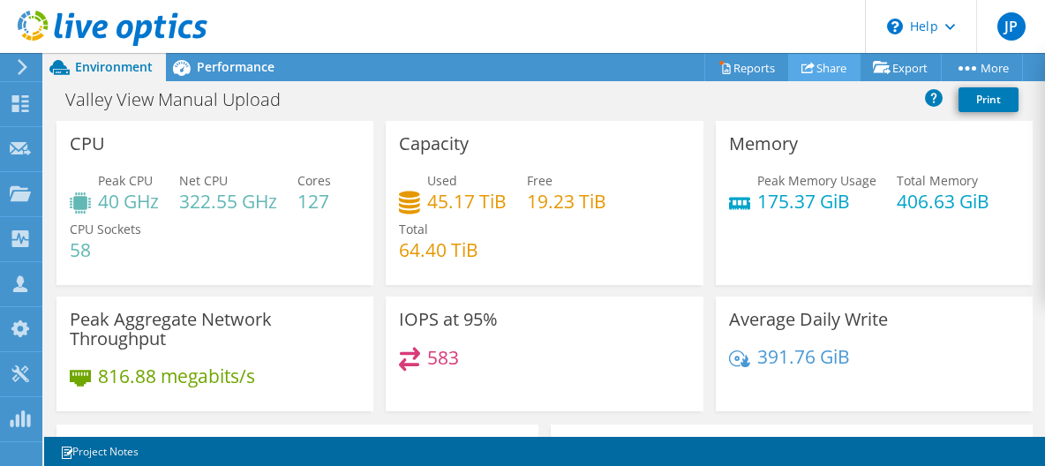
click at [818, 69] on link "Share" at bounding box center [824, 67] width 72 height 27
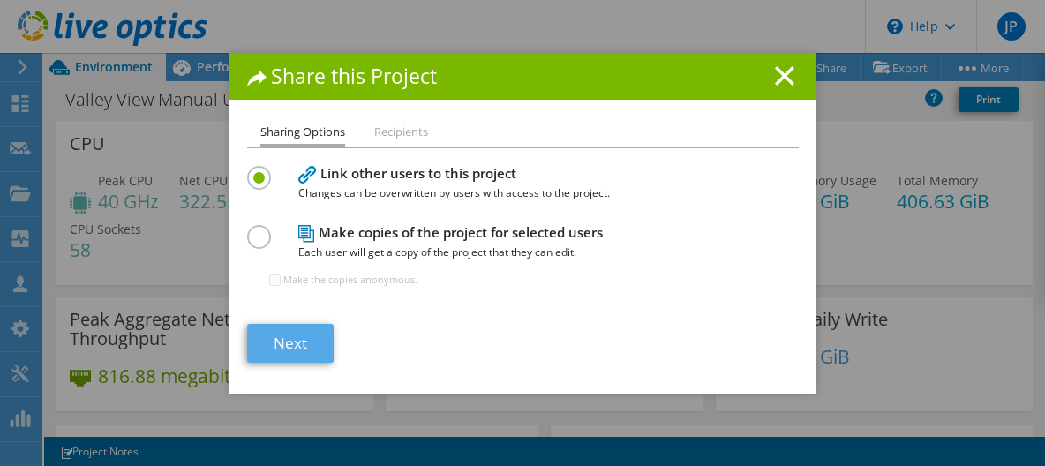
click at [299, 347] on link "Next" at bounding box center [290, 343] width 86 height 39
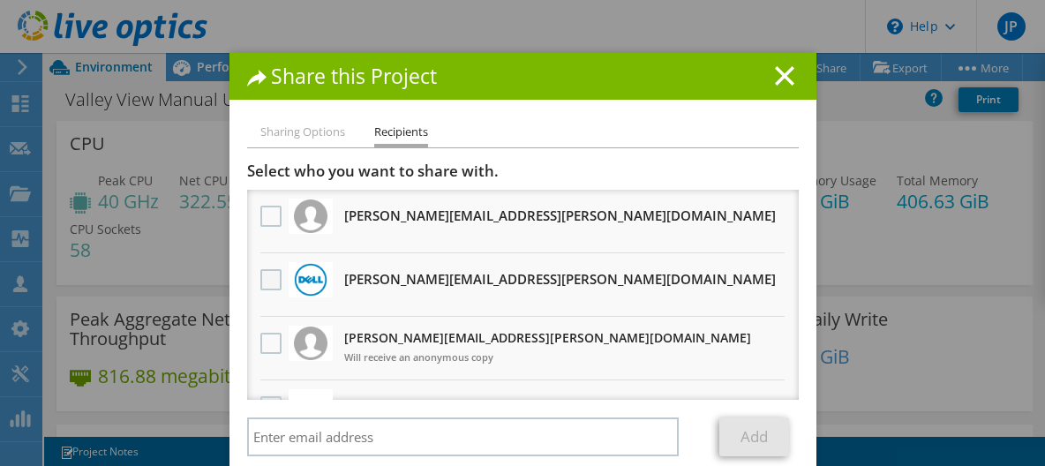
click at [260, 274] on label at bounding box center [273, 279] width 26 height 21
click at [0, 0] on input "checkbox" at bounding box center [0, 0] width 0 height 0
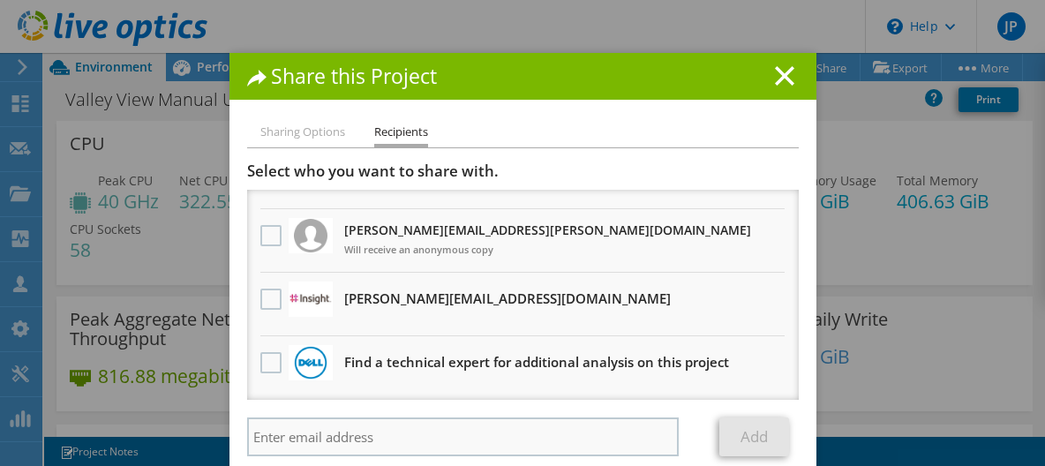
scroll to position [86, 0]
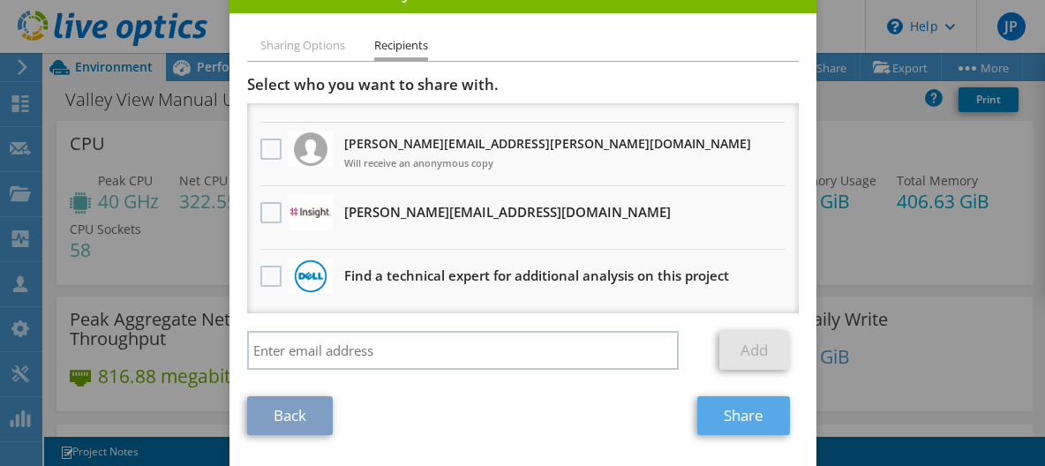
click at [717, 410] on link "Share" at bounding box center [743, 415] width 93 height 39
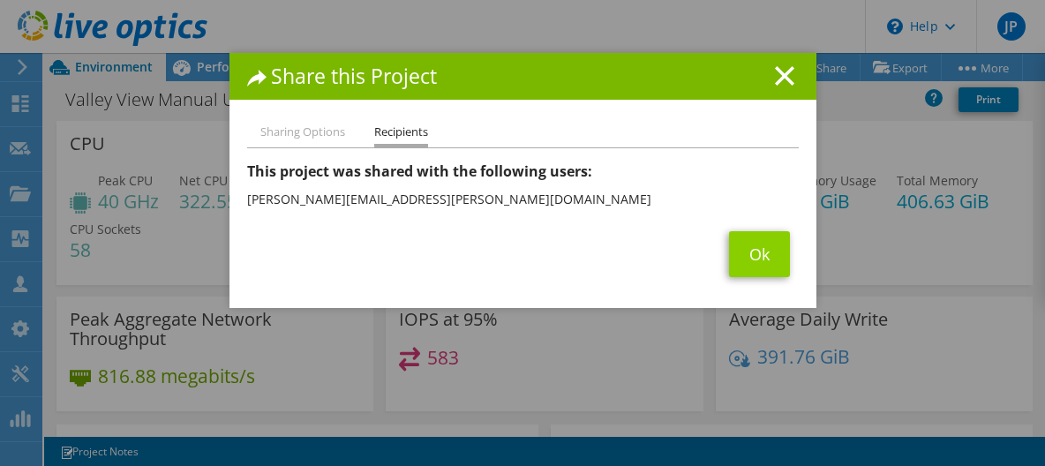
click at [743, 274] on link "Ok" at bounding box center [759, 254] width 61 height 46
